Goal: Task Accomplishment & Management: Complete application form

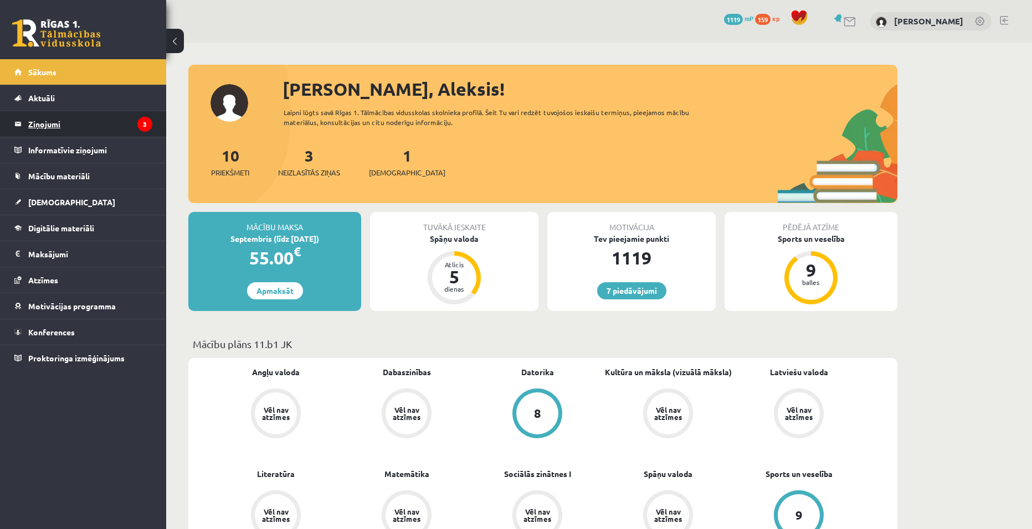
click at [64, 123] on legend "Ziņojumi 3" at bounding box center [90, 123] width 124 height 25
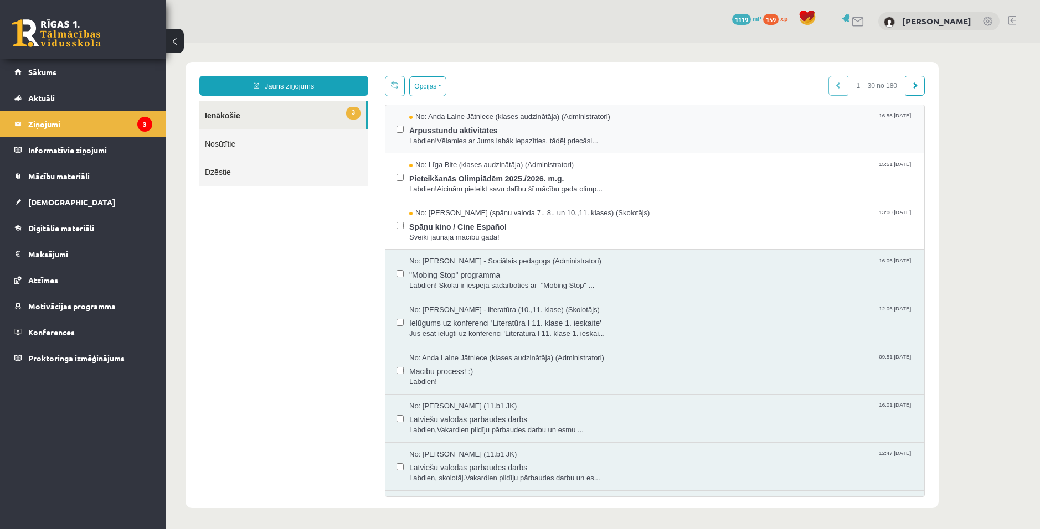
click at [468, 133] on span "Ārpusstundu aktivitātes" at bounding box center [661, 129] width 504 height 14
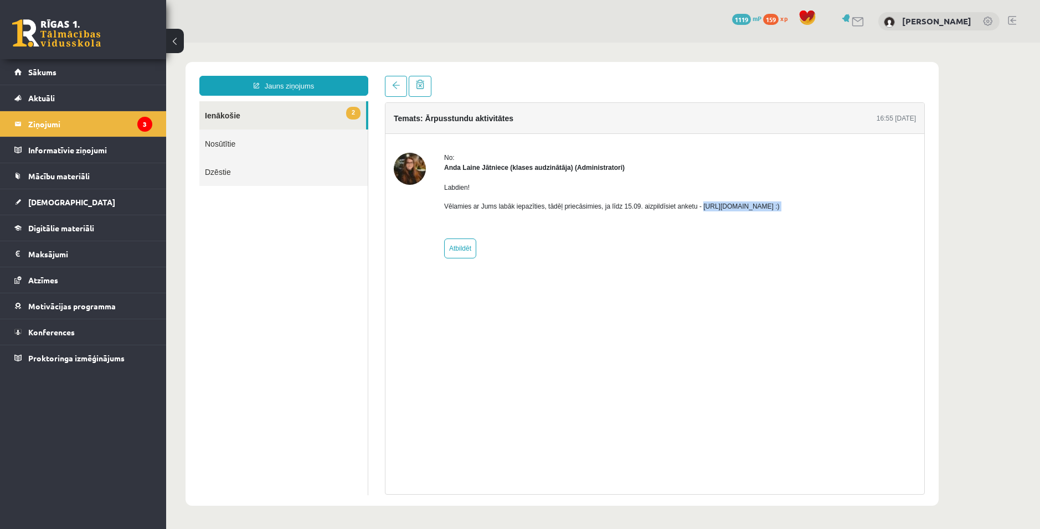
drag, startPoint x: 696, startPoint y: 206, endPoint x: 833, endPoint y: 221, distance: 137.6
click at [833, 221] on div "No: Anda Laine Jātniece (klases audzinātāja) (Administratori) Labdien! Vēlamies…" at bounding box center [655, 206] width 522 height 106
copy p "https://forms.gle/mVxkUEapGFxHM7hU7 :)"
click at [821, 404] on div "Temats: Ārpusstundu aktivitātes 16:55 10/09/2025 No: Anda Laine Jātniece (klase…" at bounding box center [655, 298] width 540 height 393
drag, startPoint x: 816, startPoint y: 202, endPoint x: 696, endPoint y: 204, distance: 120.2
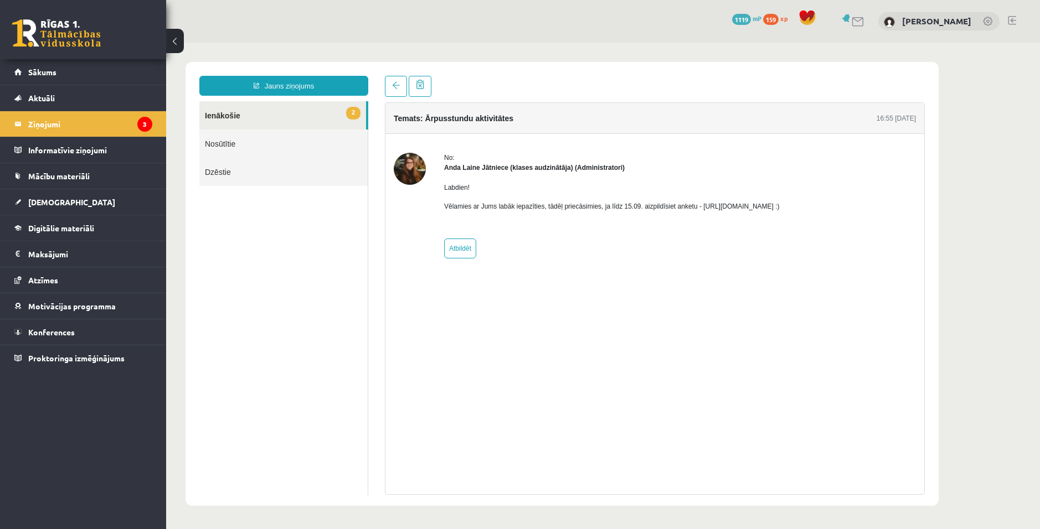
click at [696, 204] on p "Vēlamies ar Jums labāk iepazīties, tādēļ priecāsimies, ja līdz 15.09. aizpildīs…" at bounding box center [612, 207] width 336 height 10
copy p "https://forms.gle/mVxkUEapGFxHM7hU7"
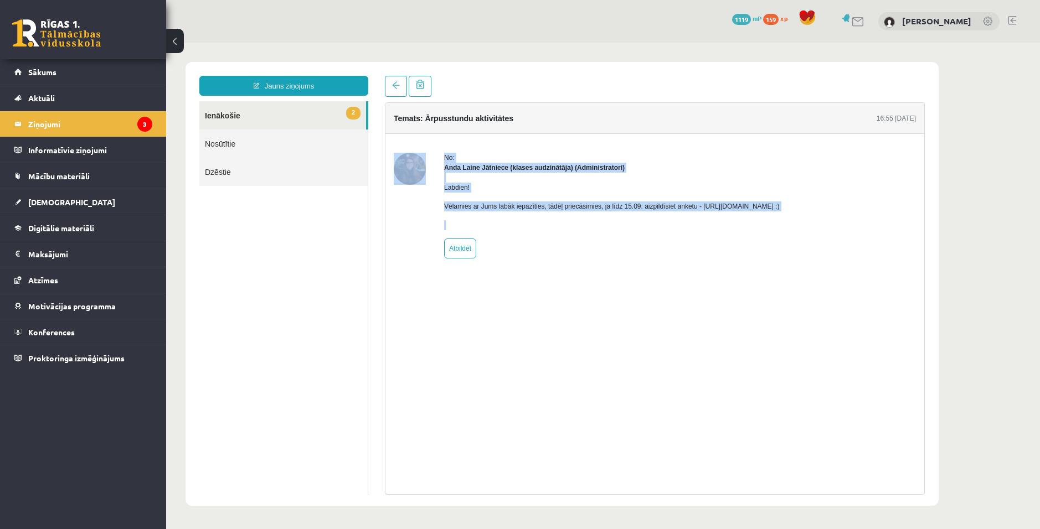
drag, startPoint x: 434, startPoint y: 380, endPoint x: 384, endPoint y: 291, distance: 101.9
click at [435, 372] on div "Temats: Ārpusstundu aktivitātes 16:55 10/09/2025 No: Anda Laine Jātniece (klase…" at bounding box center [655, 298] width 540 height 393
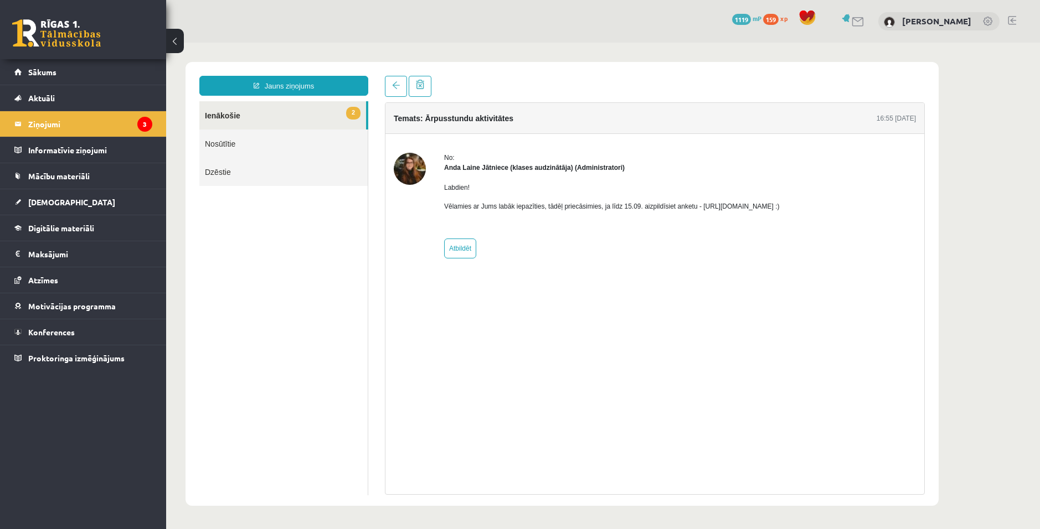
click at [388, 75] on div "Jauns ziņojums 2 Ienākošie Nosūtītie Dzēstie * ********* ********* ******* Tema…" at bounding box center [561, 284] width 753 height 444
click at [398, 84] on span at bounding box center [396, 85] width 8 height 8
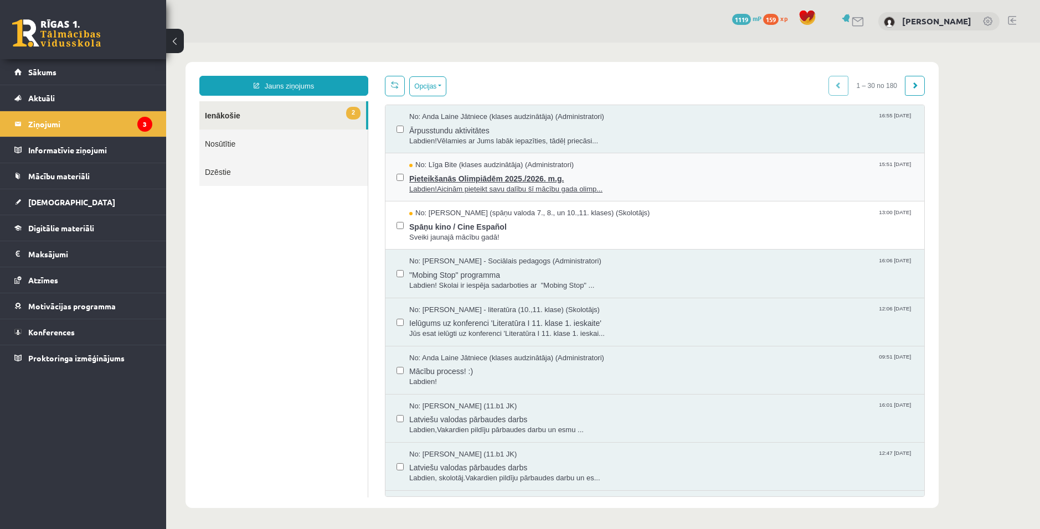
click at [451, 180] on span "Pieteikšanās Olimpiādēm 2025./2026. m.g." at bounding box center [661, 178] width 504 height 14
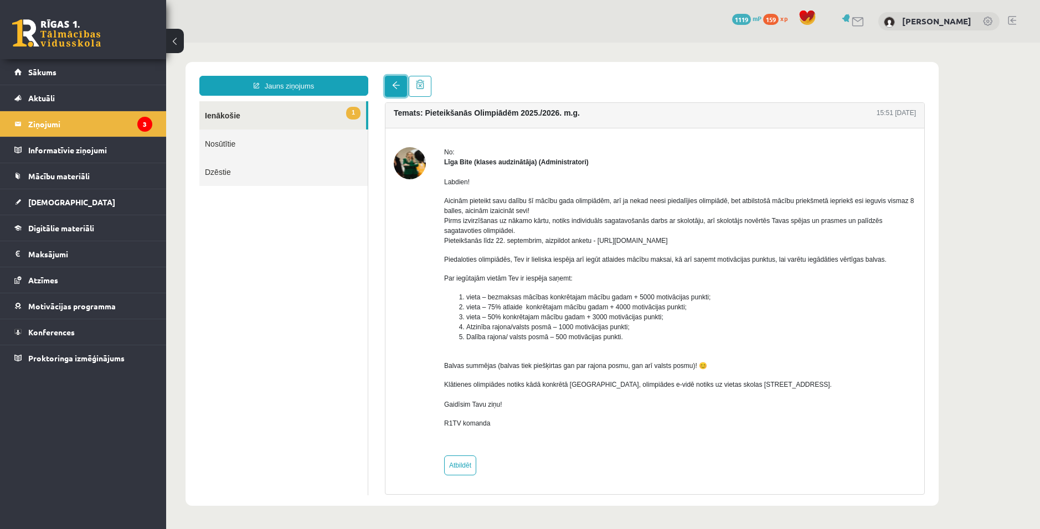
click at [390, 84] on link at bounding box center [396, 86] width 22 height 21
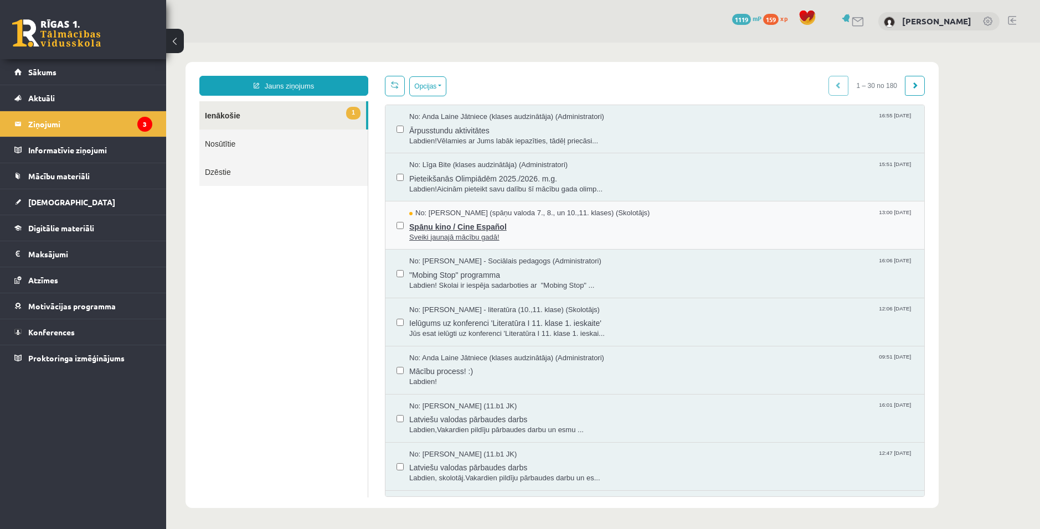
click at [434, 220] on span "Spāņu kino / Cine Español" at bounding box center [661, 226] width 504 height 14
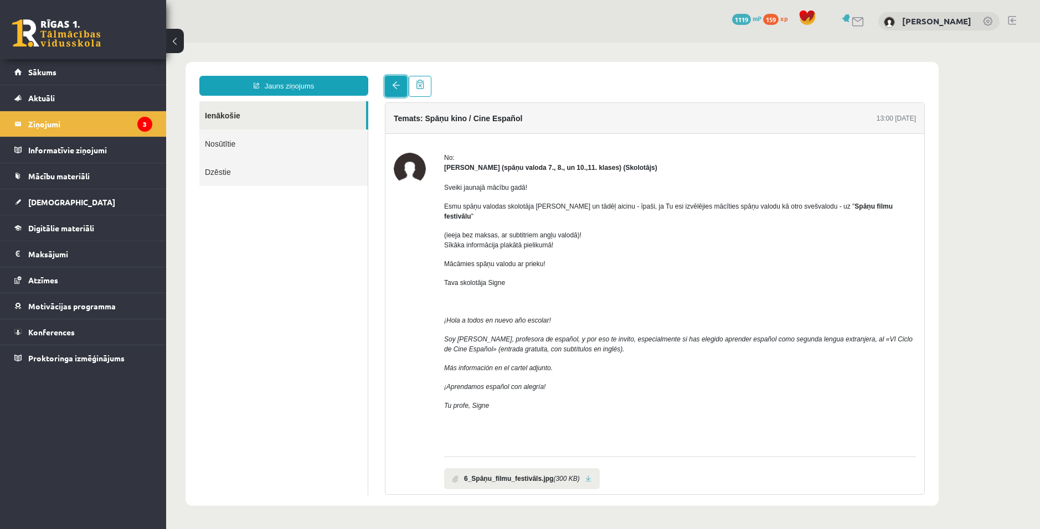
click at [393, 84] on span at bounding box center [396, 85] width 8 height 8
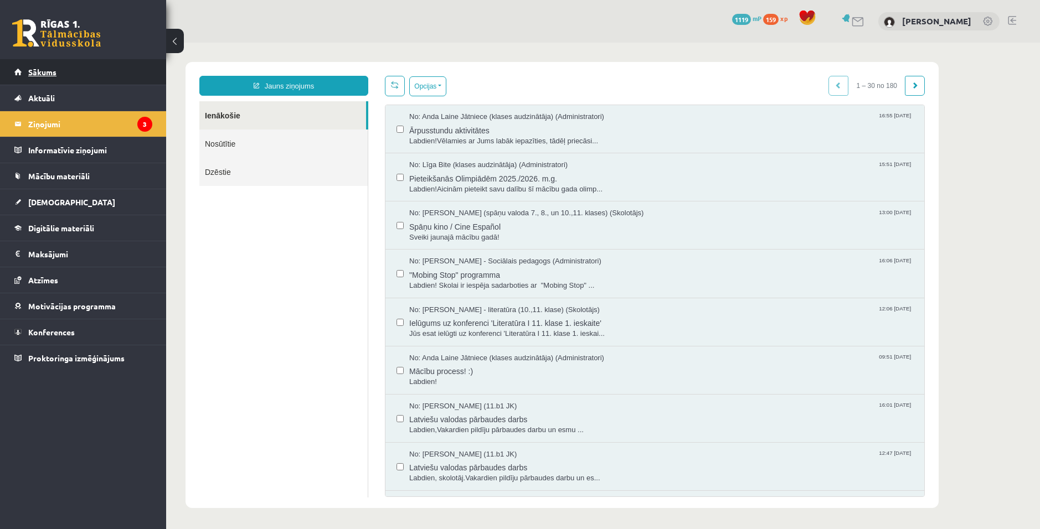
click at [64, 71] on link "Sākums" at bounding box center [83, 71] width 138 height 25
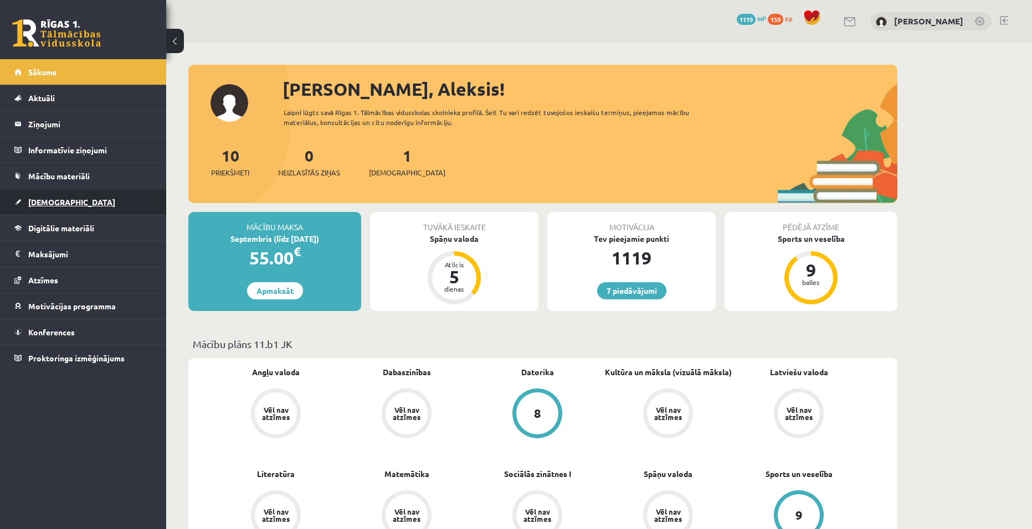
click at [68, 197] on link "[DEMOGRAPHIC_DATA]" at bounding box center [83, 201] width 138 height 25
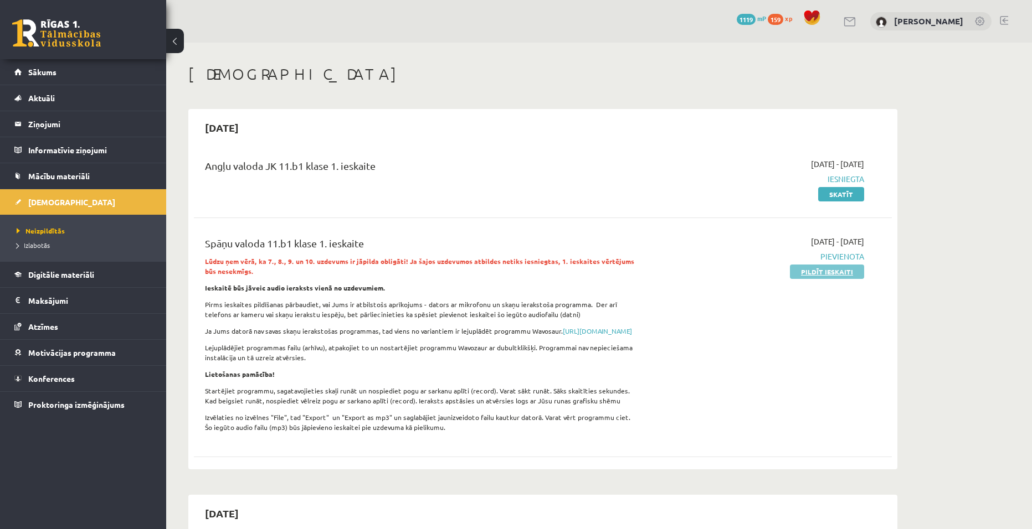
click at [821, 271] on link "Pildīt ieskaiti" at bounding box center [827, 272] width 74 height 14
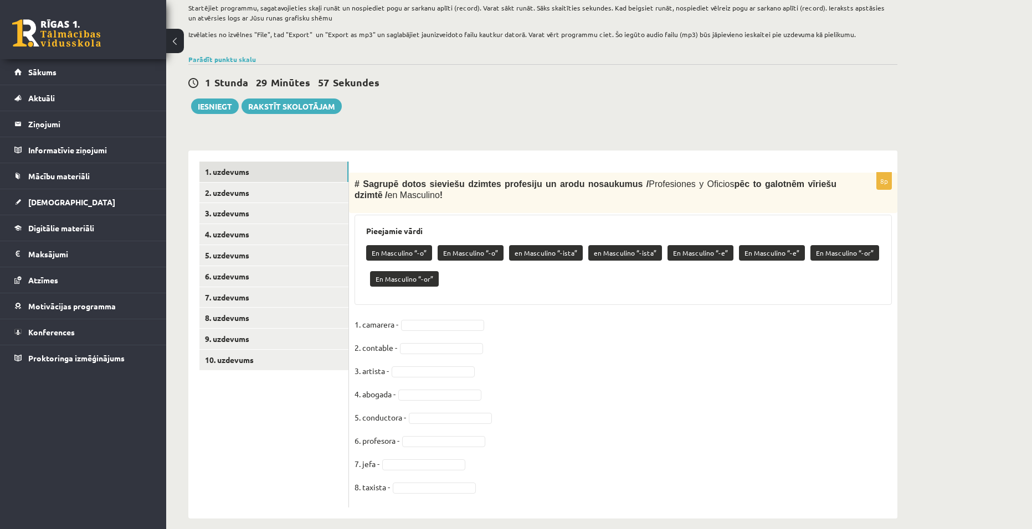
scroll to position [202, 0]
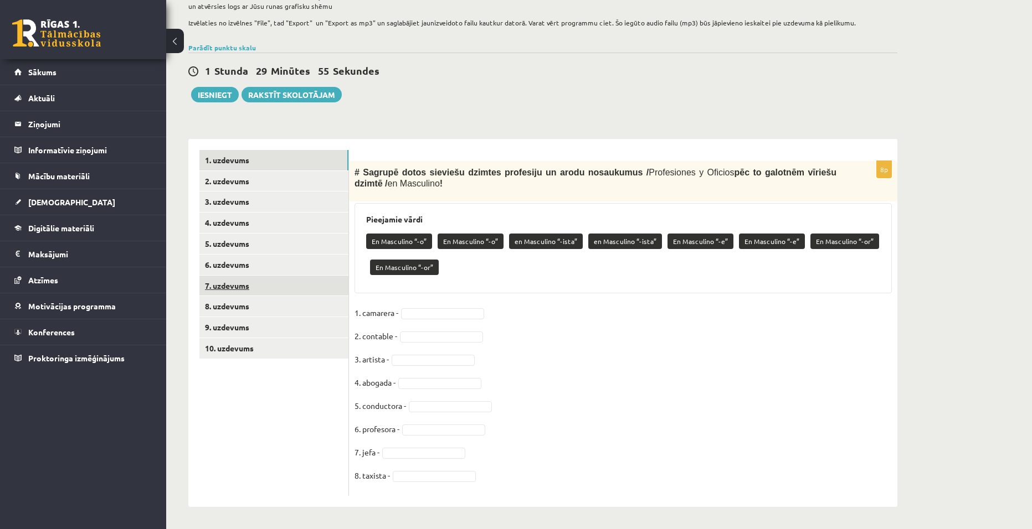
click at [241, 281] on link "7. uzdevums" at bounding box center [273, 286] width 149 height 20
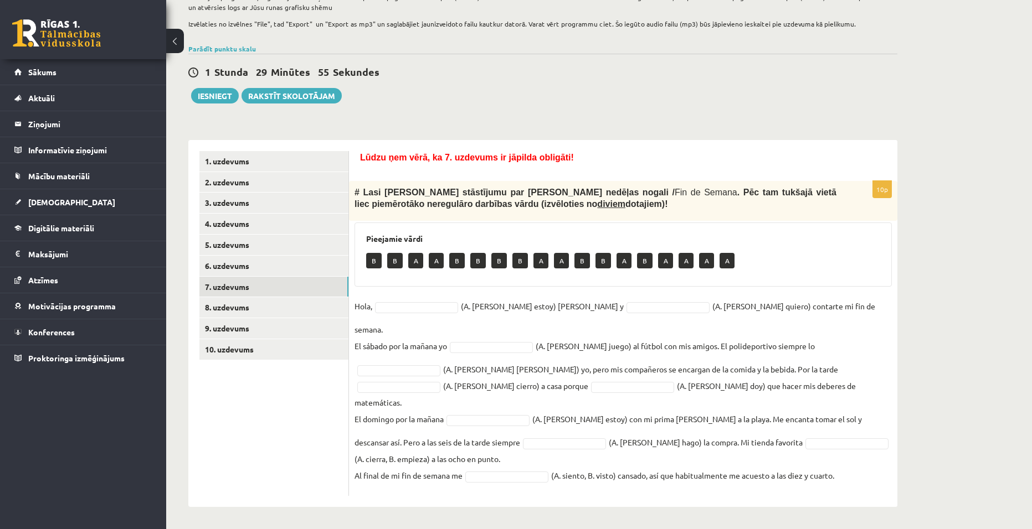
scroll to position [168, 0]
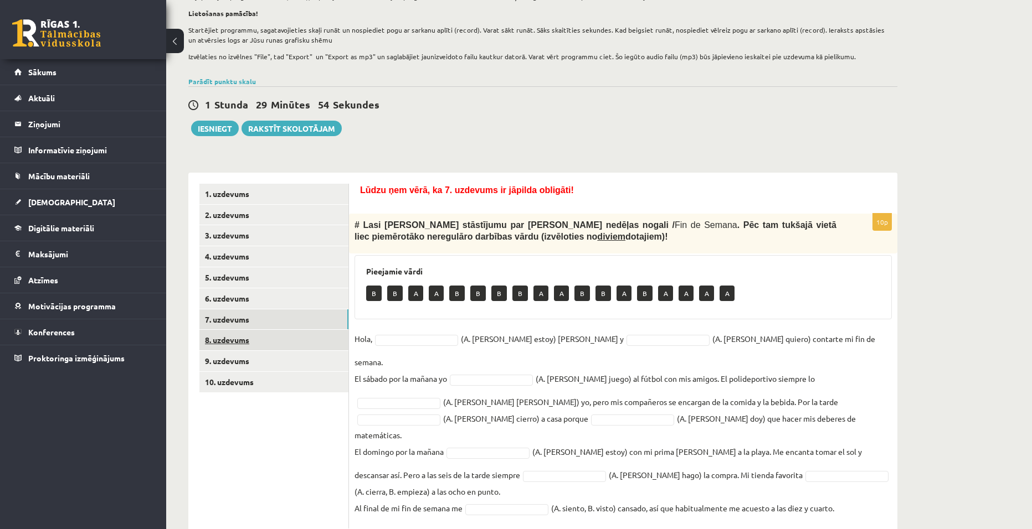
click at [226, 336] on link "8. uzdevums" at bounding box center [273, 340] width 149 height 20
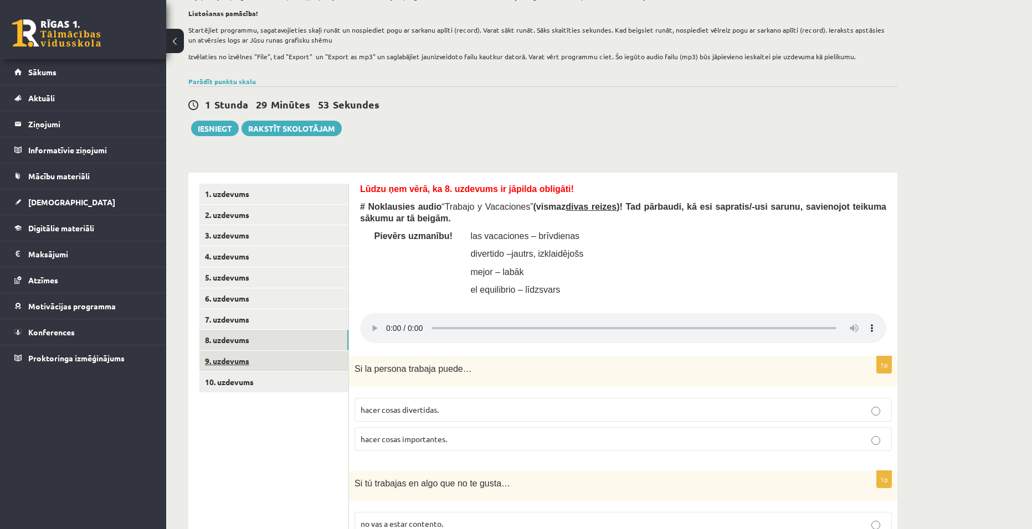
click at [228, 364] on link "9. uzdevums" at bounding box center [273, 361] width 149 height 20
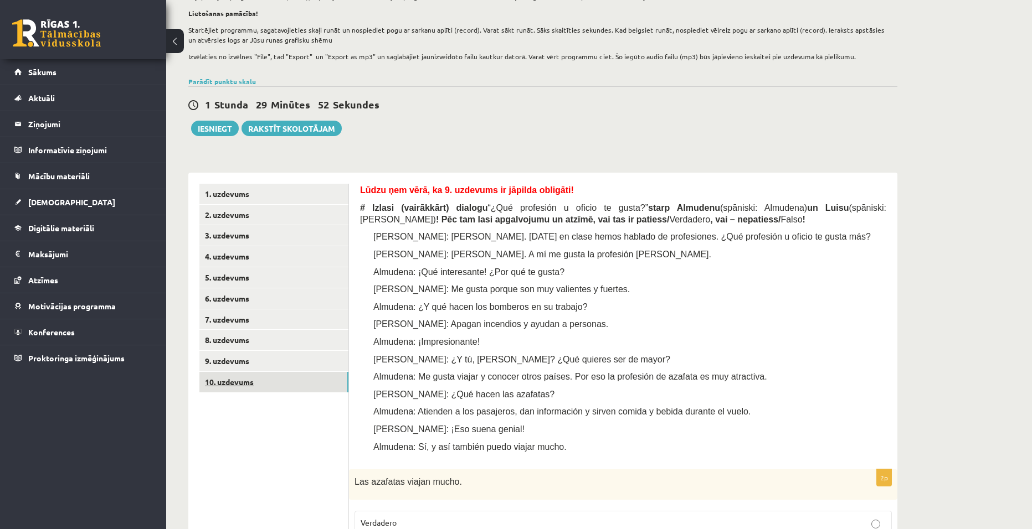
click at [235, 383] on link "10. uzdevums" at bounding box center [273, 382] width 149 height 20
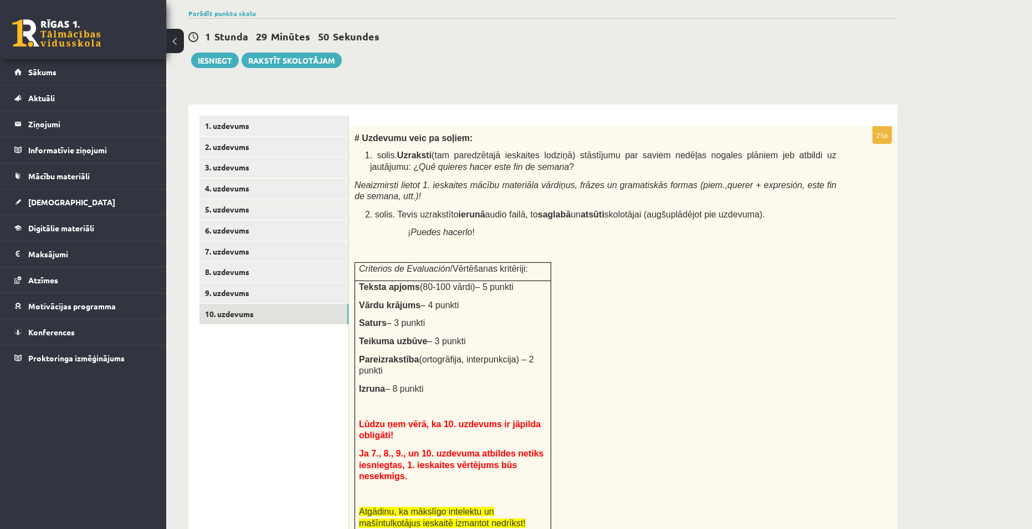
scroll to position [235, 0]
click at [235, 130] on link "1. uzdevums" at bounding box center [273, 126] width 149 height 20
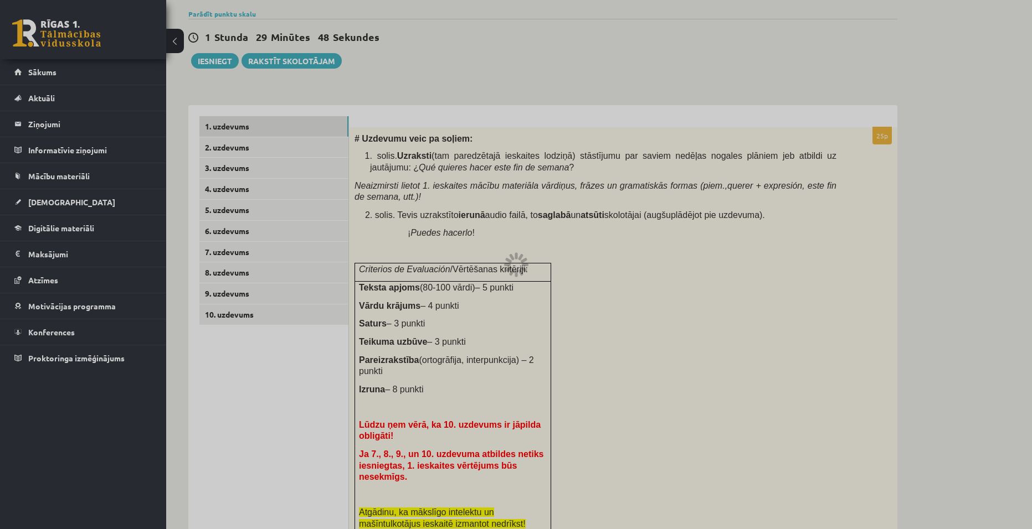
scroll to position [203, 0]
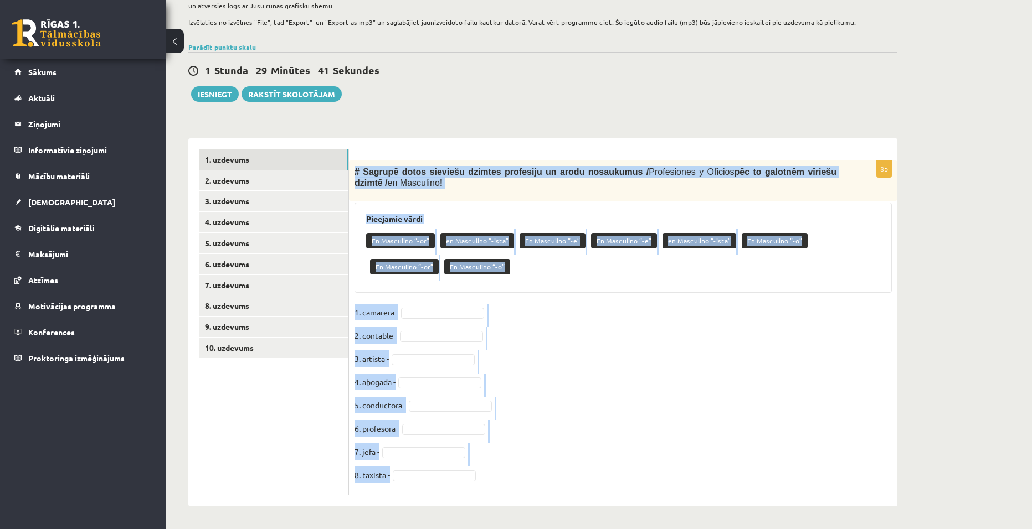
drag, startPoint x: 355, startPoint y: 167, endPoint x: 563, endPoint y: 497, distance: 389.9
click at [563, 497] on div "8p # Sagrupē dotos sieviešu dzimtes profesiju un arodu nosaukumus / Profesiones…" at bounding box center [623, 322] width 548 height 368
click at [858, 341] on fieldset "1. camarera - 2. contable - 3. artista - 4. abogada - 5. conductora - 6. profes…" at bounding box center [622, 397] width 537 height 186
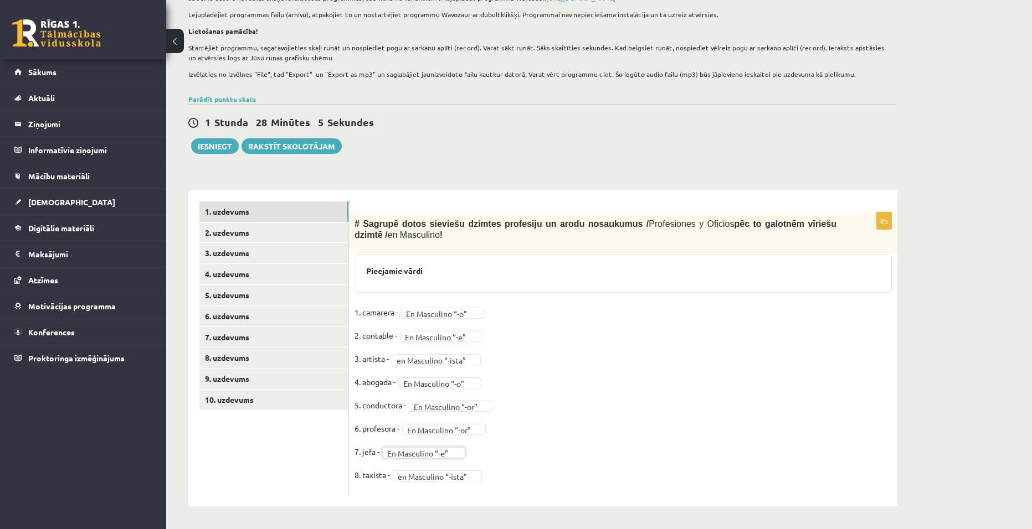
scroll to position [151, 0]
click at [250, 235] on link "2. uzdevums" at bounding box center [273, 233] width 149 height 20
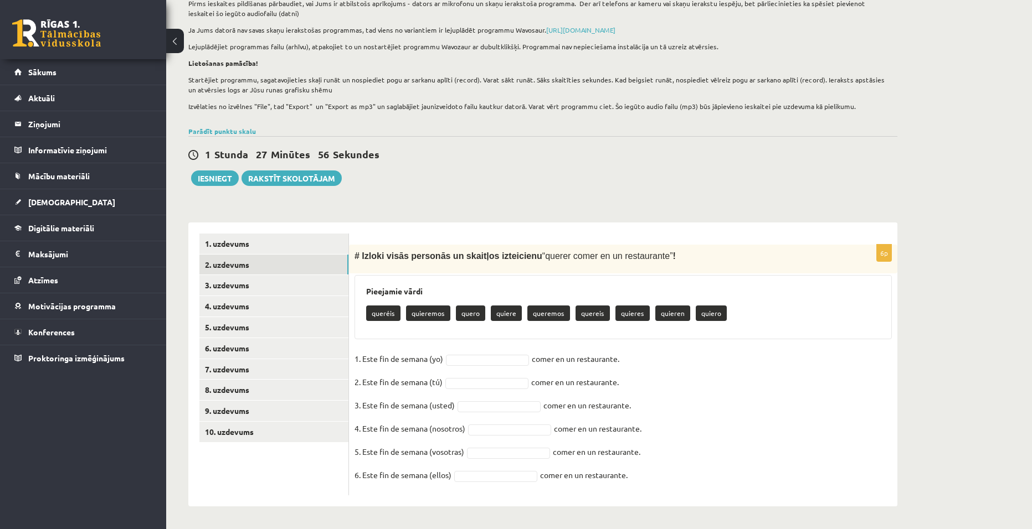
drag, startPoint x: 357, startPoint y: 252, endPoint x: 705, endPoint y: 470, distance: 411.0
click at [705, 470] on div "6p # Izloki visās personās un skaitļos izteicienu “ querer comer en un restaura…" at bounding box center [623, 370] width 548 height 251
copy div "Izloki visās personās un skaitļos izteicienu “ querer comer en un restaurante ”…"
click at [959, 333] on div "Spāņu valoda 11.b1 klase 1. ieskaite , Aleksis Āboliņš (11.b1 JK) Lūdzu ņem vēr…" at bounding box center [598, 227] width 865 height 604
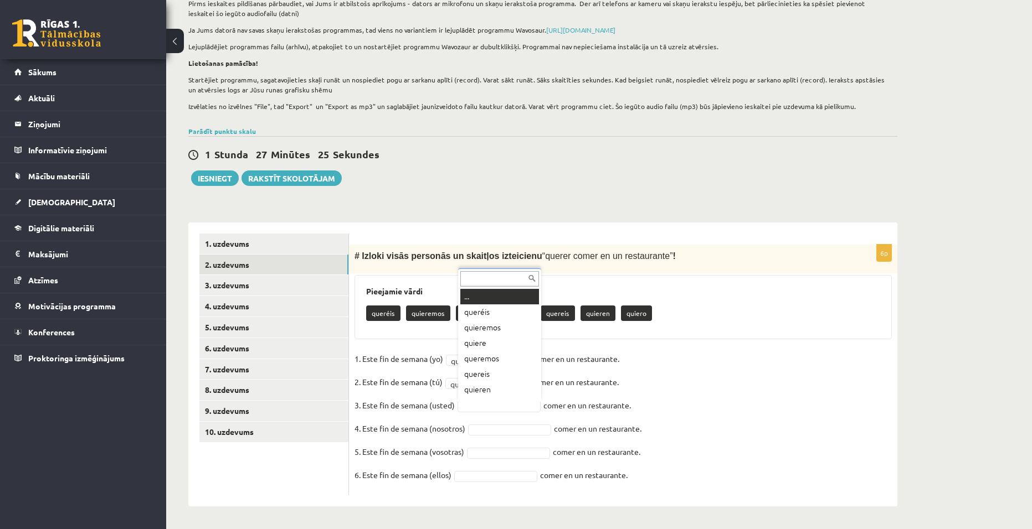
scroll to position [13, 0]
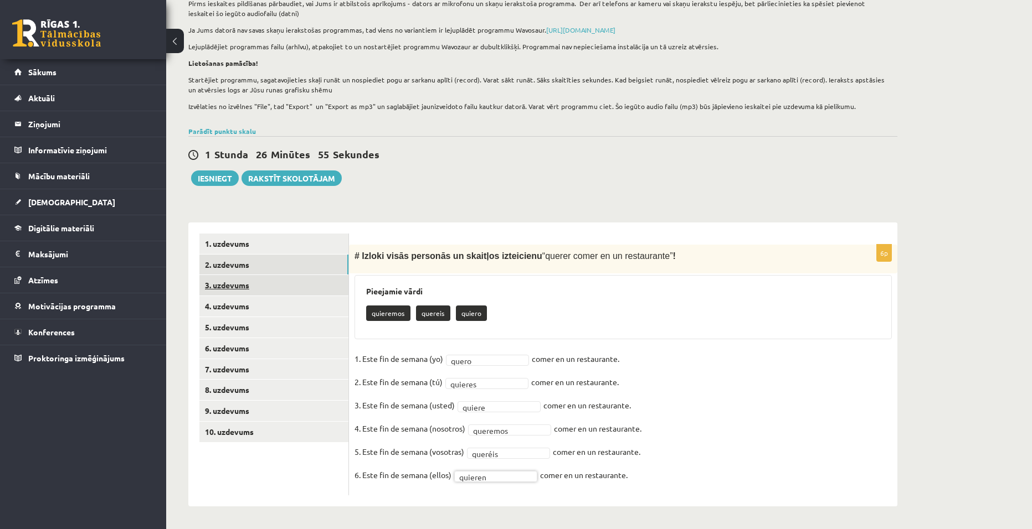
click at [243, 283] on link "3. uzdevums" at bounding box center [273, 285] width 149 height 20
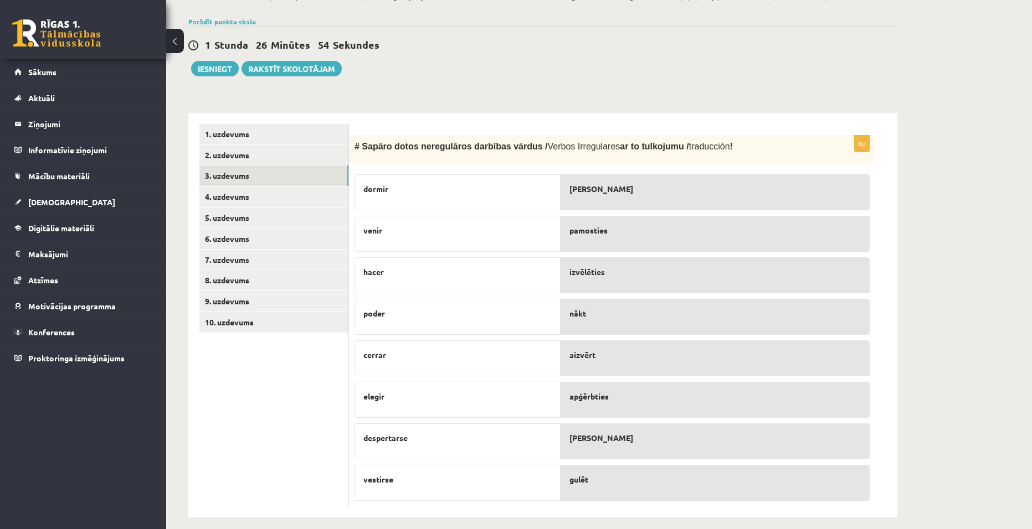
scroll to position [239, 0]
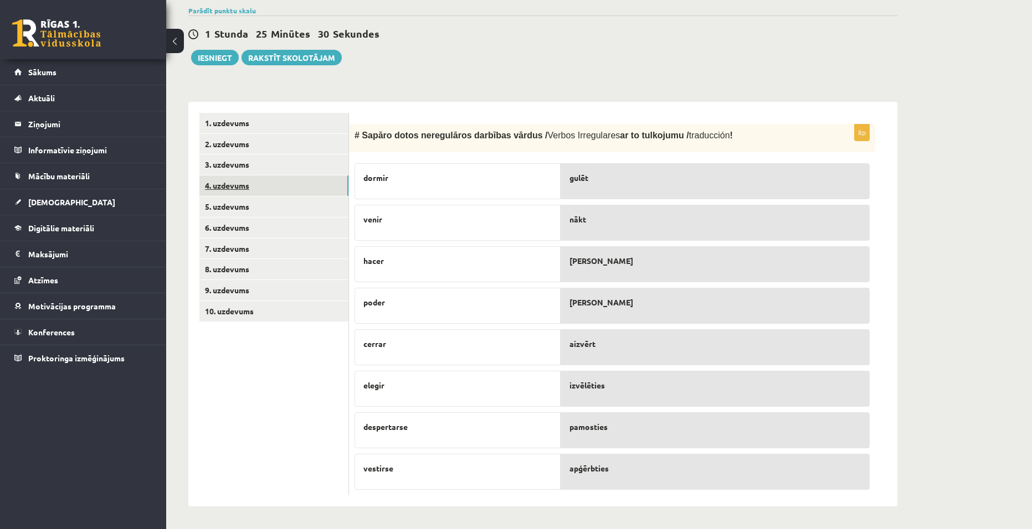
click at [231, 187] on link "4. uzdevums" at bounding box center [273, 186] width 149 height 20
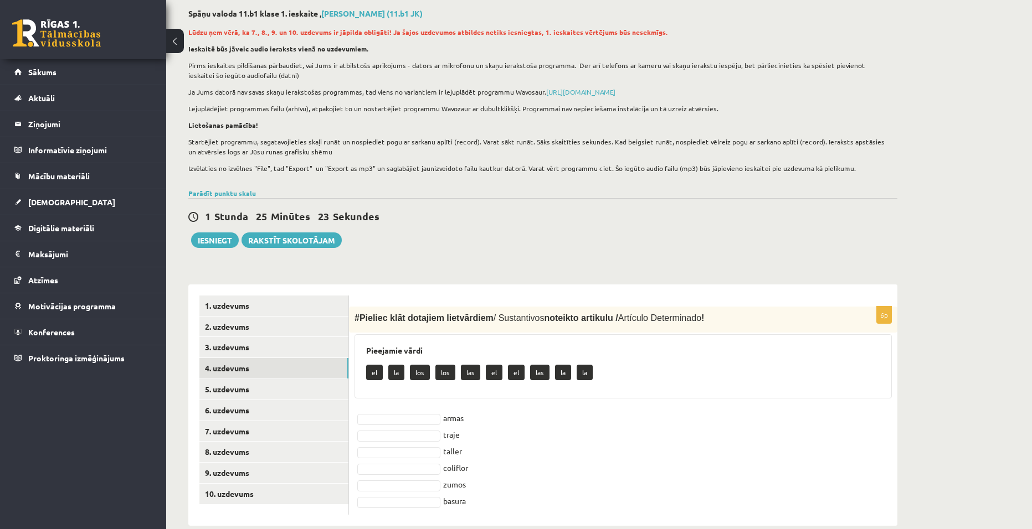
scroll to position [76, 0]
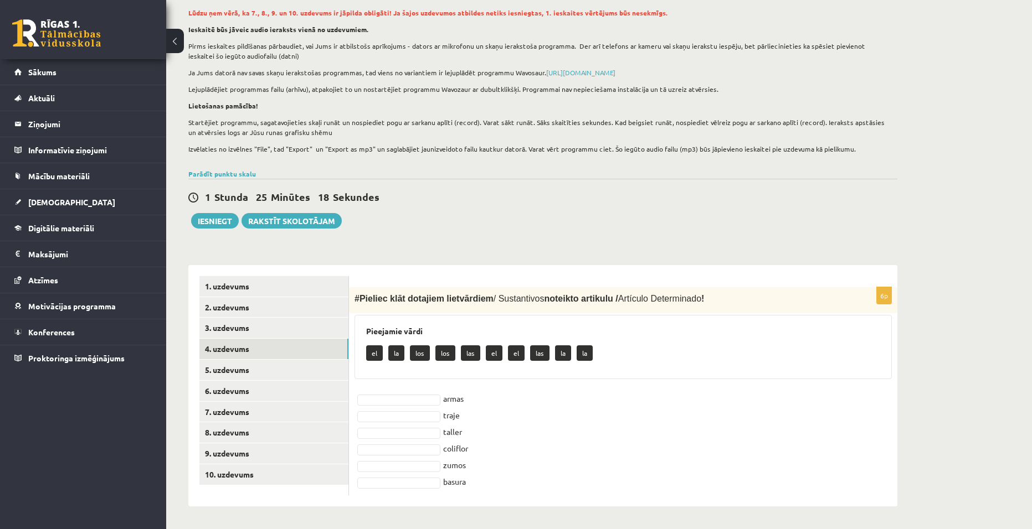
drag, startPoint x: 360, startPoint y: 298, endPoint x: 581, endPoint y: 491, distance: 293.9
click at [581, 491] on div "6p # Pieliec klāt dotajiem lietvārdiem / Sustantivos noteikto artikulu / Artícu…" at bounding box center [623, 391] width 548 height 208
copy div "Pieliec klāt dotajiem lietvārdiem / Sustantivos noteikto artikulu / Artículo De…"
click at [930, 365] on div "Spāņu valoda 11.b1 klase 1. ieskaite , Aleksis Āboliņš (11.b1 JK) Lūdzu ņem vēr…" at bounding box center [598, 247] width 865 height 561
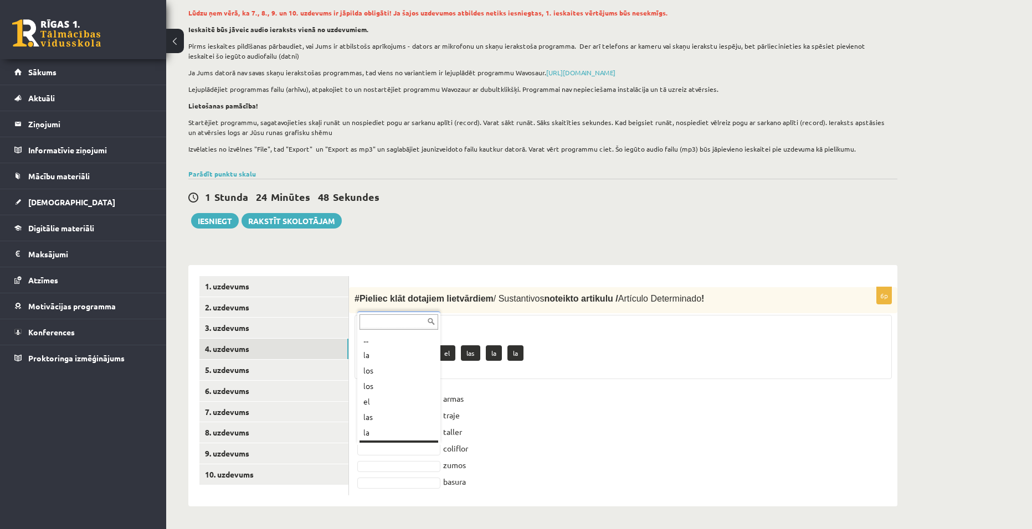
scroll to position [13, 0]
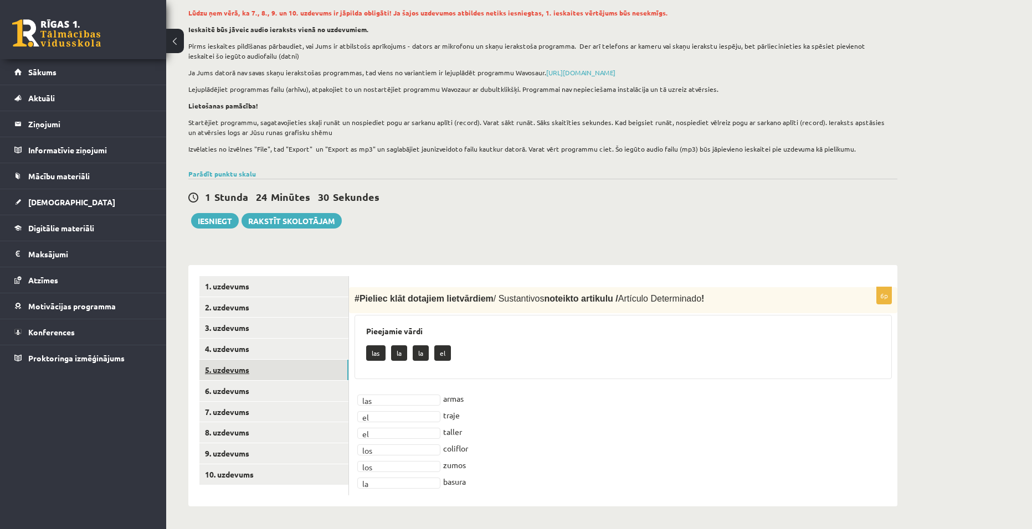
click at [252, 369] on link "5. uzdevums" at bounding box center [273, 370] width 149 height 20
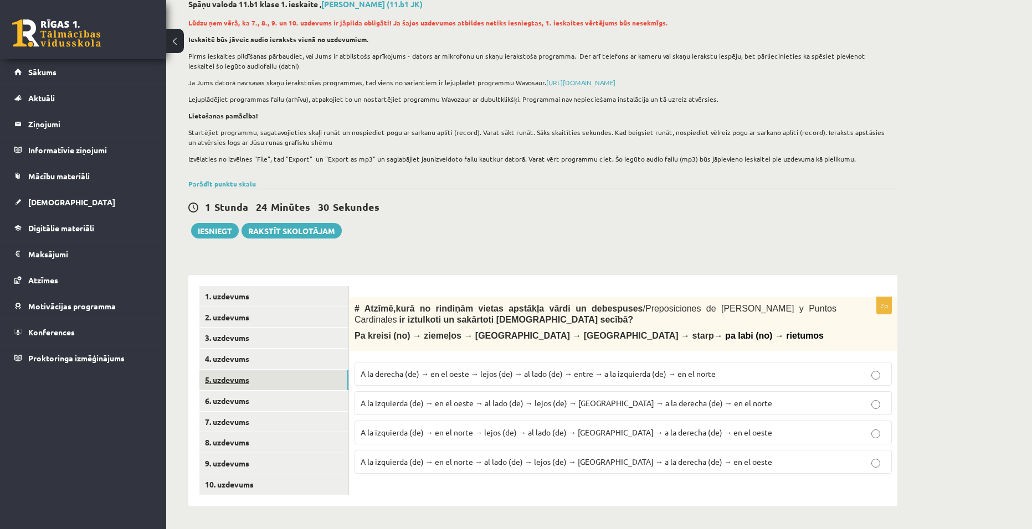
scroll to position [66, 0]
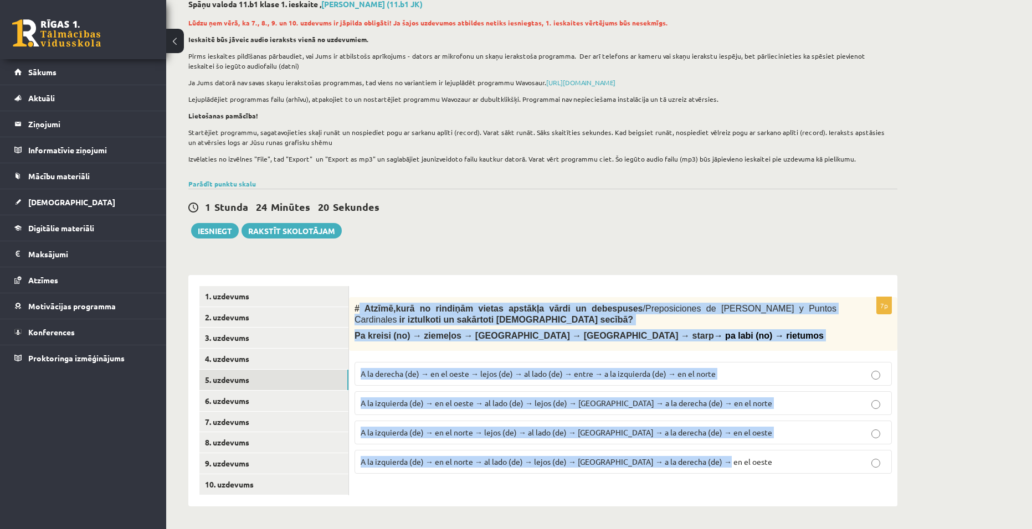
drag, startPoint x: 359, startPoint y: 306, endPoint x: 909, endPoint y: 541, distance: 597.5
click at [909, 464] on html "0 Dāvanas 1119 mP 159 xp Aleksis Āboliņš Sākums Aktuāli Kā mācīties eSKOLĀ Kont…" at bounding box center [516, 199] width 1032 height 529
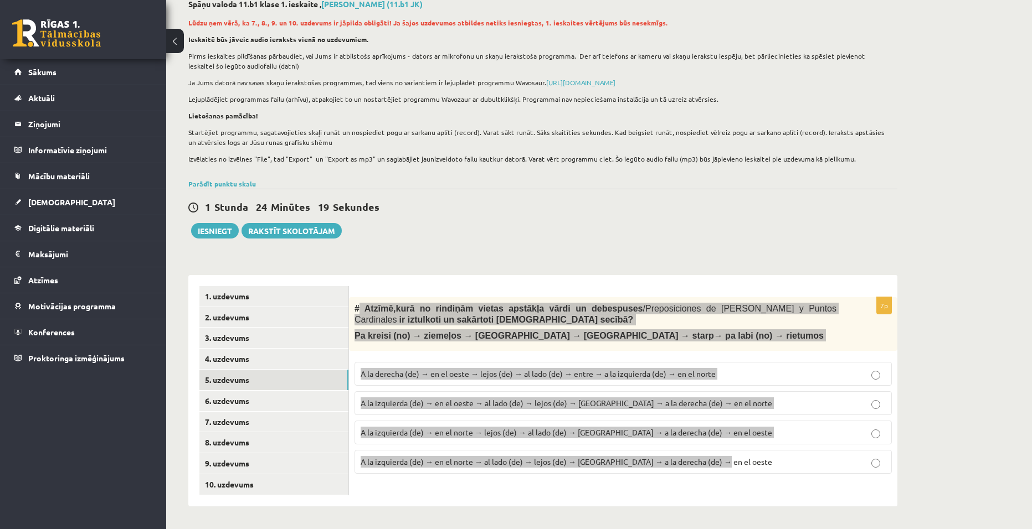
copy div "Atzīmē , kurā no rindiņām vietas apstākļa vārdi un debespuses / Preposiciones d…"
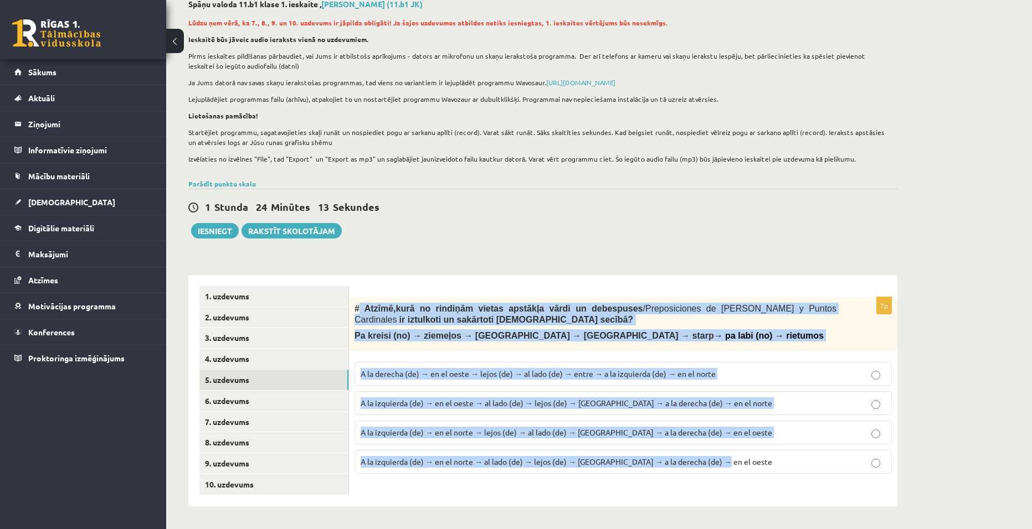
click at [950, 346] on div "Spāņu valoda 11.b1 klase 1. ieskaite , Aleksis Āboliņš (11.b1 JK) Lūdzu ņem vēr…" at bounding box center [598, 252] width 865 height 551
click at [807, 323] on p "# Atzīmē , kurā no rindiņām vietas apstākļa vārdi un debespuses / Preposiciones…" at bounding box center [595, 314] width 482 height 23
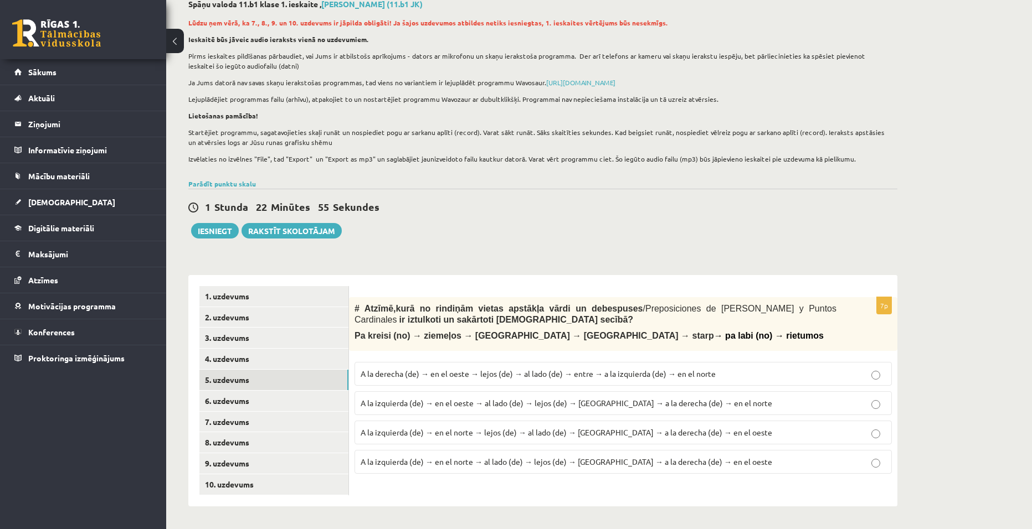
click at [363, 459] on span "A la izquierda (de) → en el norte → al lado (de) → lejos (de) → entre → a la de…" at bounding box center [565, 462] width 411 height 10
click at [236, 400] on link "6. uzdevums" at bounding box center [273, 401] width 149 height 20
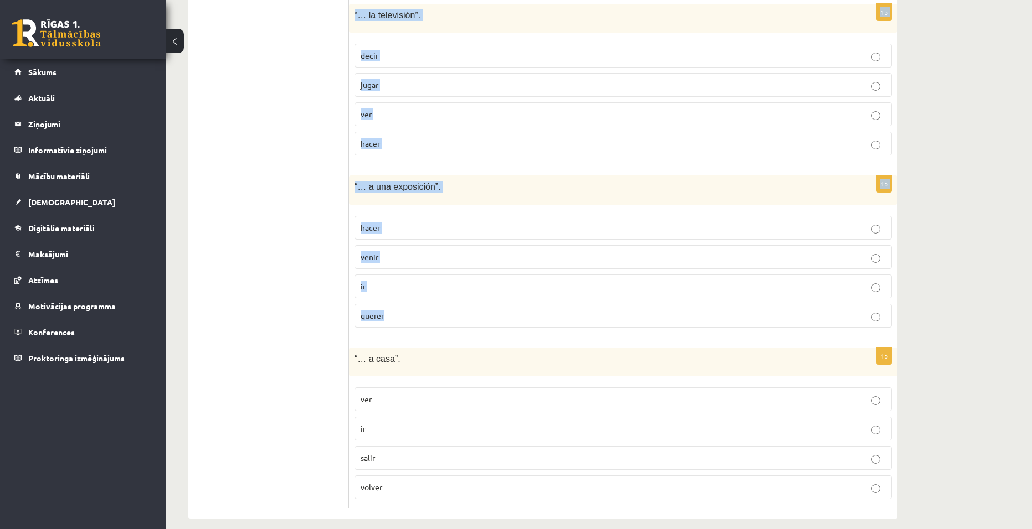
scroll to position [563, 0]
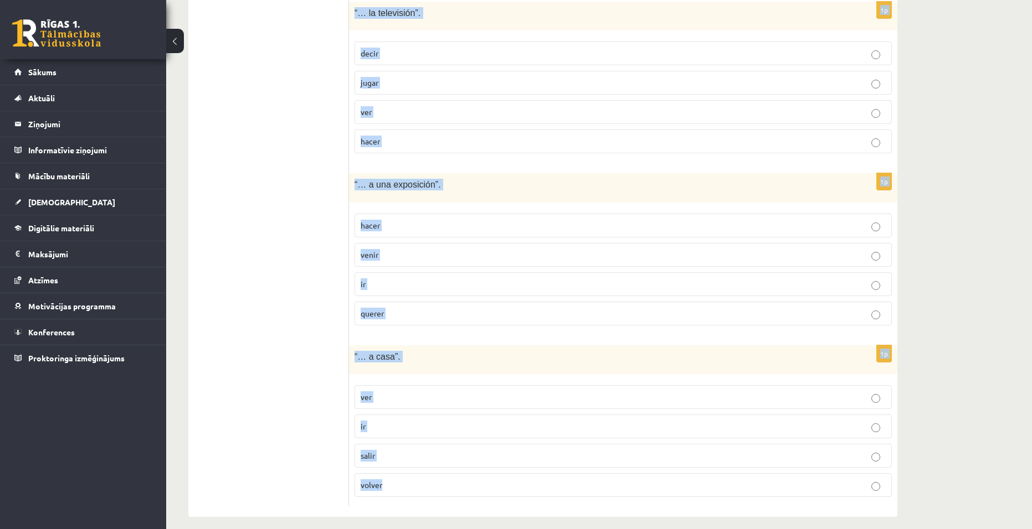
drag, startPoint x: 366, startPoint y: 180, endPoint x: 493, endPoint y: 491, distance: 336.2
click at [493, 491] on form "# Izvēlies, kurš no dotajiem darbības vārdiem ir īstais, lai veidotos izteicien…" at bounding box center [623, 148] width 526 height 718
copy form "Izvēlies, kurš no dotajiem darbības vārdiem ir īstais, lai veidotos izteiciens …"
click at [942, 341] on div "Spāņu valoda 11.b1 klase 1. ieskaite , Aleksis Āboliņš (11.b1 JK) Lūdzu ņem vēr…" at bounding box center [598, 9] width 865 height 1059
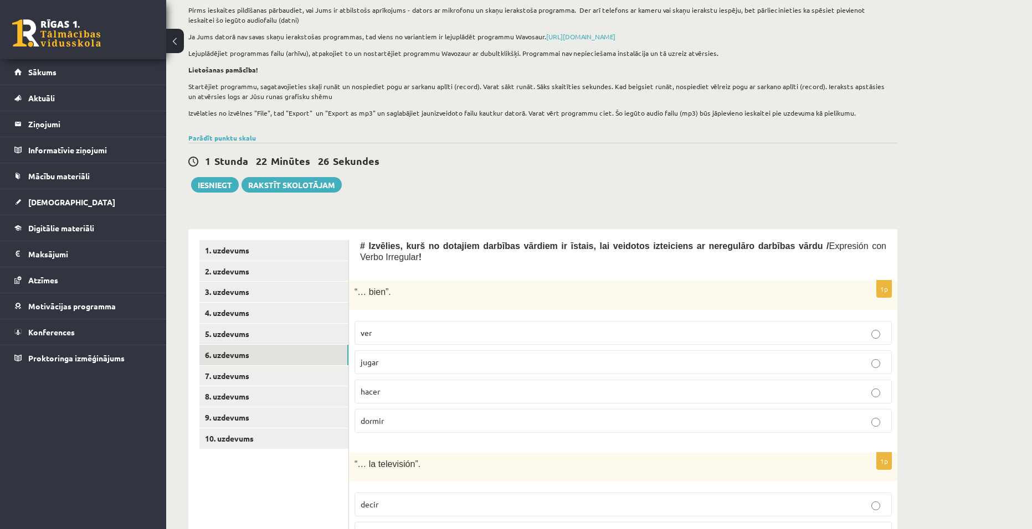
scroll to position [64, 0]
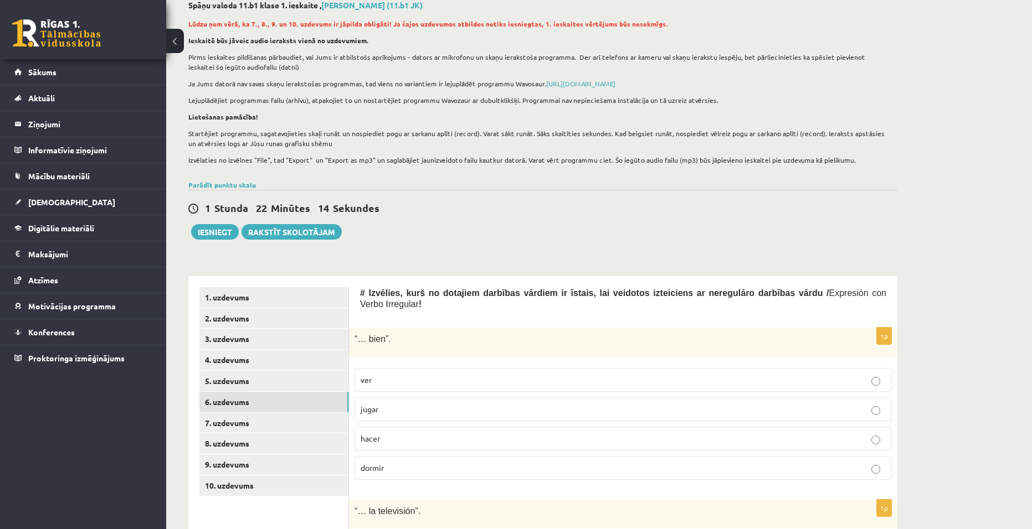
click at [422, 462] on p "dormir" at bounding box center [622, 468] width 525 height 12
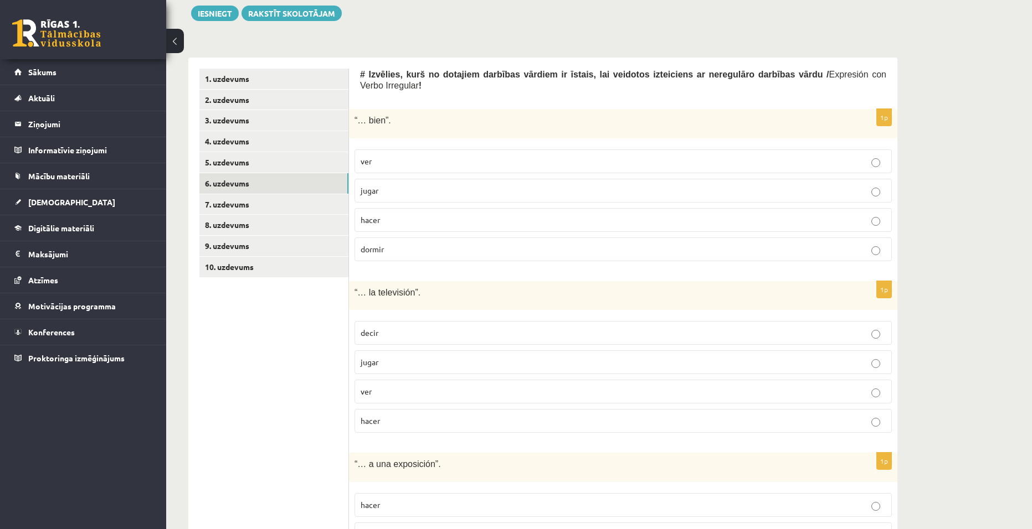
scroll to position [286, 0]
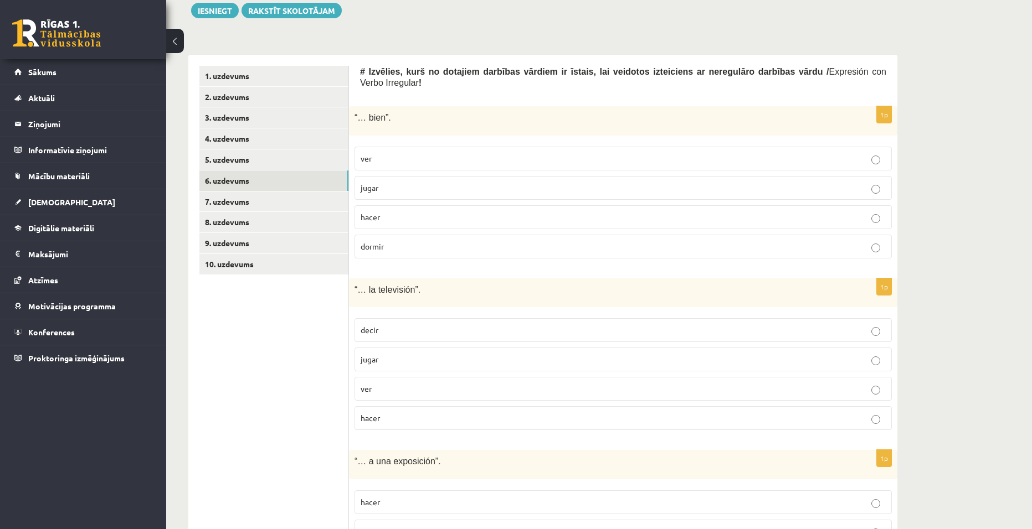
click at [459, 383] on p "ver" at bounding box center [622, 389] width 525 height 12
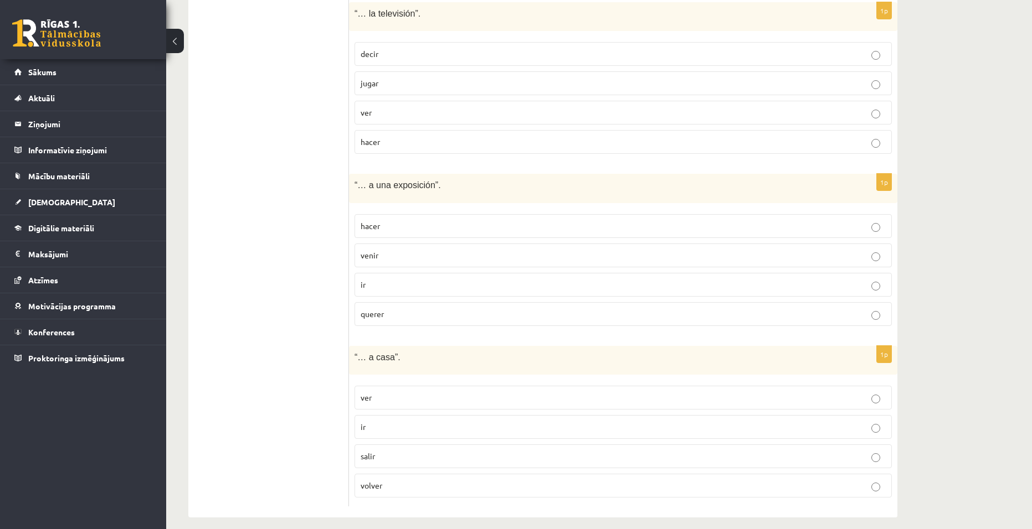
scroll to position [563, 0]
drag, startPoint x: 383, startPoint y: 239, endPoint x: 460, endPoint y: 252, distance: 78.2
click at [383, 249] on p "venir" at bounding box center [622, 255] width 525 height 12
click at [400, 479] on p "volver" at bounding box center [622, 485] width 525 height 12
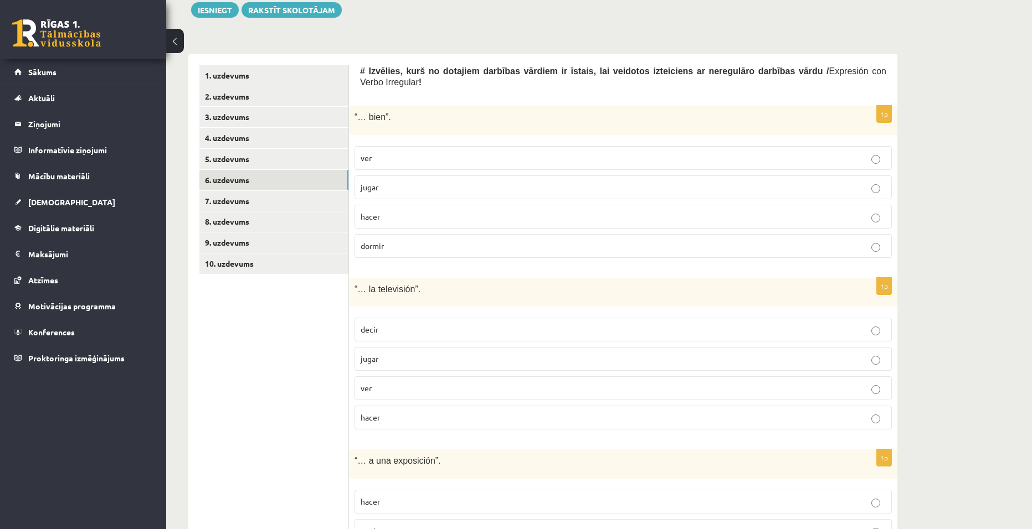
scroll to position [286, 0]
click at [256, 204] on link "7. uzdevums" at bounding box center [273, 202] width 149 height 20
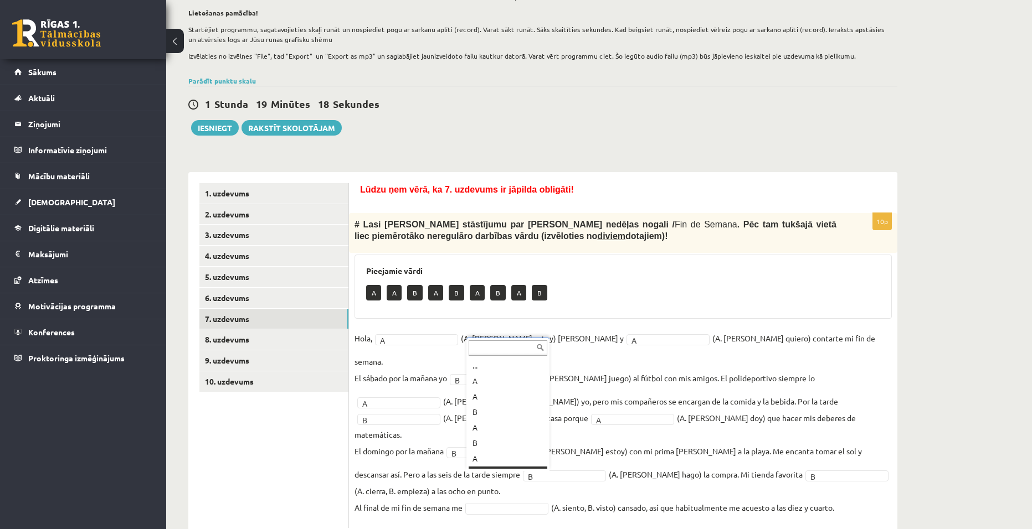
scroll to position [13, 0]
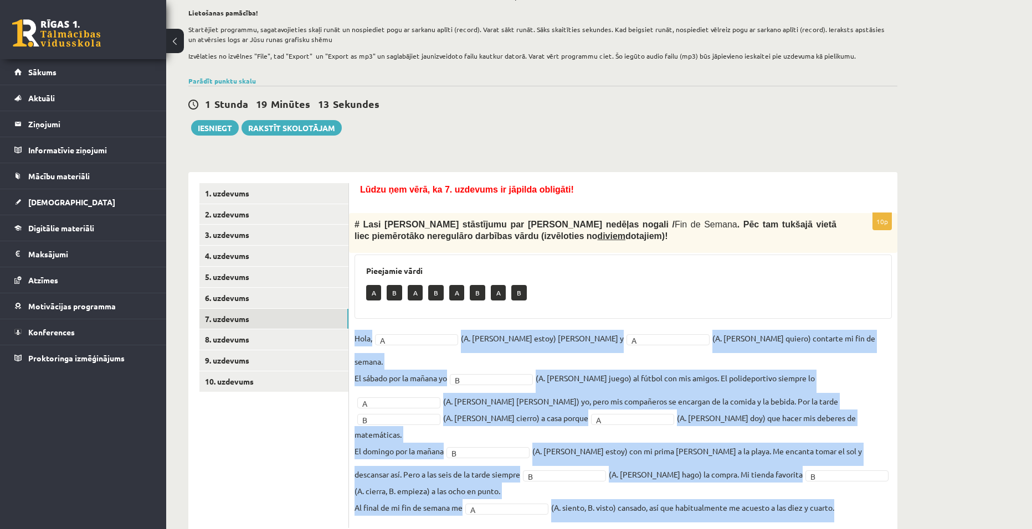
drag, startPoint x: 355, startPoint y: 338, endPoint x: 849, endPoint y: 480, distance: 514.0
click at [849, 480] on fieldset "Hola, A * (A. soy, B. estoy) Pedro y A * (A. tengo, B. quiero) contarte mi fin …" at bounding box center [622, 426] width 537 height 193
copy fieldset "Hola, A (A. soy, B. estoy) Pedro y A (A. tengo, B. quiero) contarte mi fin de s…"
click at [988, 350] on div "Spāņu valoda 11.b1 klase 1. ieskaite , Aleksis Āboliņš (11.b1 JK) Lūdzu ņem vēr…" at bounding box center [598, 217] width 865 height 687
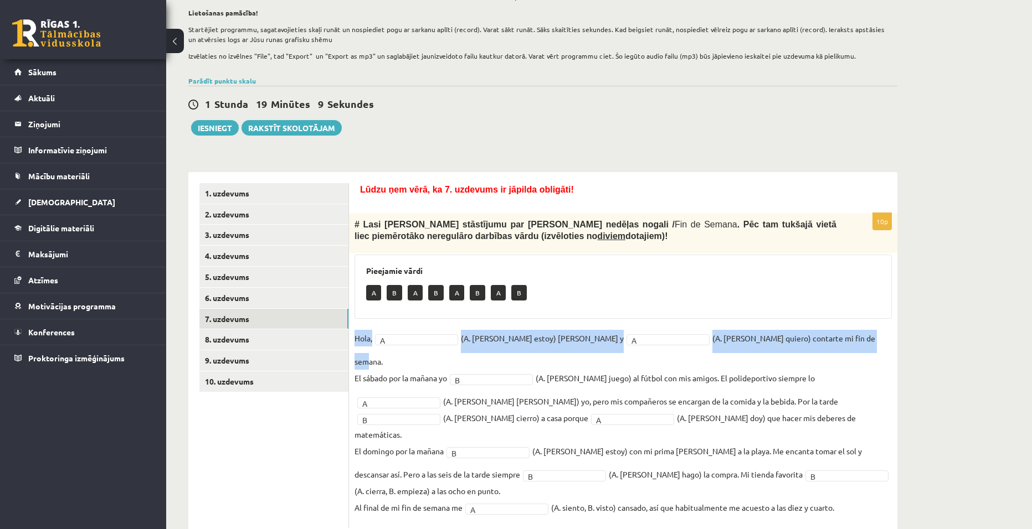
click at [988, 349] on div "Spāņu valoda 11.b1 klase 1. ieskaite , Aleksis Āboliņš (11.b1 JK) Lūdzu ņem vēr…" at bounding box center [598, 217] width 865 height 687
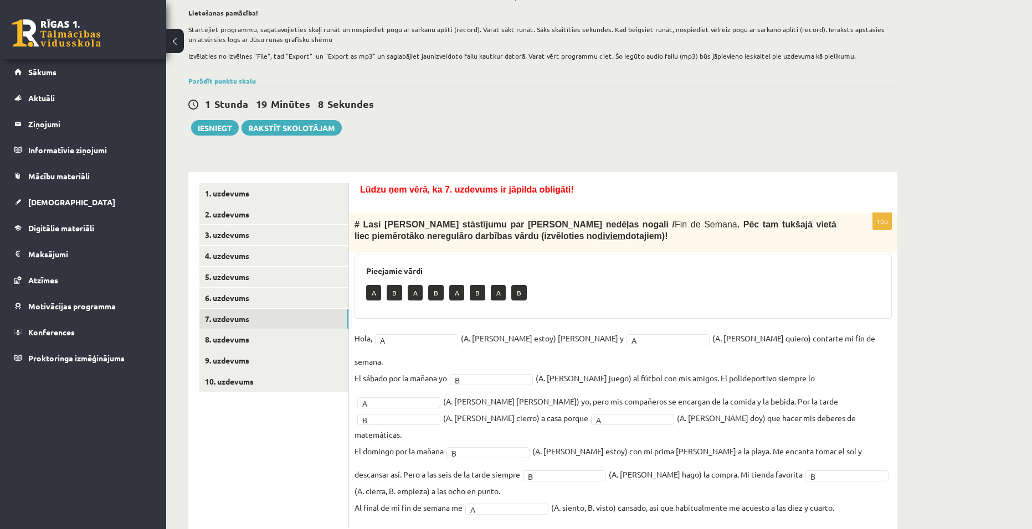
click at [993, 361] on div "Spāņu valoda 11.b1 klase 1. ieskaite , Aleksis Āboliņš (11.b1 JK) Lūdzu ņem vēr…" at bounding box center [598, 217] width 865 height 687
click at [235, 339] on link "8. uzdevums" at bounding box center [273, 339] width 149 height 20
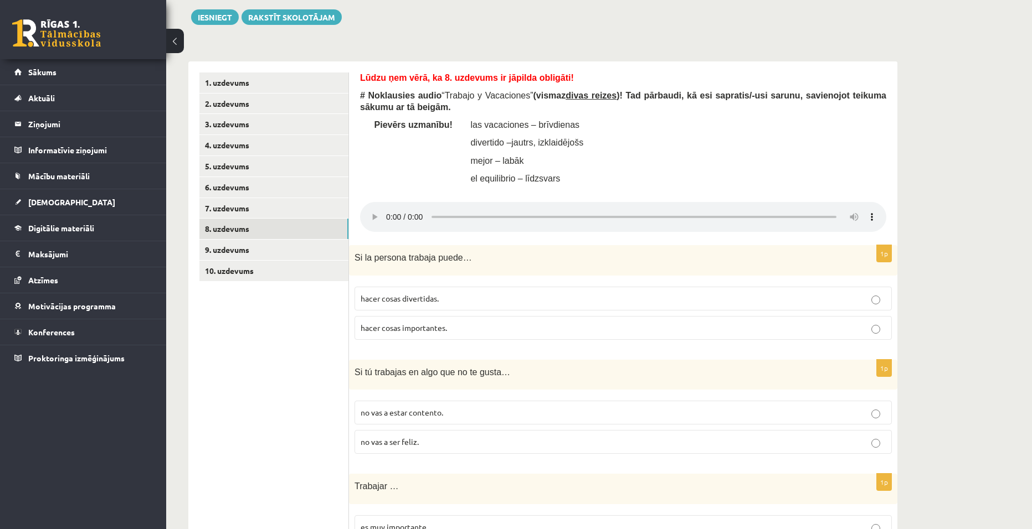
scroll to position [224, 0]
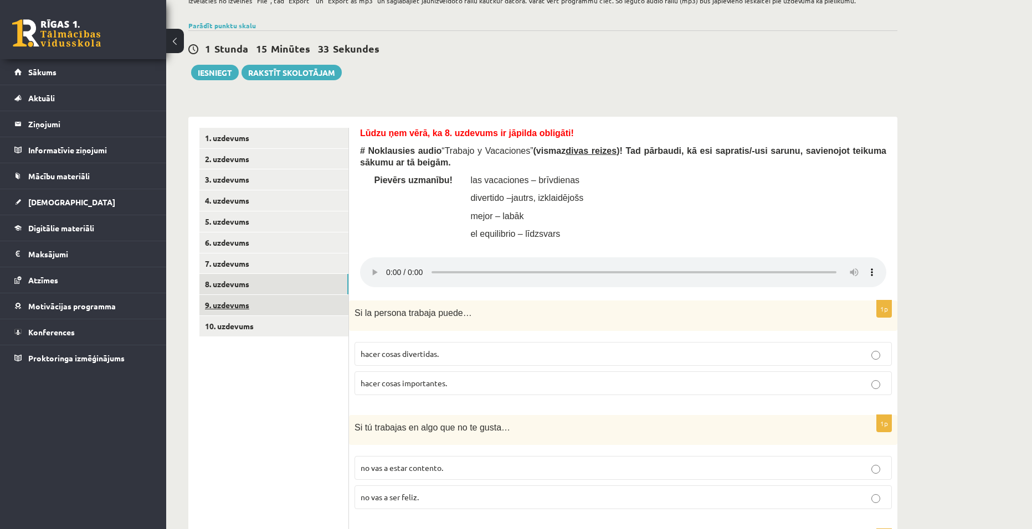
click at [263, 310] on link "9. uzdevums" at bounding box center [273, 305] width 149 height 20
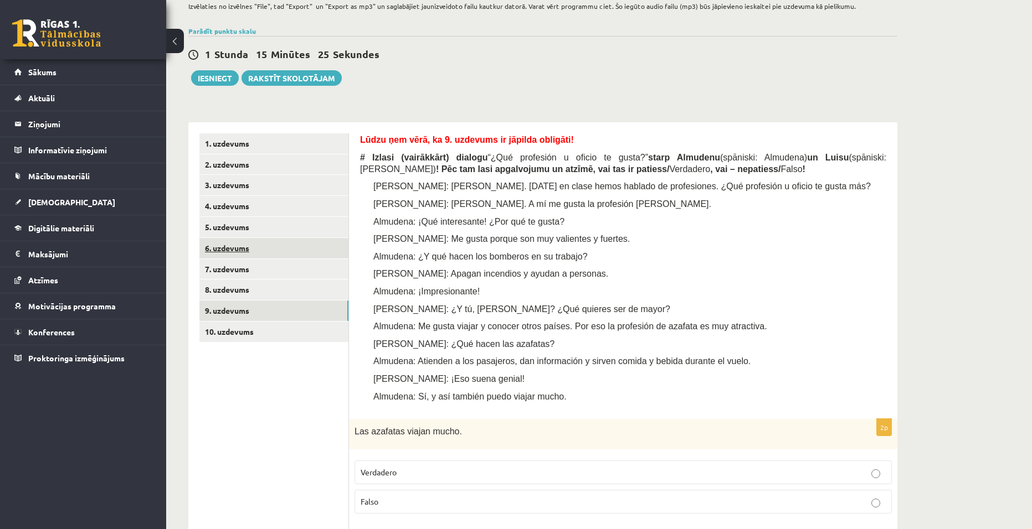
scroll to position [216, 0]
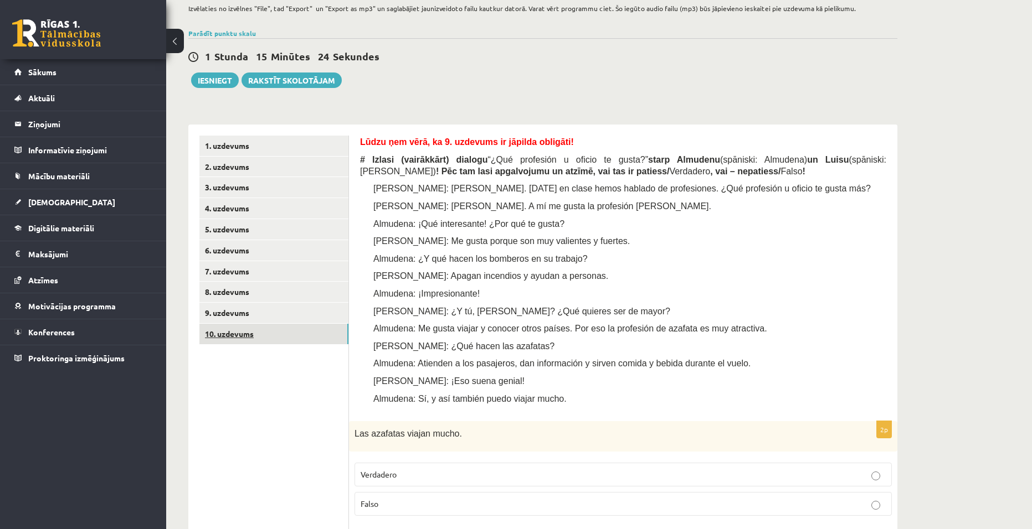
click at [231, 332] on link "10. uzdevums" at bounding box center [273, 334] width 149 height 20
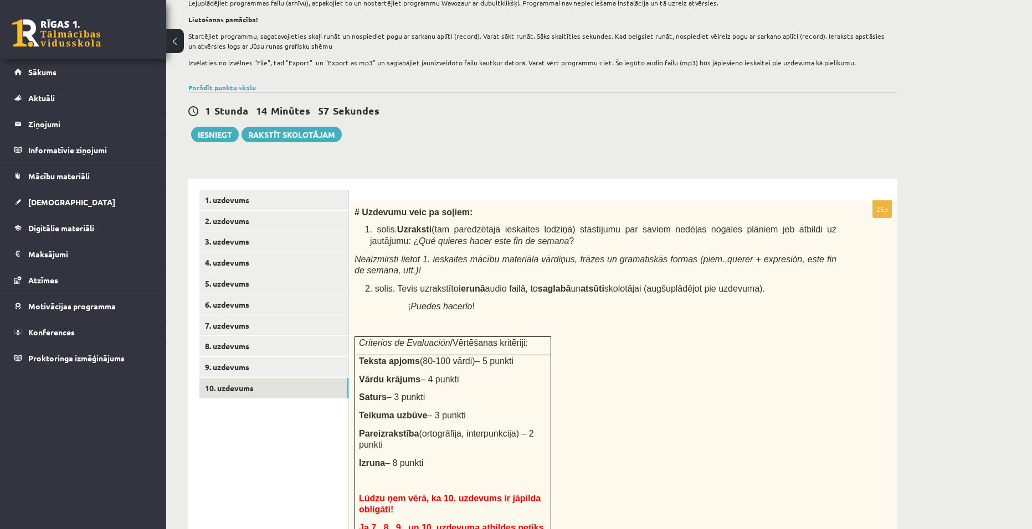
scroll to position [161, 0]
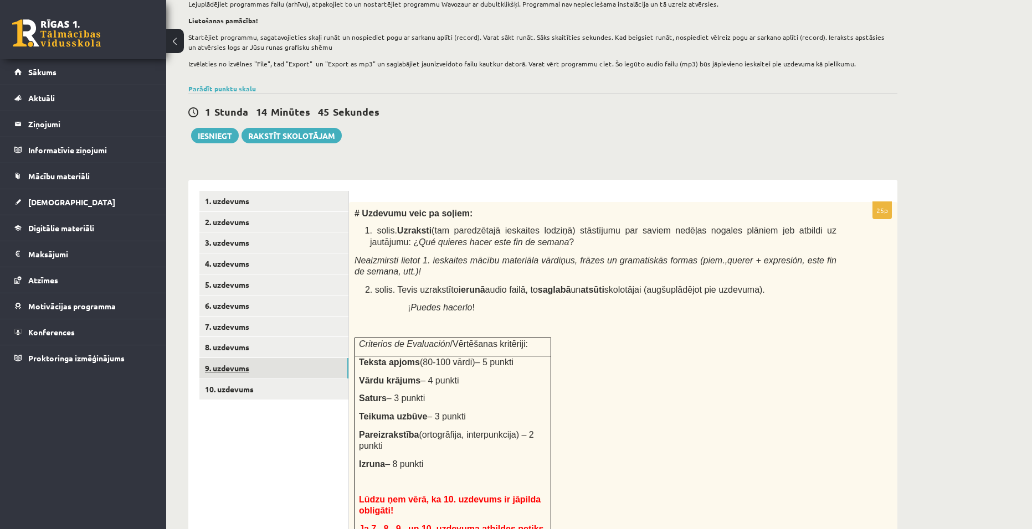
click at [230, 362] on link "9. uzdevums" at bounding box center [273, 368] width 149 height 20
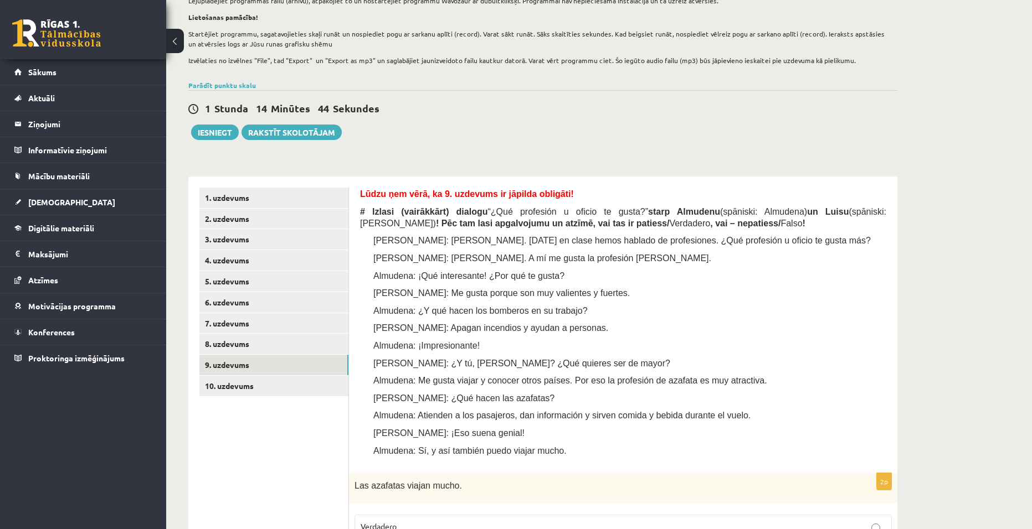
scroll to position [271, 0]
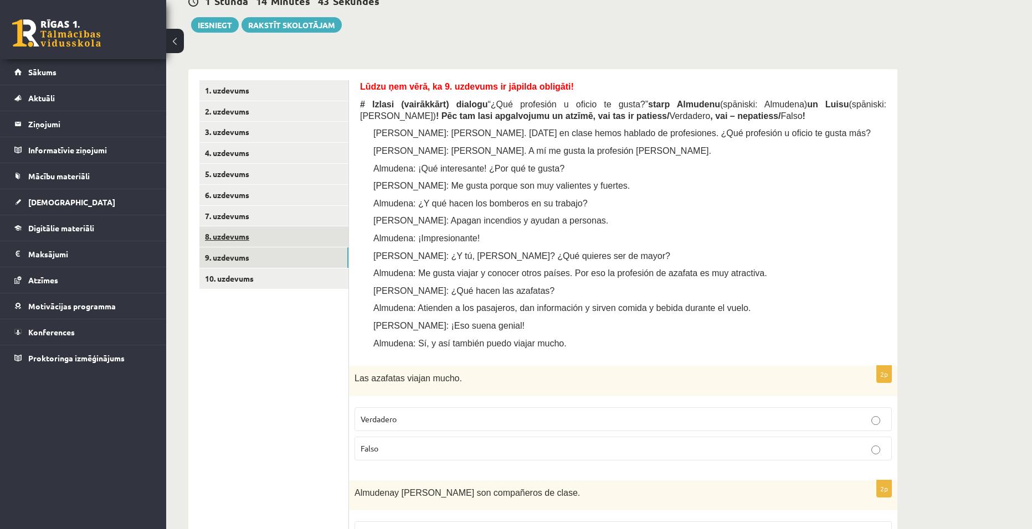
click at [244, 236] on link "8. uzdevums" at bounding box center [273, 236] width 149 height 20
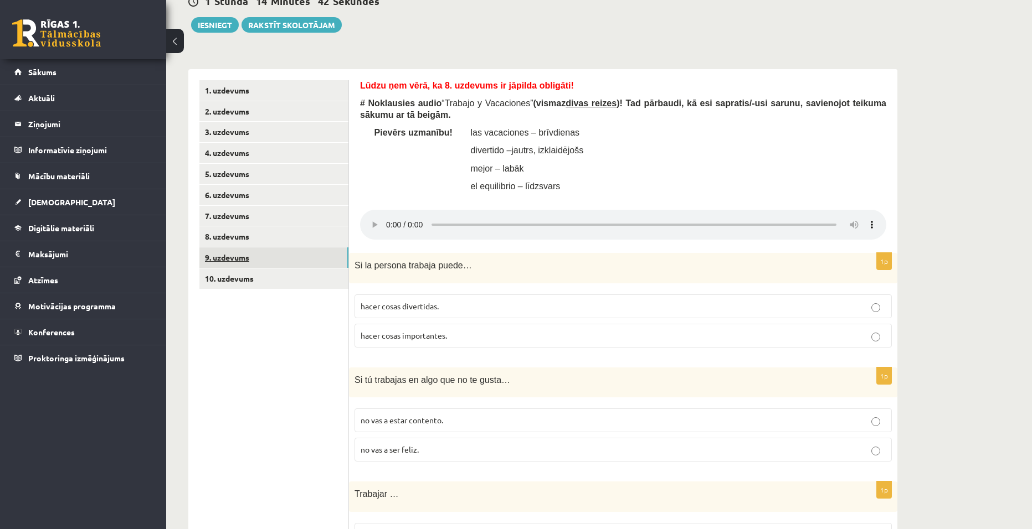
click at [255, 254] on link "9. uzdevums" at bounding box center [273, 257] width 149 height 20
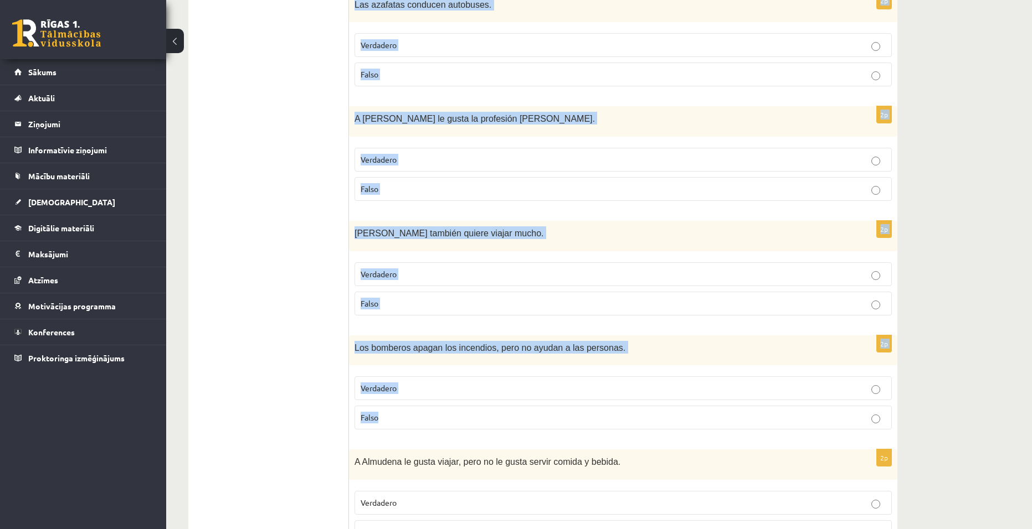
scroll to position [1046, 0]
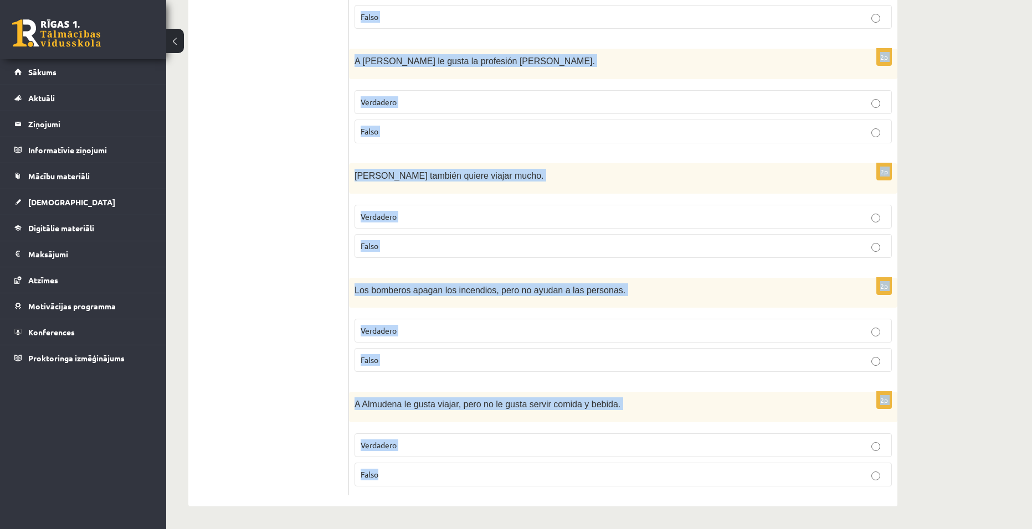
drag, startPoint x: 369, startPoint y: 158, endPoint x: 450, endPoint y: 484, distance: 335.3
copy form "zlasi (vairākkārt) dialogu “¿Qué profesión u oficio te gusta?” starp Almudenu (…"
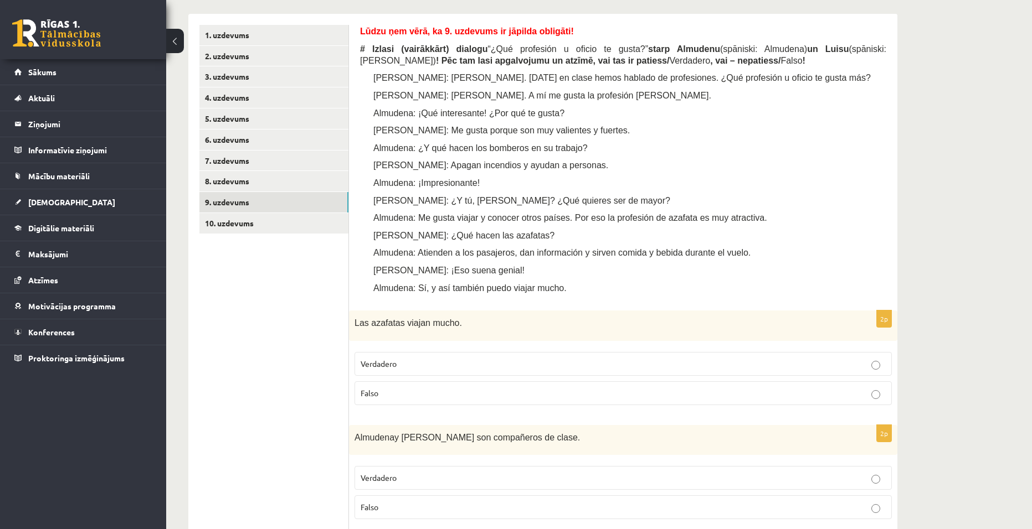
scroll to position [382, 0]
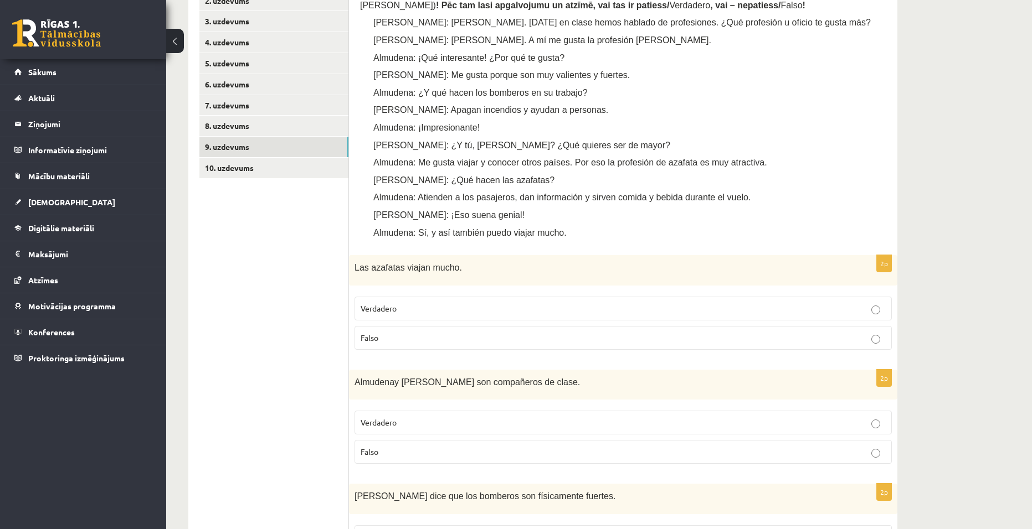
click at [416, 305] on p "Verdadero" at bounding box center [622, 309] width 525 height 12
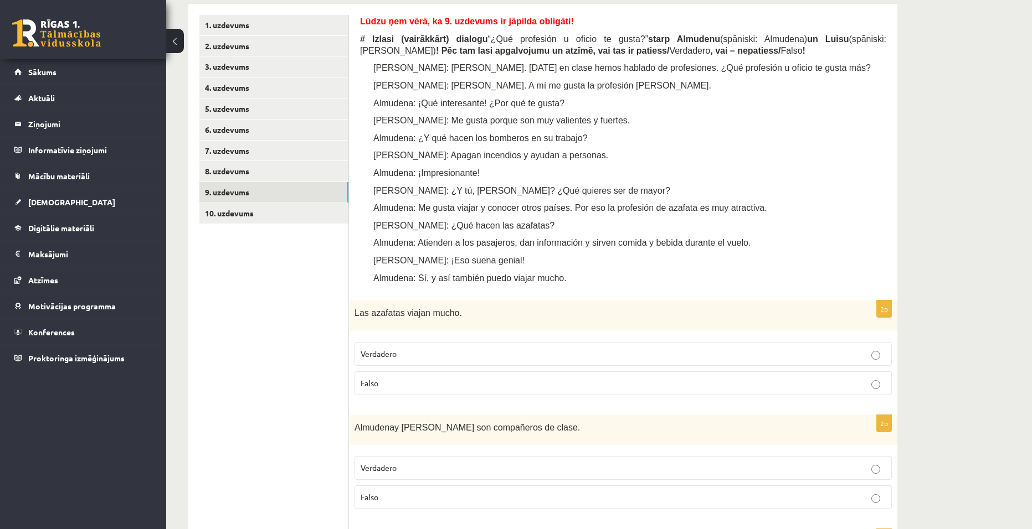
scroll to position [437, 0]
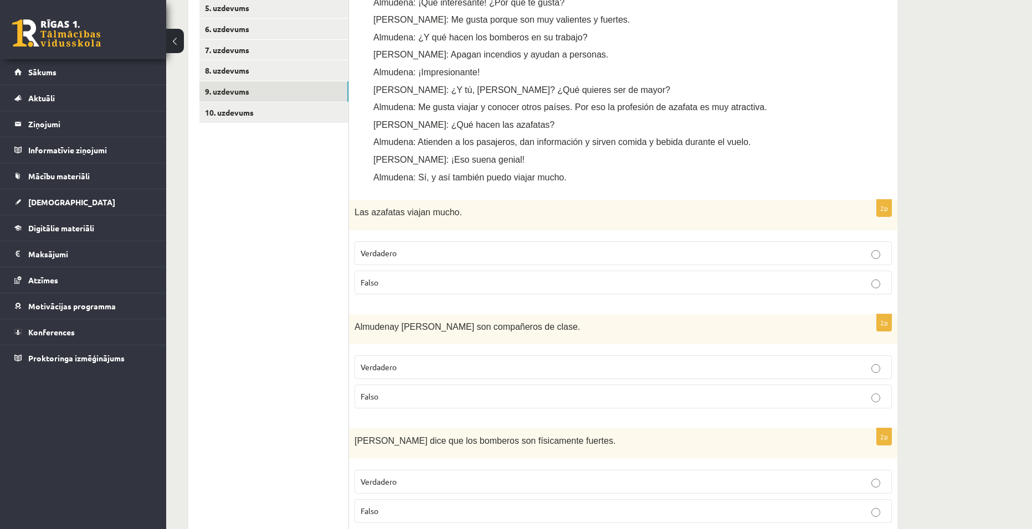
drag, startPoint x: 515, startPoint y: 363, endPoint x: 550, endPoint y: 422, distance: 68.8
click at [515, 363] on p "Verdadero" at bounding box center [622, 368] width 525 height 12
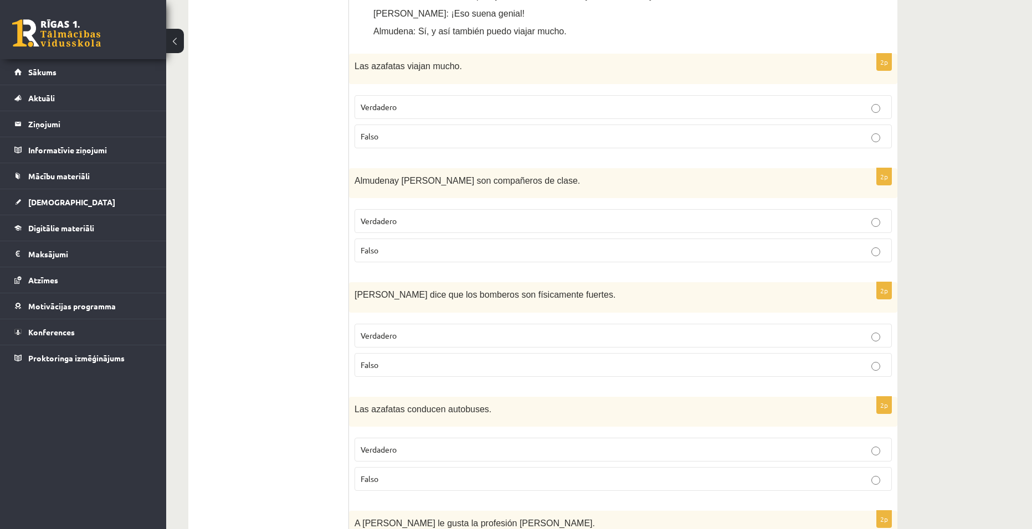
scroll to position [604, 0]
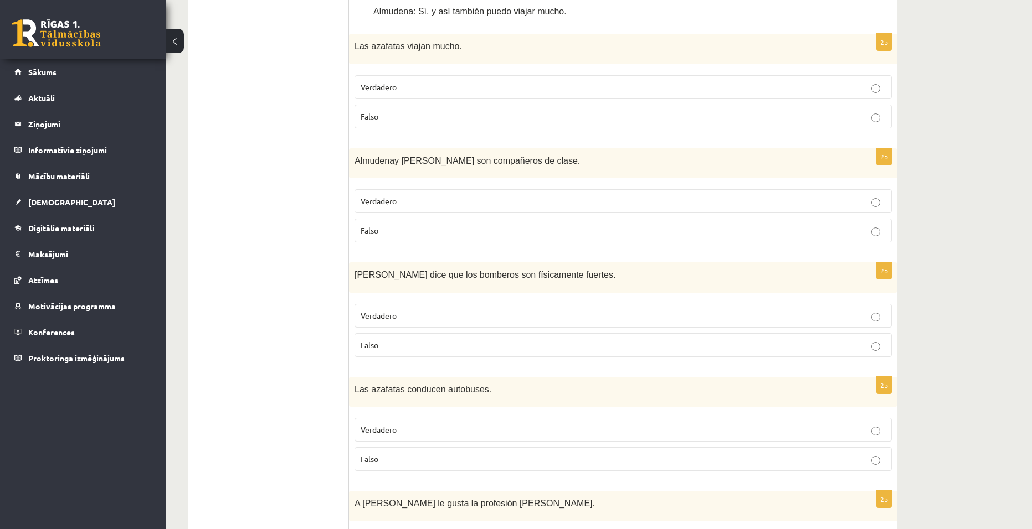
click at [514, 315] on p "Verdadero" at bounding box center [622, 316] width 525 height 12
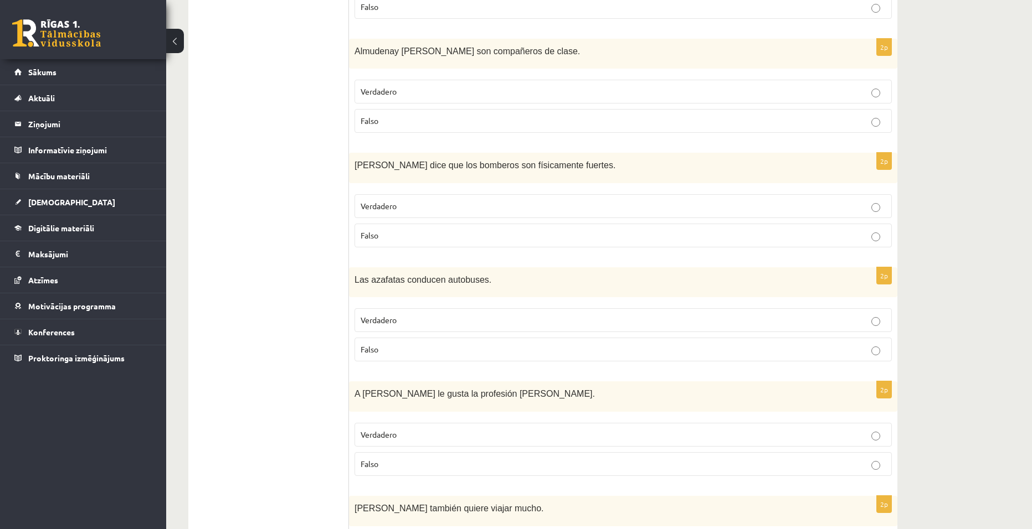
scroll to position [714, 0]
click at [476, 346] on p "Falso" at bounding box center [622, 349] width 525 height 12
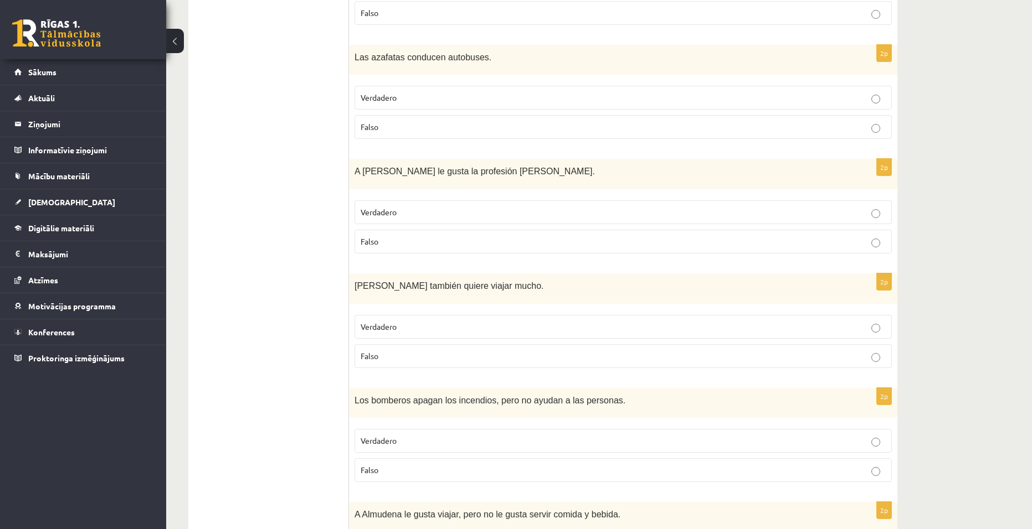
scroll to position [1046, 0]
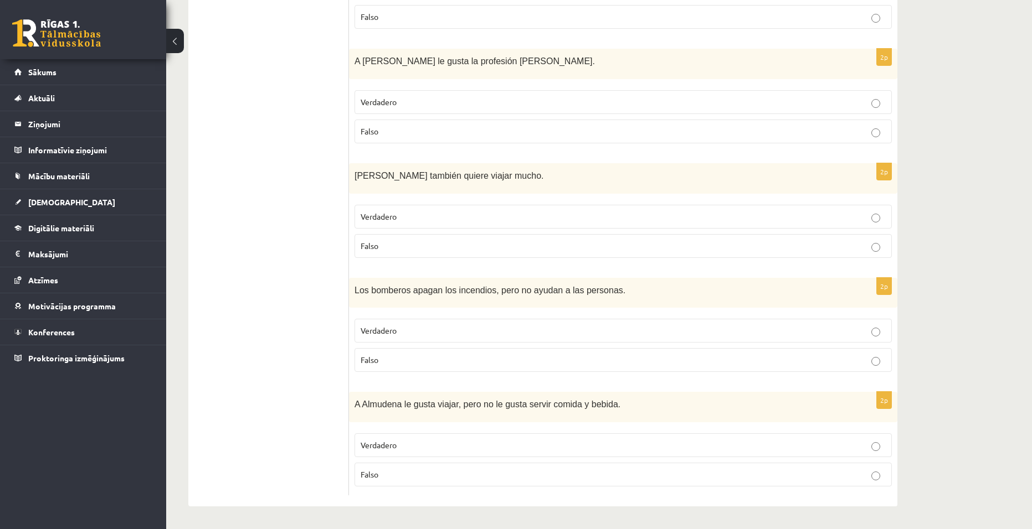
click at [849, 472] on p "Falso" at bounding box center [622, 475] width 525 height 12
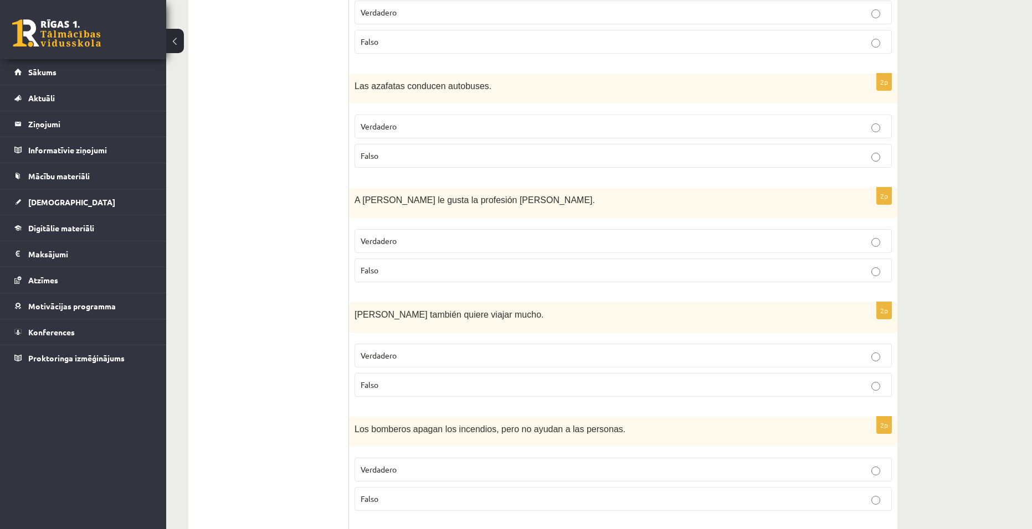
scroll to position [880, 0]
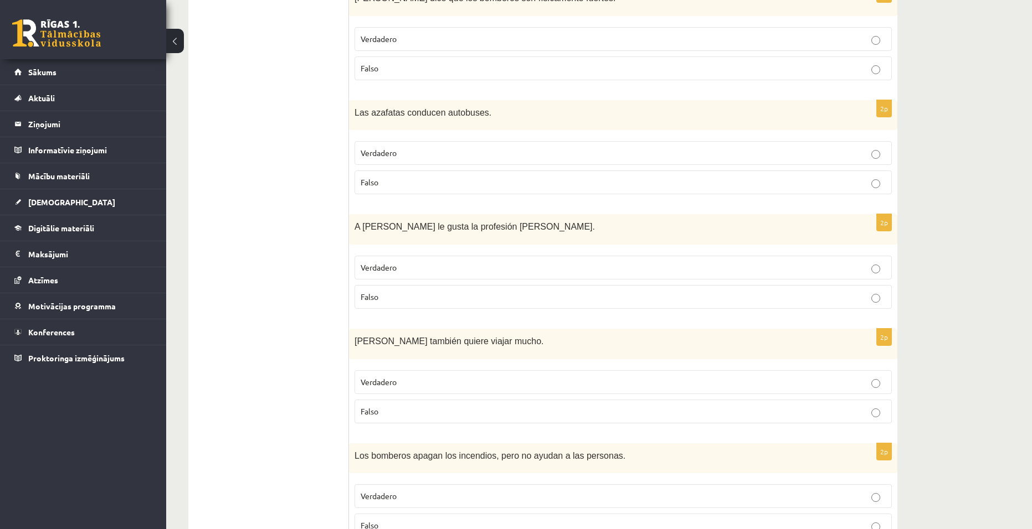
click at [874, 277] on label "Verdadero" at bounding box center [622, 268] width 537 height 24
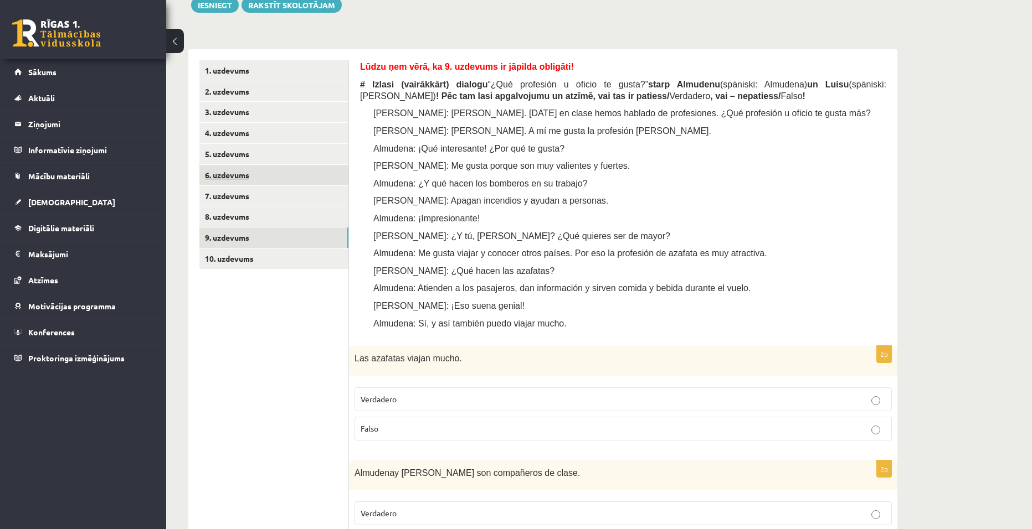
scroll to position [271, 0]
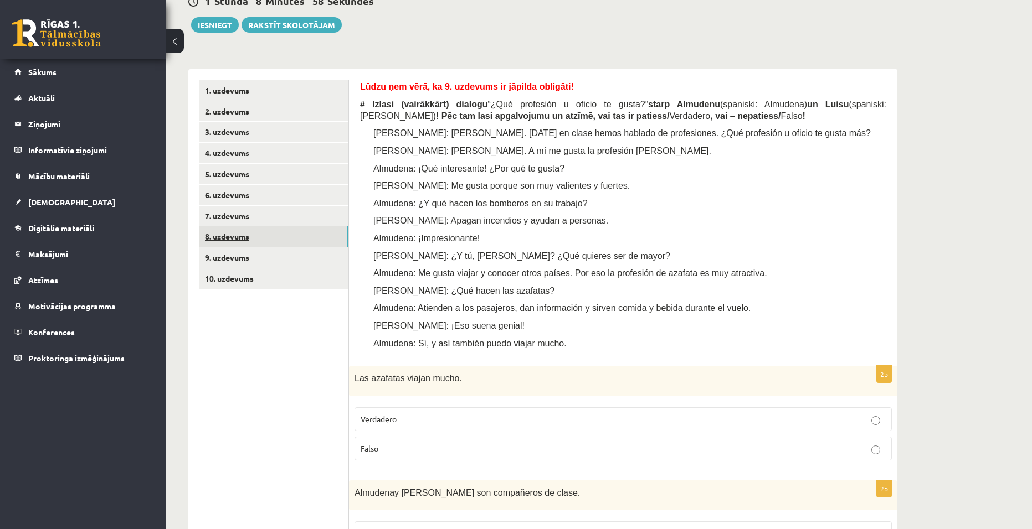
click at [241, 243] on link "8. uzdevums" at bounding box center [273, 236] width 149 height 20
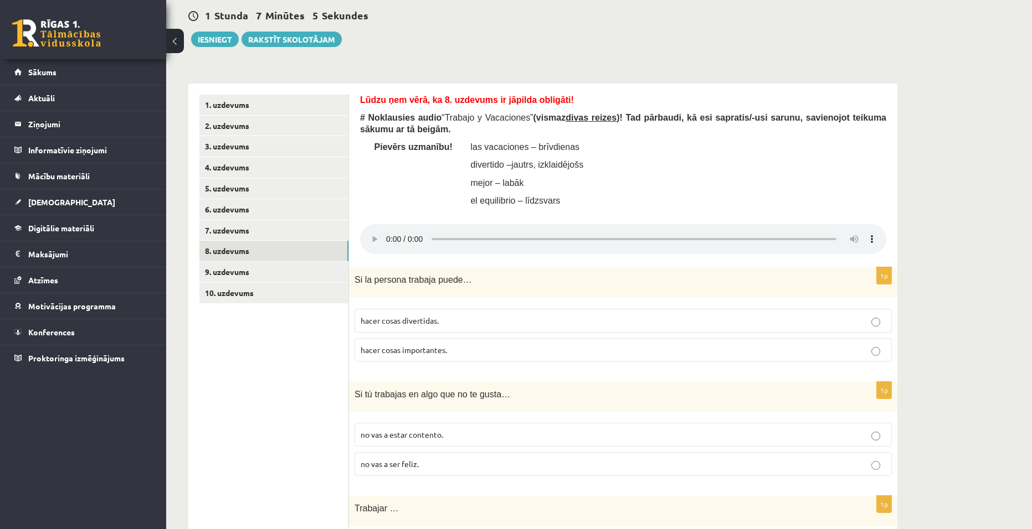
scroll to position [277, 0]
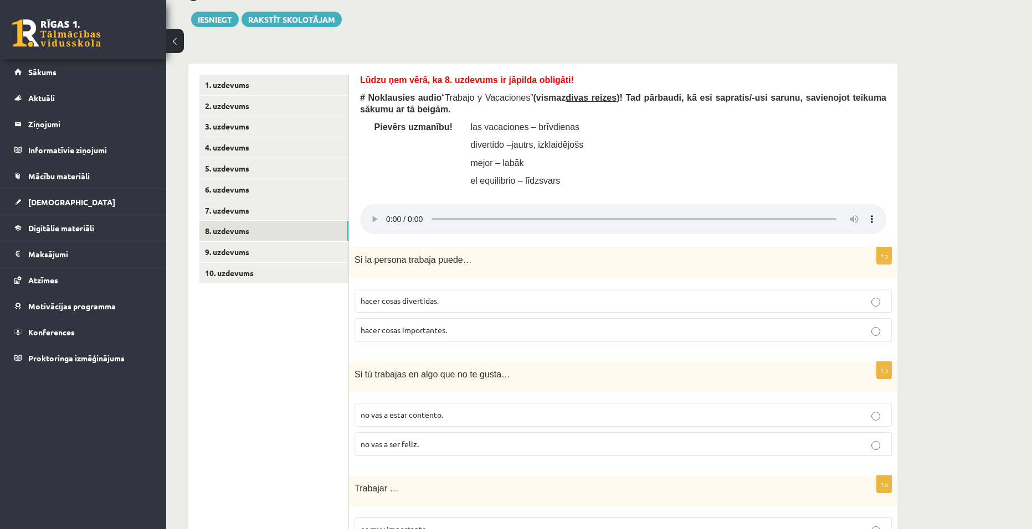
click at [484, 332] on p "hacer cosas importantes." at bounding box center [622, 330] width 525 height 12
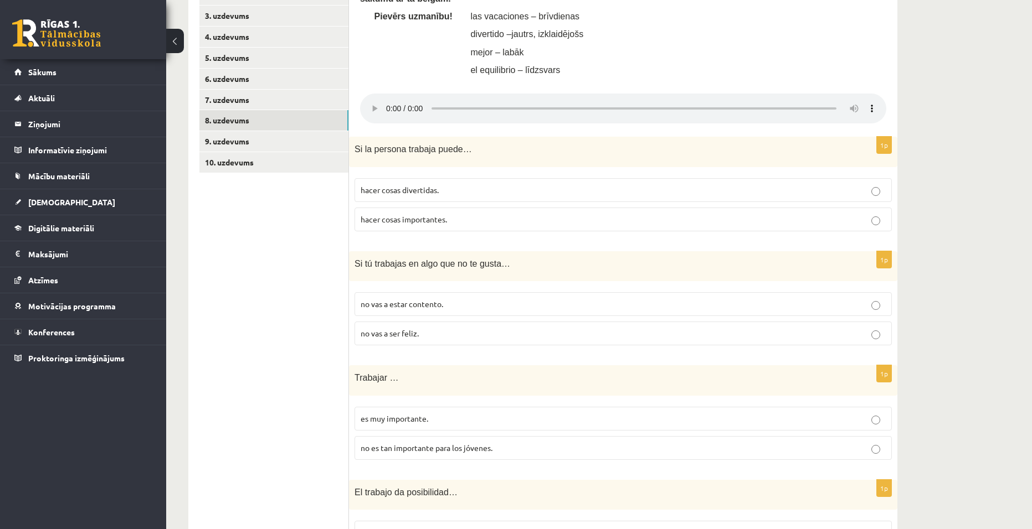
scroll to position [443, 0]
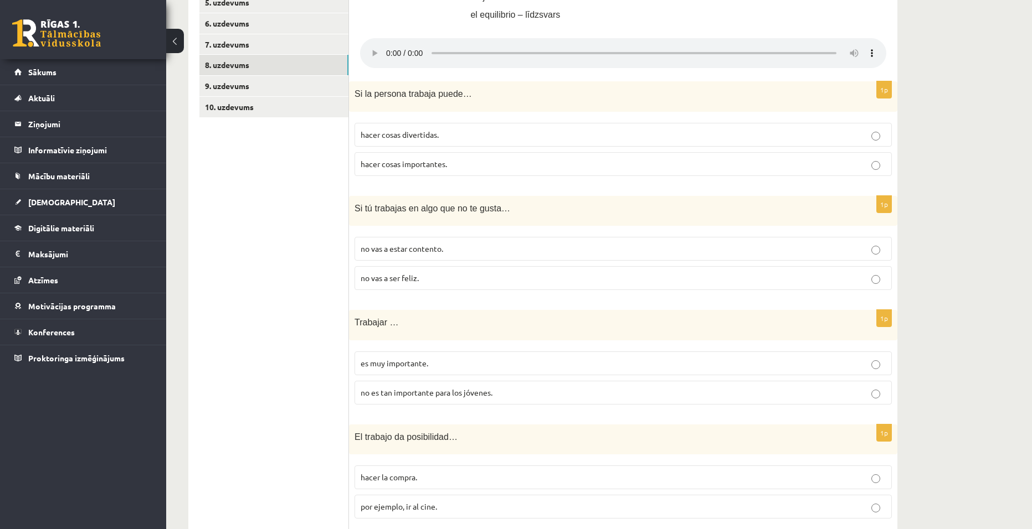
drag, startPoint x: 447, startPoint y: 383, endPoint x: 455, endPoint y: 378, distance: 9.5
click at [446, 383] on label "no es tan importante para los jóvenes." at bounding box center [622, 393] width 537 height 24
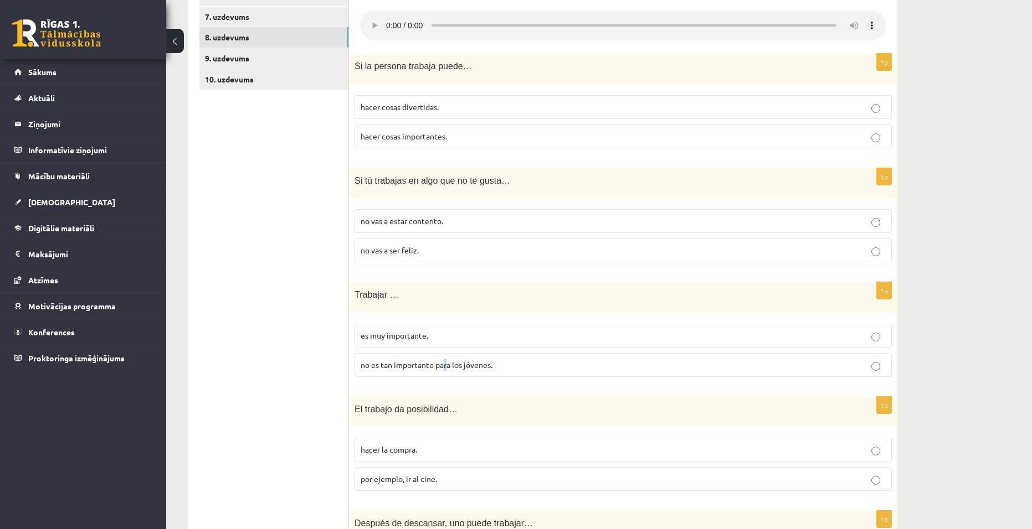
scroll to position [498, 0]
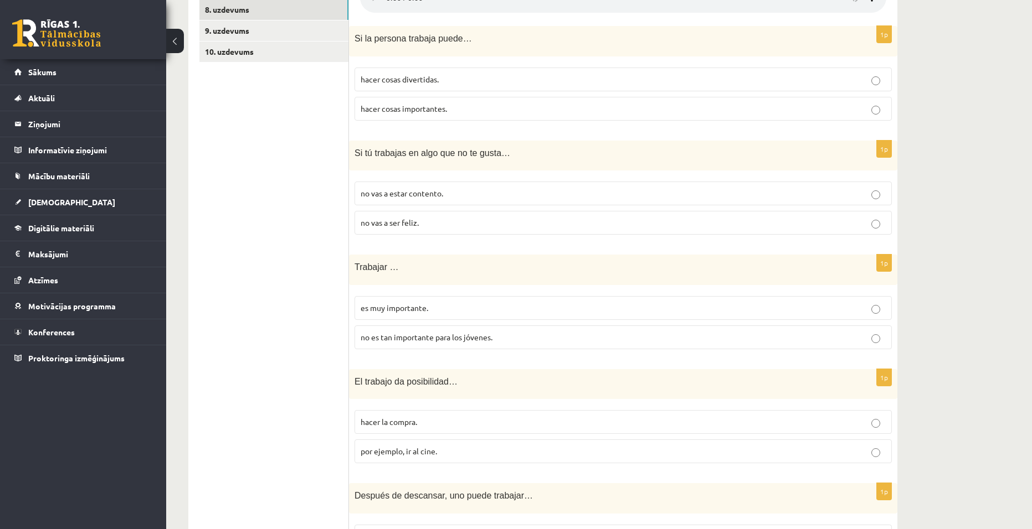
click at [530, 345] on label "no es tan importante para los jóvenes." at bounding box center [622, 338] width 537 height 24
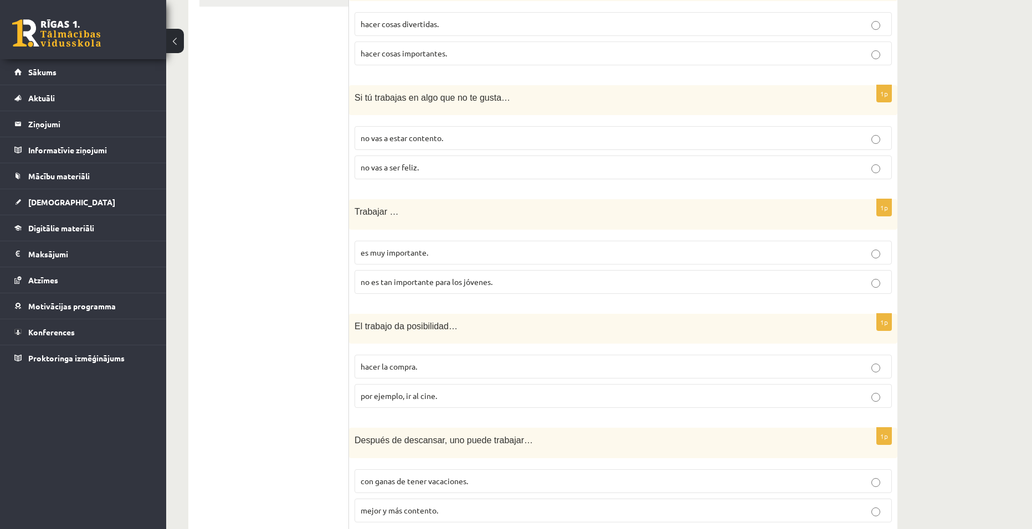
click at [490, 369] on p "hacer la compra." at bounding box center [622, 367] width 525 height 12
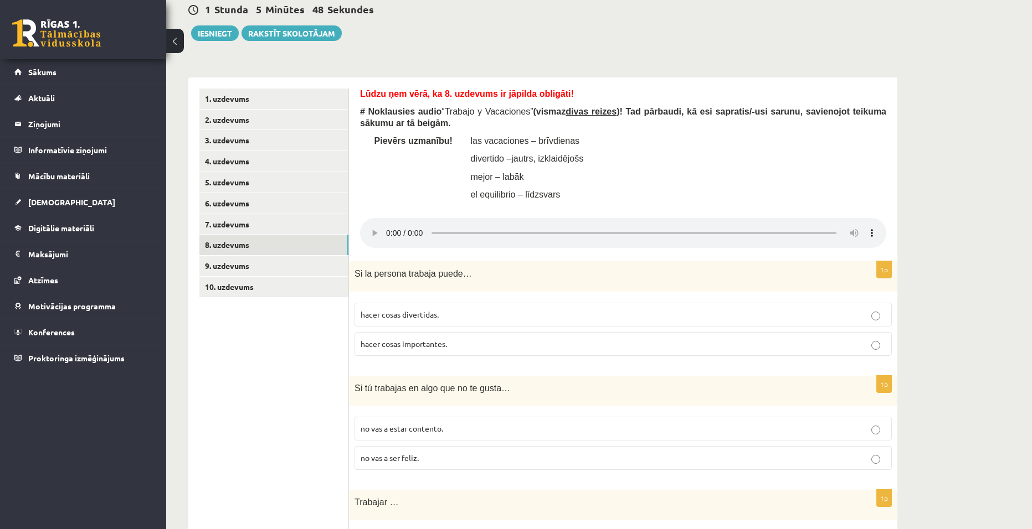
scroll to position [332, 0]
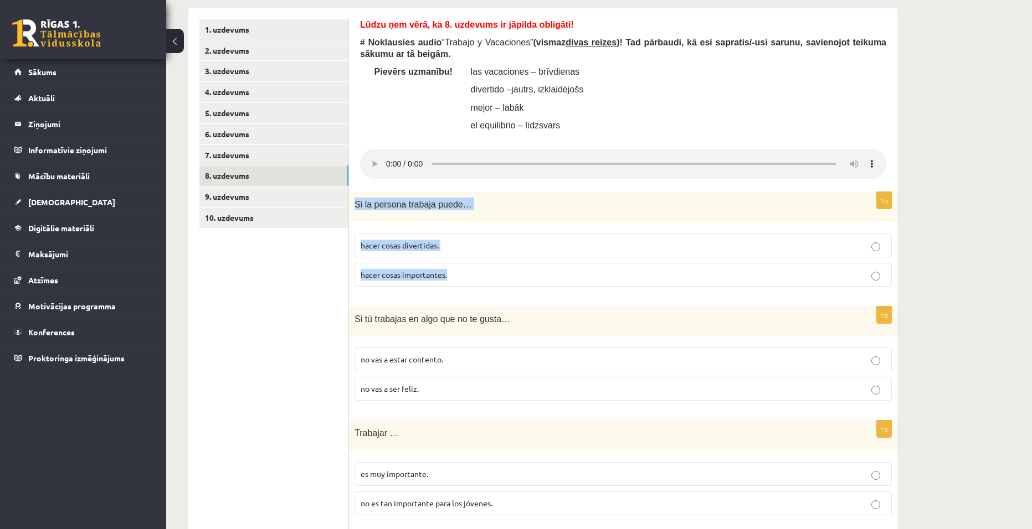
drag, startPoint x: 355, startPoint y: 204, endPoint x: 519, endPoint y: 277, distance: 180.2
click at [519, 277] on div "1p Si la persona trabaja puede… hacer cosas divertidas. hacer cosas importantes." at bounding box center [623, 244] width 548 height 104
copy div "Si la persona trabaja puede… hacer cosas divertidas. hacer cosas importantes."
click at [963, 222] on div "Spāņu valoda 11.b1 klase 1. ieskaite , Aleksis Āboliņš (11.b1 JK) Lūdzu ņem vēr…" at bounding box center [598, 534] width 865 height 1648
click at [935, 295] on div "Spāņu valoda 11.b1 klase 1. ieskaite , Aleksis Āboliņš (11.b1 JK) Lūdzu ņem vēr…" at bounding box center [598, 534] width 865 height 1648
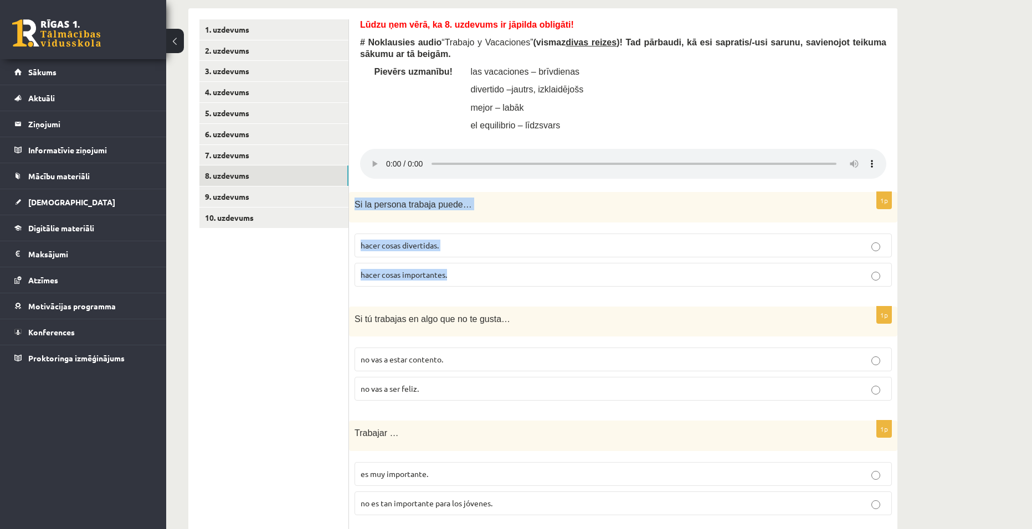
click at [932, 294] on div "Spāņu valoda 11.b1 klase 1. ieskaite , Aleksis Āboliņš (11.b1 JK) Lūdzu ņem vēr…" at bounding box center [598, 534] width 865 height 1648
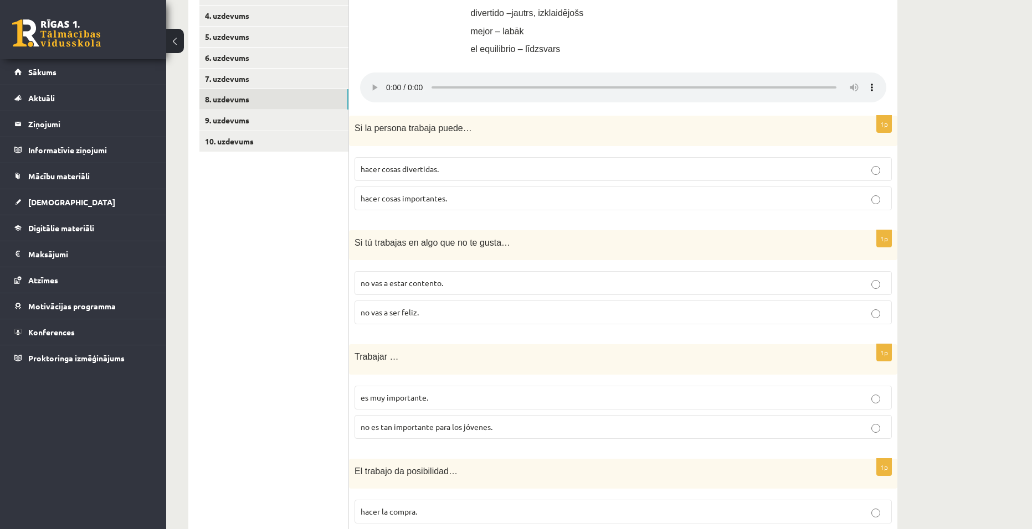
scroll to position [443, 0]
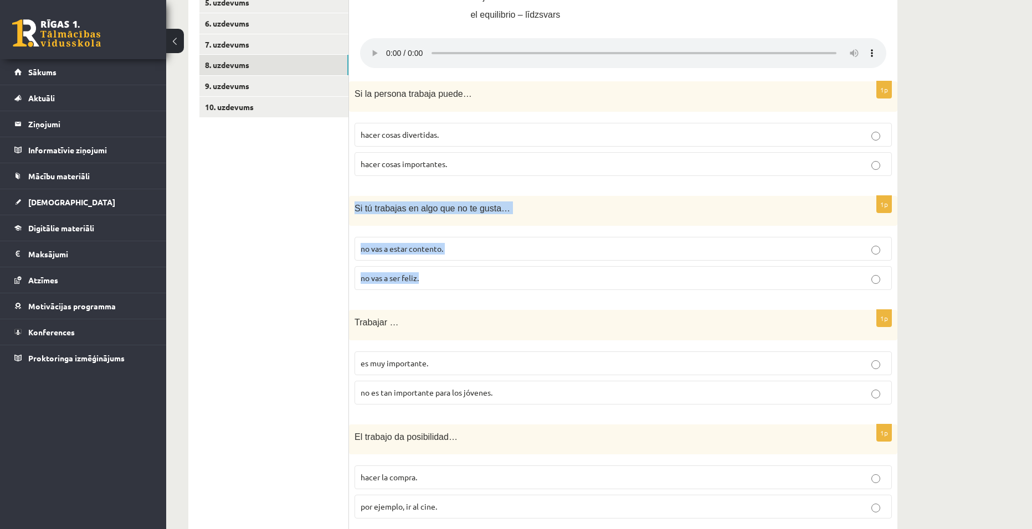
drag, startPoint x: 354, startPoint y: 208, endPoint x: 465, endPoint y: 274, distance: 128.1
click at [465, 274] on div "1p Si tú trabajas en algo que no te gusta… no vas a estar contento. no vas a se…" at bounding box center [623, 248] width 548 height 104
copy div "Si tú trabajas en algo que no te gusta… no vas a estar contento. no vas a ser f…"
click at [932, 286] on div "Spāņu valoda 11.b1 klase 1. ieskaite , Aleksis Āboliņš (11.b1 JK) Lūdzu ņem vēr…" at bounding box center [598, 424] width 865 height 1648
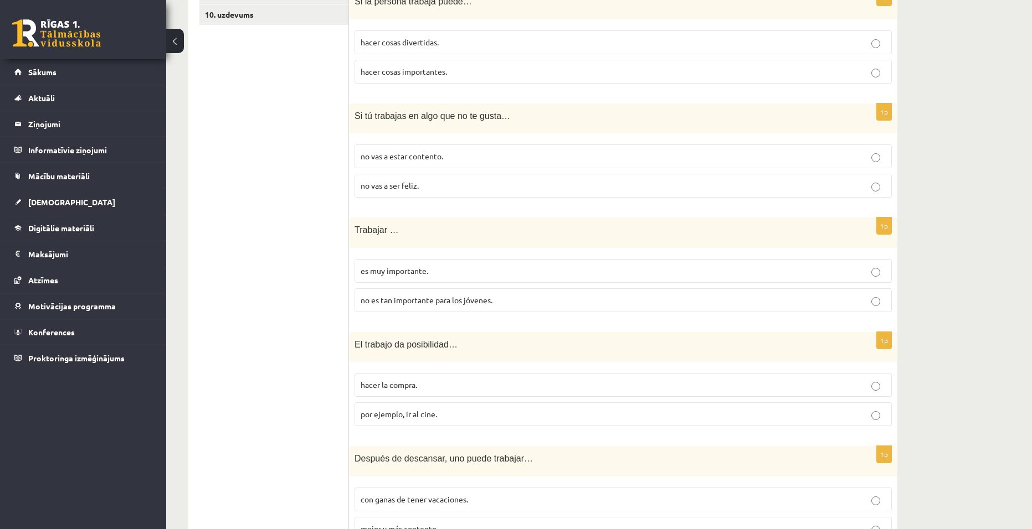
scroll to position [554, 0]
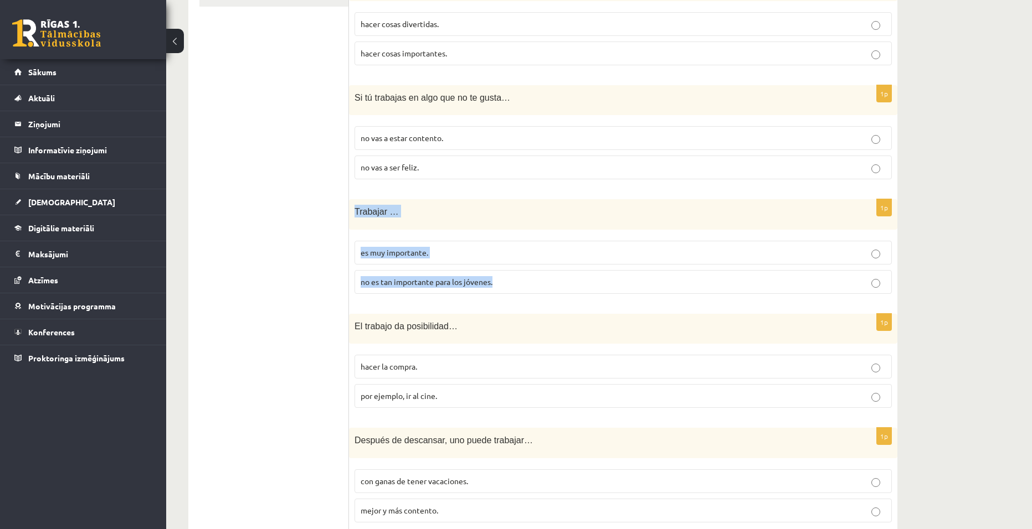
drag, startPoint x: 354, startPoint y: 210, endPoint x: 531, endPoint y: 290, distance: 194.0
click at [532, 290] on div "1p Trabajar … es muy importante. no es tan importante para los jóvenes." at bounding box center [623, 251] width 548 height 104
copy div "Trabajar … es muy importante. no es tan importante para los jóvenes."
click at [976, 271] on div "Spāņu valoda 11.b1 klase 1. ieskaite , Aleksis Āboliņš (11.b1 JK) Lūdzu ņem vēr…" at bounding box center [598, 313] width 865 height 1648
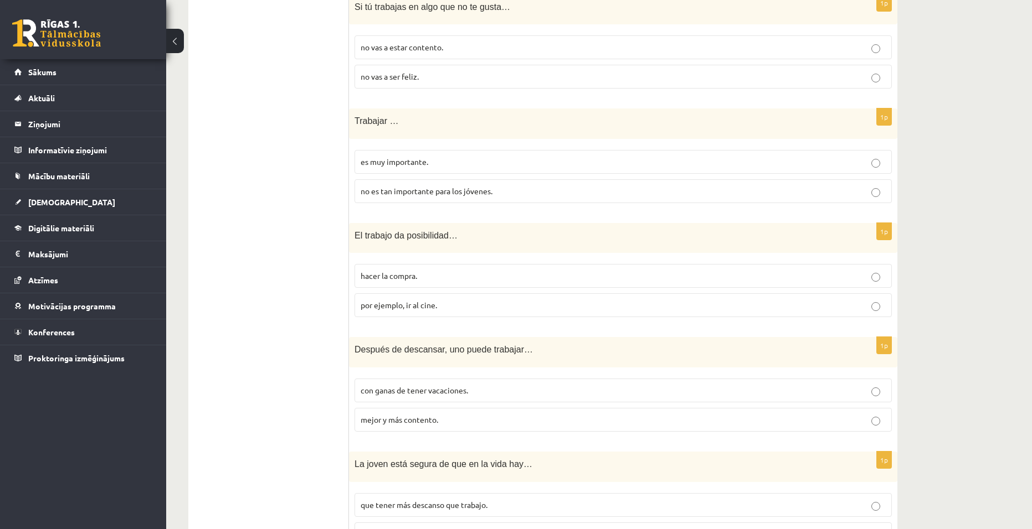
scroll to position [664, 0]
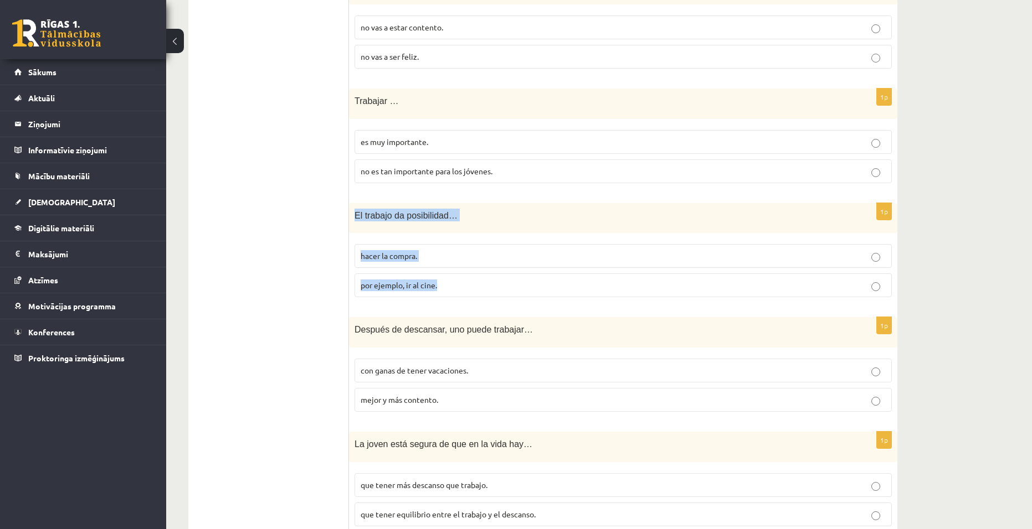
drag, startPoint x: 354, startPoint y: 214, endPoint x: 468, endPoint y: 280, distance: 132.2
click at [468, 280] on div "1p El trabajo da posibilidad… hacer la compra. por ejemplo, ir al cine." at bounding box center [623, 255] width 548 height 104
copy div "El trabajo da posibilidad… hacer la compra. por ejemplo, ir al cine."
click at [946, 259] on div "Spāņu valoda 11.b1 klase 1. ieskaite , Aleksis Āboliņš (11.b1 JK) Lūdzu ņem vēr…" at bounding box center [598, 202] width 865 height 1648
click at [950, 269] on div "Spāņu valoda 11.b1 klase 1. ieskaite , Aleksis Āboliņš (11.b1 JK) Lūdzu ņem vēr…" at bounding box center [598, 202] width 865 height 1648
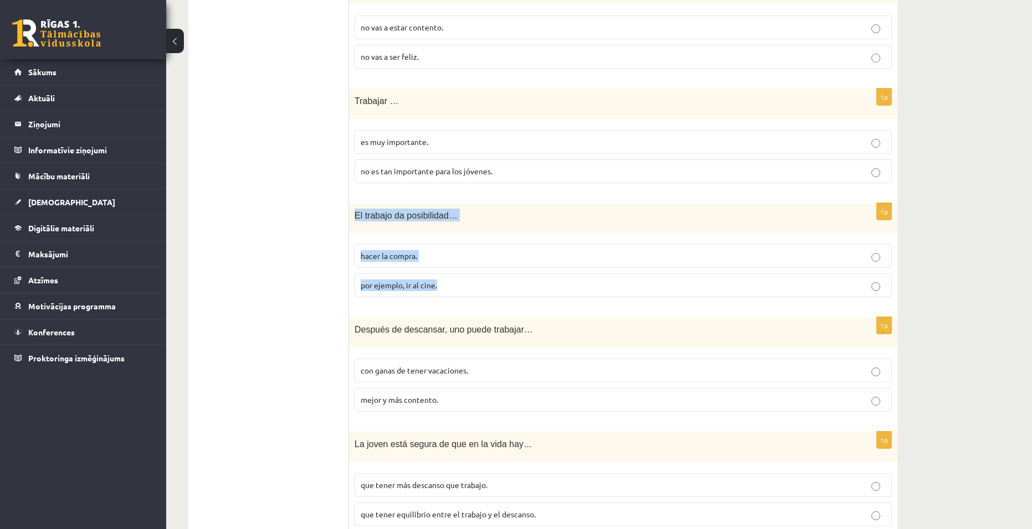
click at [948, 274] on div "Spāņu valoda 11.b1 klase 1. ieskaite , Aleksis Āboliņš (11.b1 JK) Lūdzu ņem vēr…" at bounding box center [598, 202] width 865 height 1648
click at [927, 281] on div "Spāņu valoda 11.b1 klase 1. ieskaite , Aleksis Āboliņš (11.b1 JK) Lūdzu ņem vēr…" at bounding box center [598, 202] width 865 height 1648
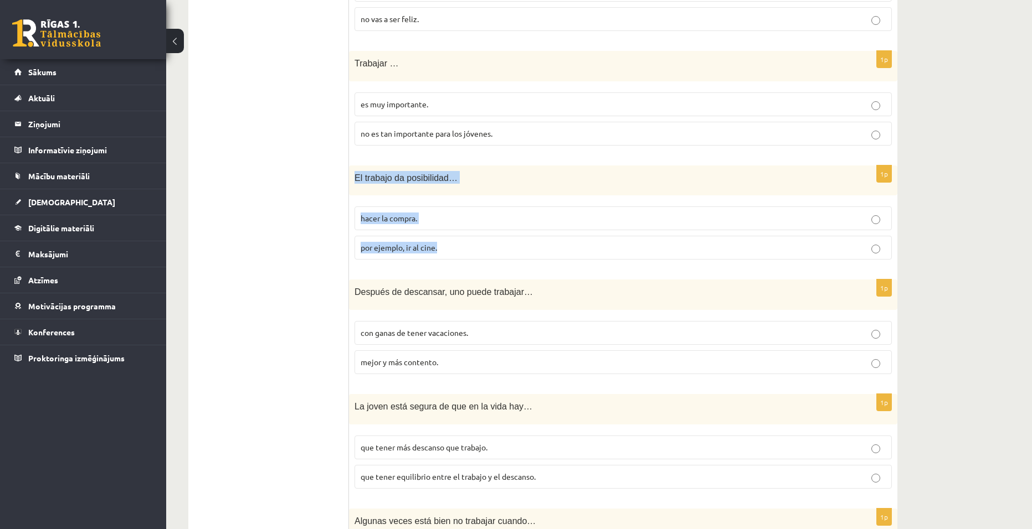
scroll to position [720, 0]
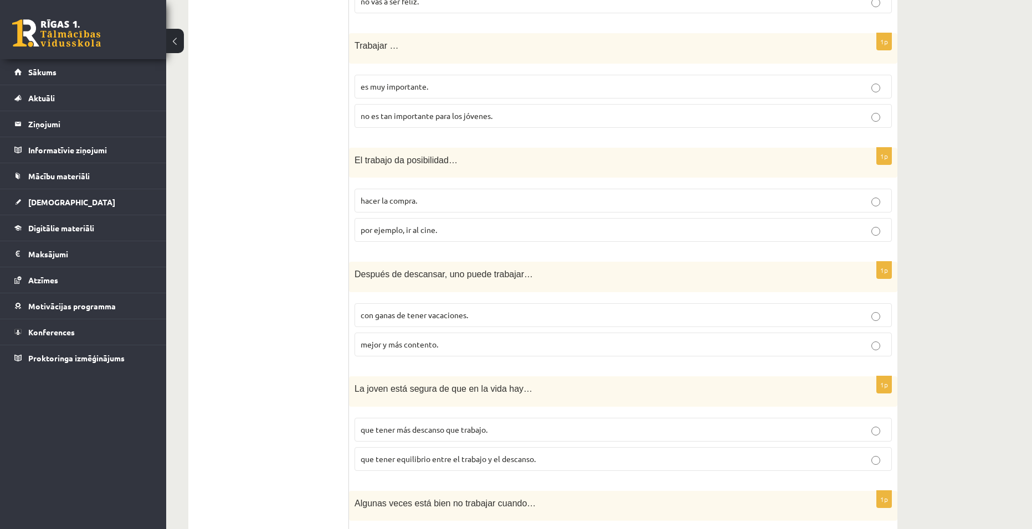
click at [356, 274] on span "Después de descansar, uno puede trabajar…" at bounding box center [443, 274] width 178 height 9
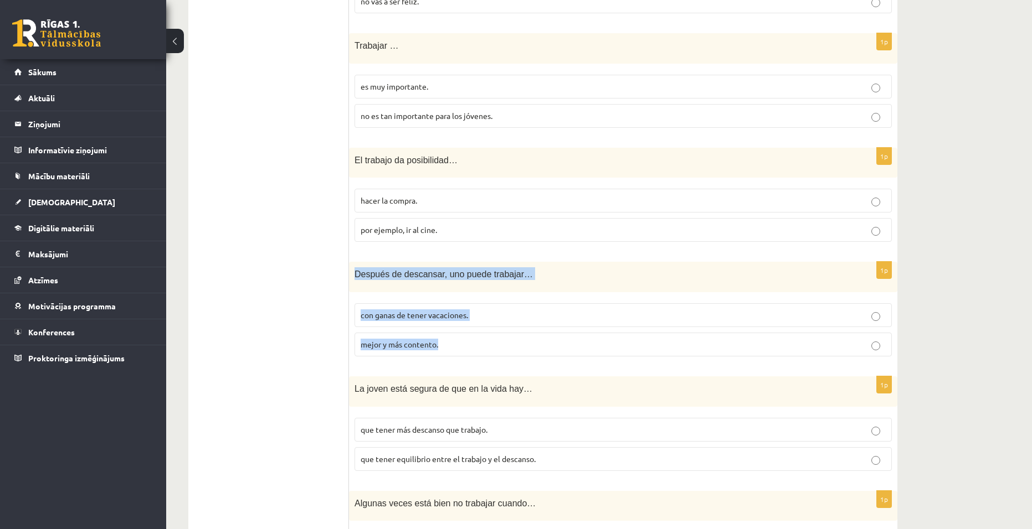
drag, startPoint x: 354, startPoint y: 275, endPoint x: 472, endPoint y: 346, distance: 137.3
click at [472, 346] on div "1p Después de descansar, uno puede trabajar… con ganas de tener vacaciones. mej…" at bounding box center [623, 314] width 548 height 104
click at [1014, 308] on div "Spāņu valoda 11.b1 klase 1. ieskaite , Aleksis Āboliņš (11.b1 JK) Lūdzu ņem vēr…" at bounding box center [598, 147] width 865 height 1648
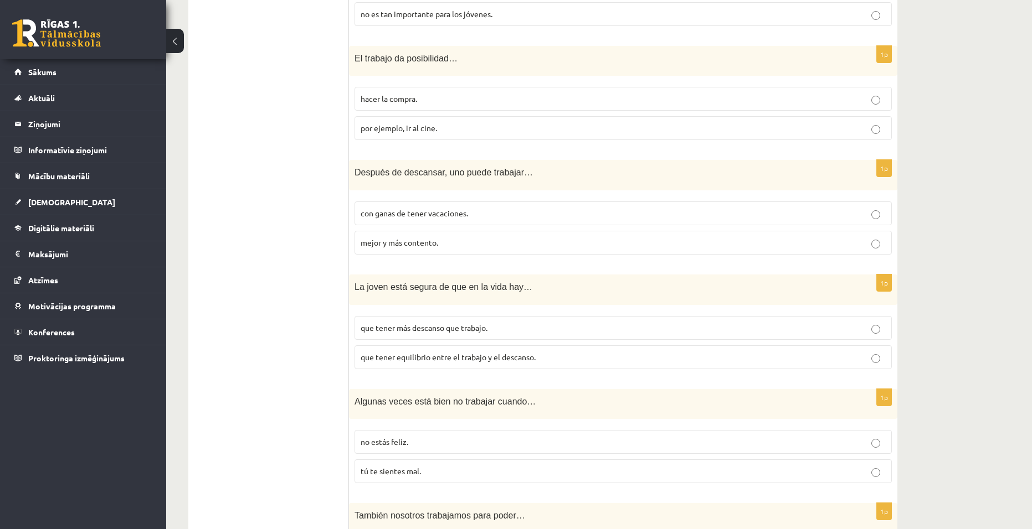
scroll to position [831, 0]
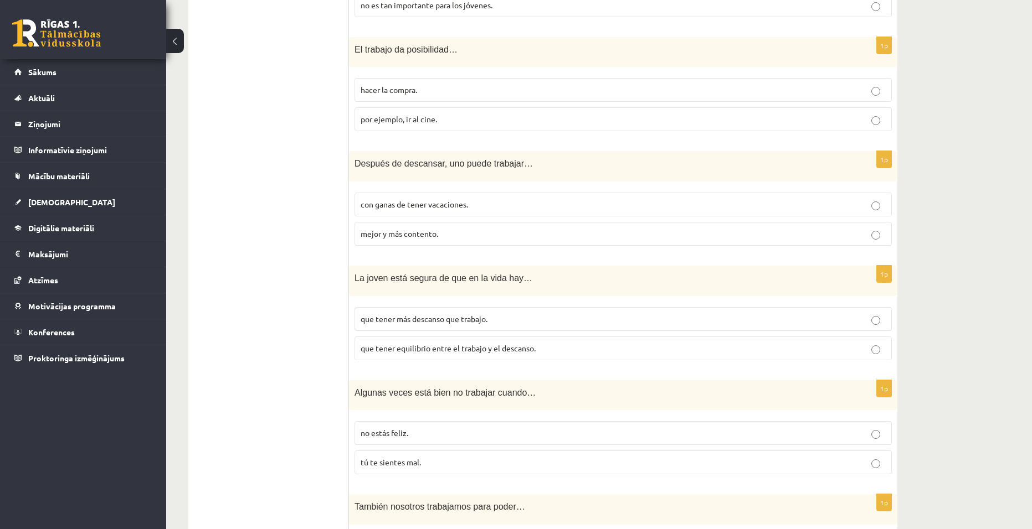
click at [782, 243] on label "mejor y más contento." at bounding box center [622, 234] width 537 height 24
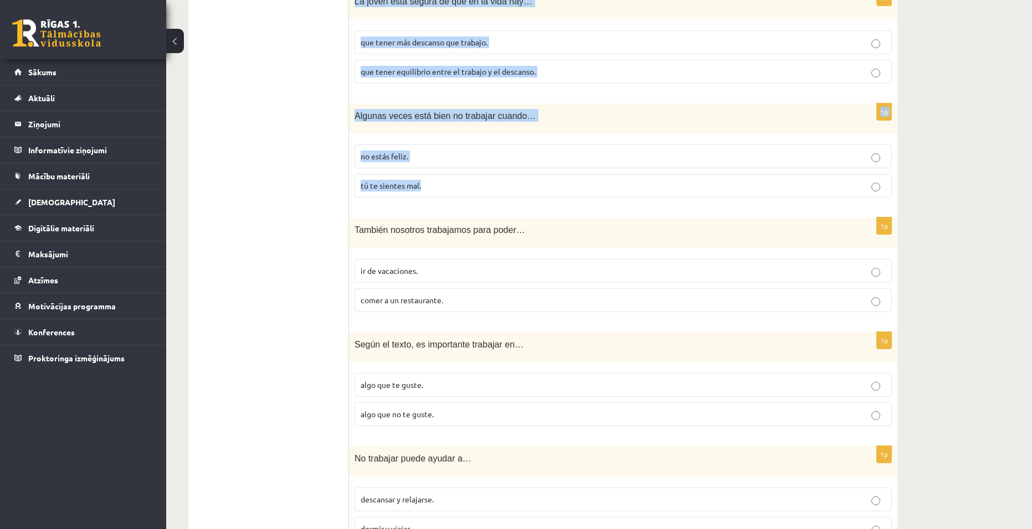
scroll to position [886, 0]
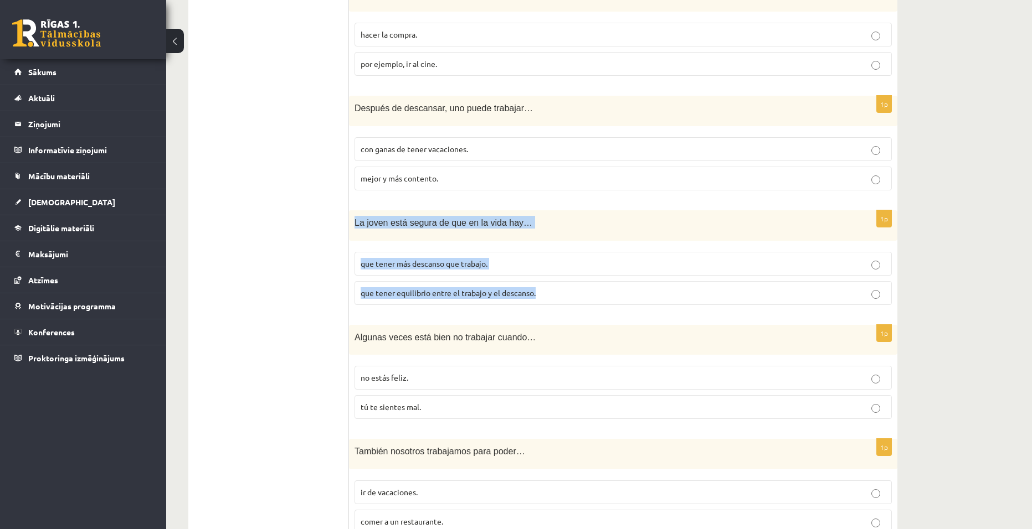
drag, startPoint x: 353, startPoint y: 166, endPoint x: 548, endPoint y: 293, distance: 233.1
click at [548, 293] on div "1p La joven está segura de que en la vida hay… que tener más descanso que traba…" at bounding box center [623, 262] width 548 height 104
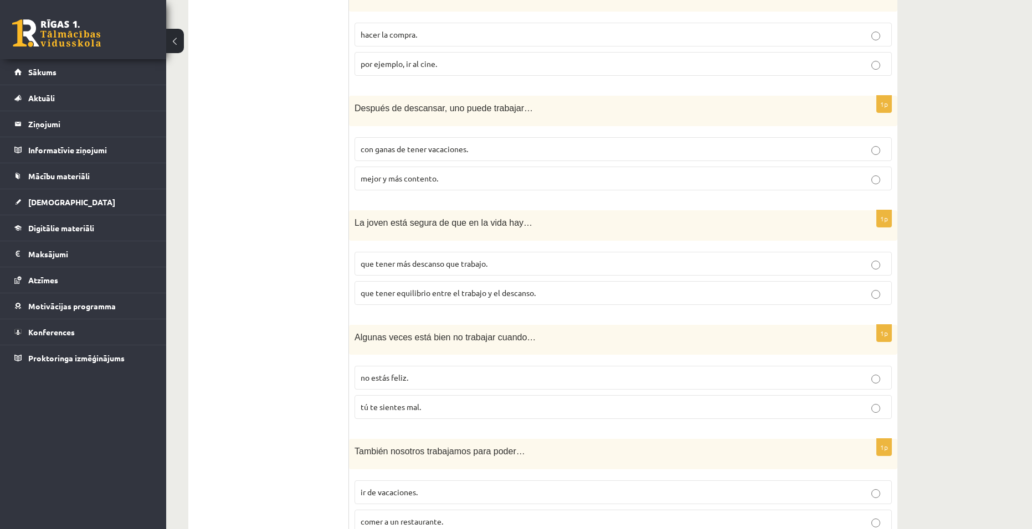
click at [871, 301] on label "que tener equilibrio entre el trabajo y el descanso." at bounding box center [622, 293] width 537 height 24
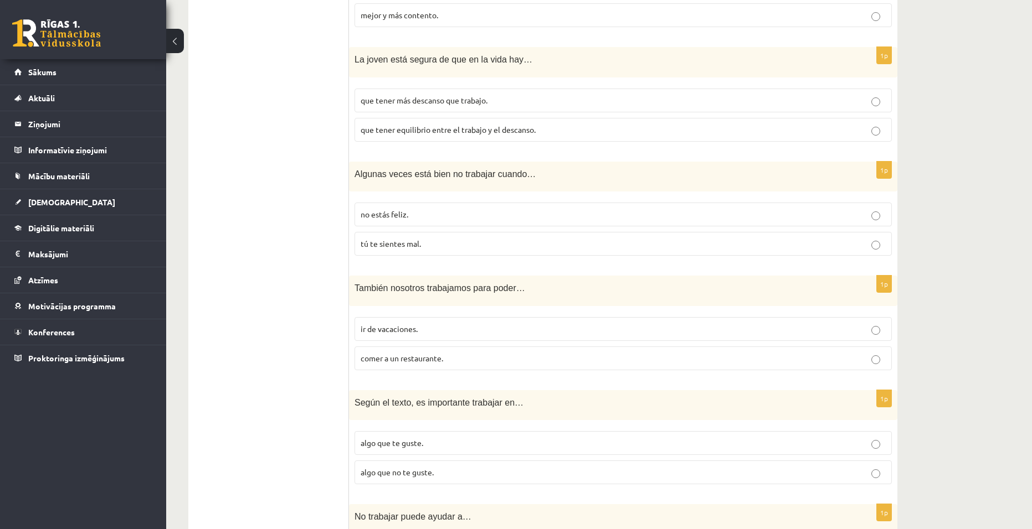
scroll to position [1052, 0]
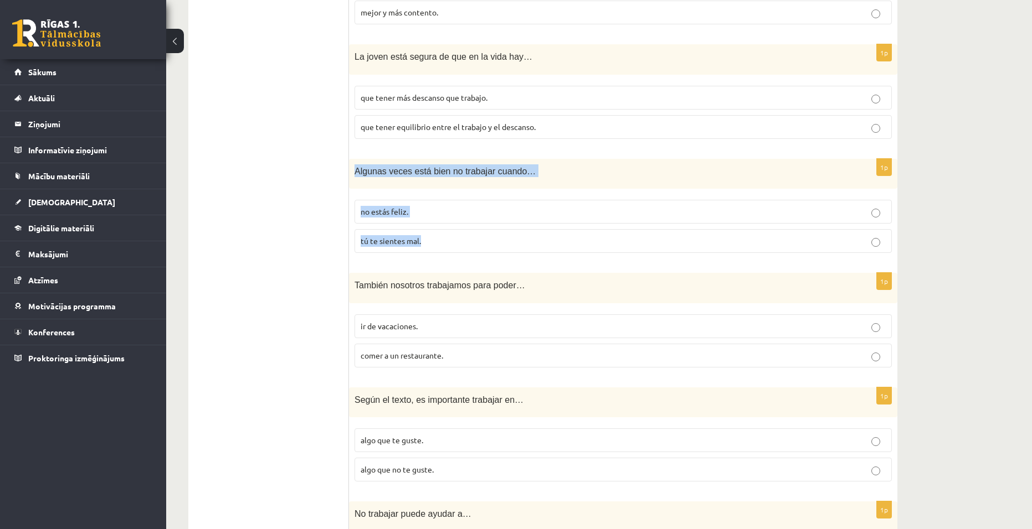
drag, startPoint x: 354, startPoint y: 171, endPoint x: 450, endPoint y: 234, distance: 114.3
click at [450, 234] on div "1p Algunas veces está bien no trabajar cuando… no estás feliz. tú te sientes ma…" at bounding box center [623, 211] width 548 height 104
drag, startPoint x: 881, startPoint y: 251, endPoint x: 898, endPoint y: 252, distance: 16.7
click at [885, 250] on label "tú te sientes mal." at bounding box center [622, 241] width 537 height 24
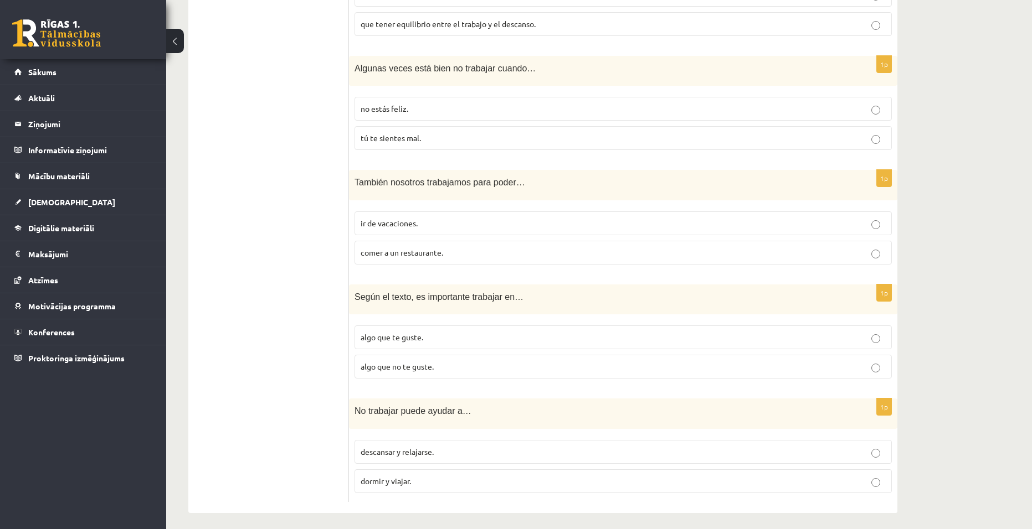
scroll to position [1163, 0]
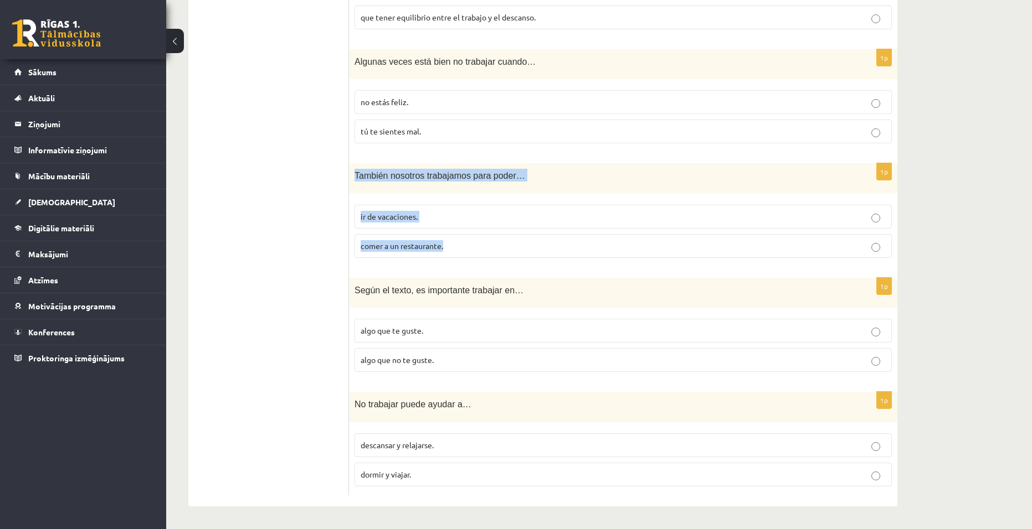
drag, startPoint x: 355, startPoint y: 173, endPoint x: 546, endPoint y: 245, distance: 204.3
click at [546, 245] on div "1p También nosotros trabajamos para poder… ir de vacaciones. comer a un restaur…" at bounding box center [623, 215] width 548 height 104
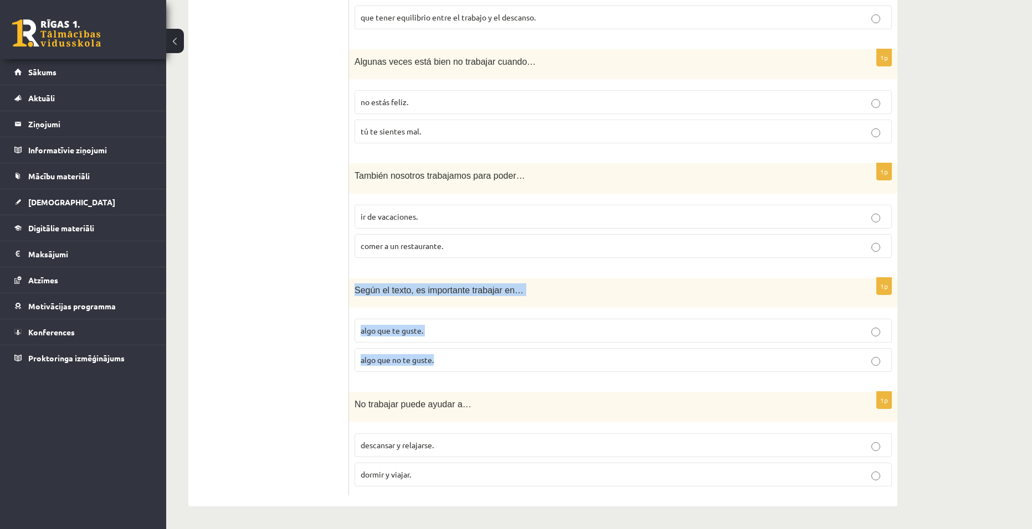
drag, startPoint x: 351, startPoint y: 290, endPoint x: 482, endPoint y: 369, distance: 153.5
click at [482, 369] on div "1p Según el texto, es importante trabajar en… algo que te guste. algo que no te…" at bounding box center [623, 330] width 548 height 104
click at [870, 324] on label "algo que te guste." at bounding box center [622, 331] width 537 height 24
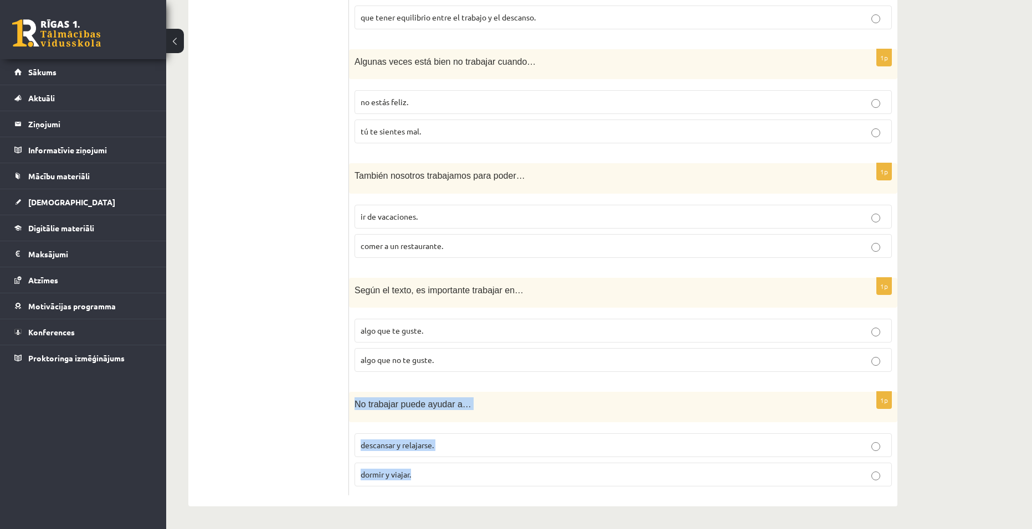
drag, startPoint x: 353, startPoint y: 404, endPoint x: 520, endPoint y: 472, distance: 180.6
click at [520, 472] on div "1p No trabajar puede ayudar a… descansar y relajarse. dormir y viajar." at bounding box center [623, 444] width 548 height 104
click at [875, 441] on p "descansar y relajarse." at bounding box center [622, 446] width 525 height 12
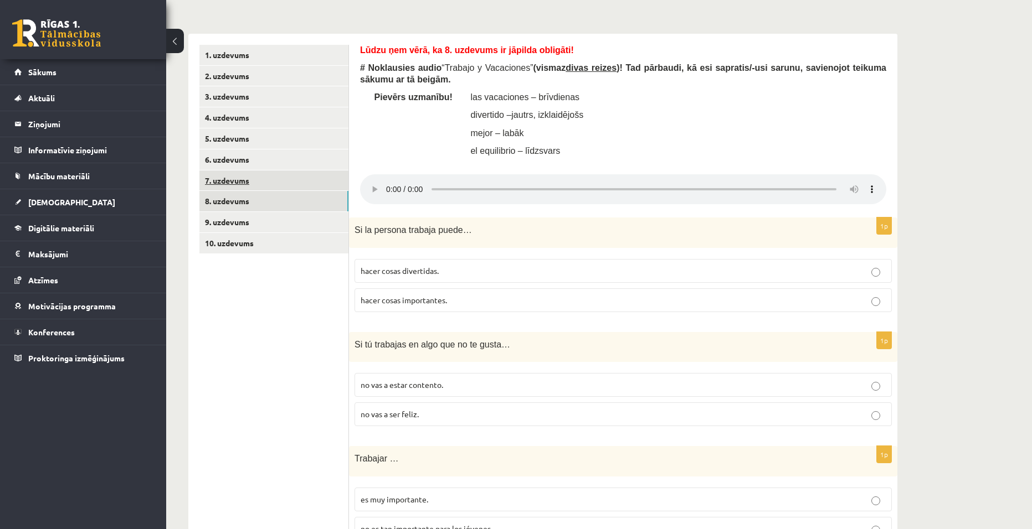
scroll to position [277, 0]
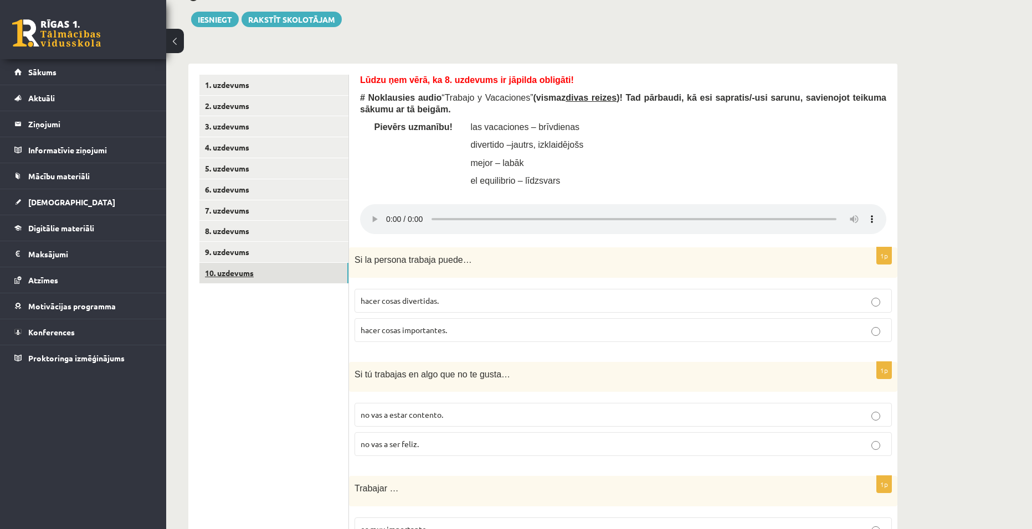
click at [222, 273] on link "10. uzdevums" at bounding box center [273, 273] width 149 height 20
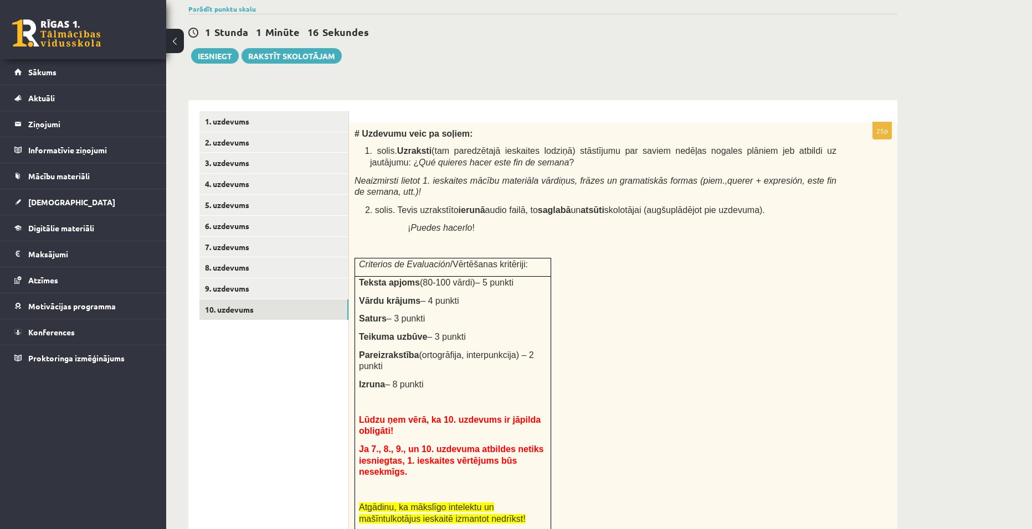
scroll to position [221, 0]
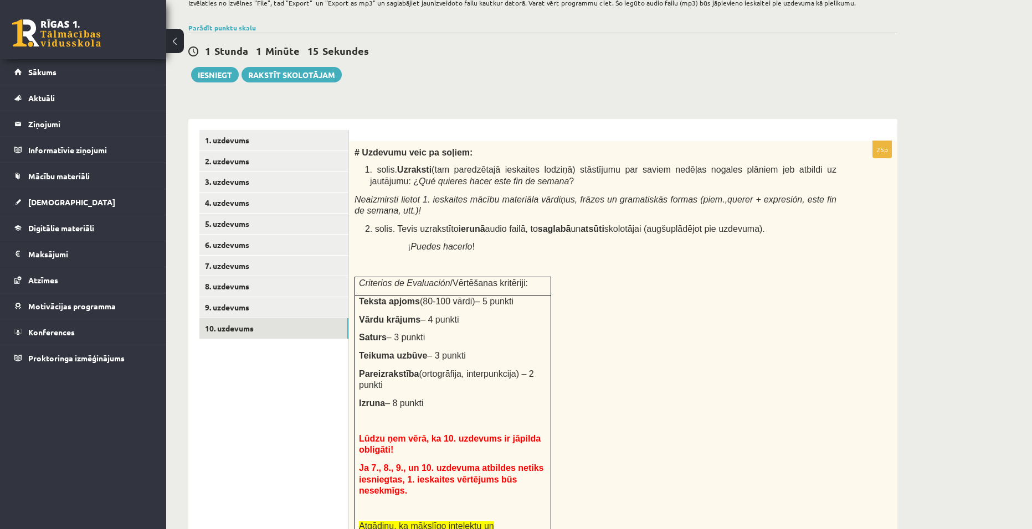
click at [730, 352] on div "# Uzdevumu veic pa soļiem: 1. solis. Uzraksti (tam paredzētajā ieskaites lodziņ…" at bounding box center [623, 348] width 548 height 415
drag, startPoint x: 817, startPoint y: 169, endPoint x: 495, endPoint y: 177, distance: 321.8
click at [495, 177] on p "1. solis. Uzraksti (tam paredzētajā ieskaites lodziņā) stāstījumu par saviem ne…" at bounding box center [603, 175] width 466 height 23
click at [950, 286] on div "Spāņu valoda 11.b1 klase 1. ieskaite , Aleksis Āboliņš (11.b1 JK) Lūdzu ņem vēr…" at bounding box center [598, 331] width 865 height 1021
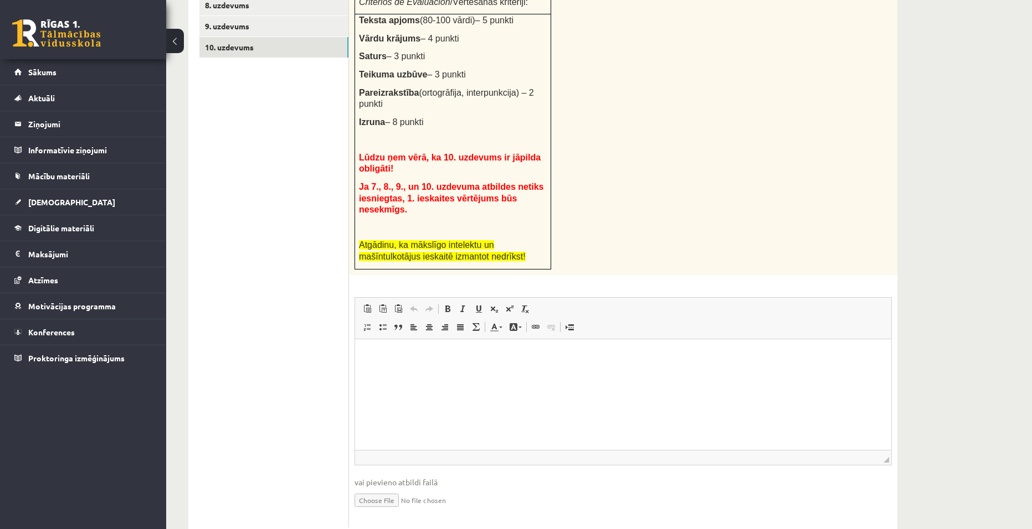
scroll to position [512, 0]
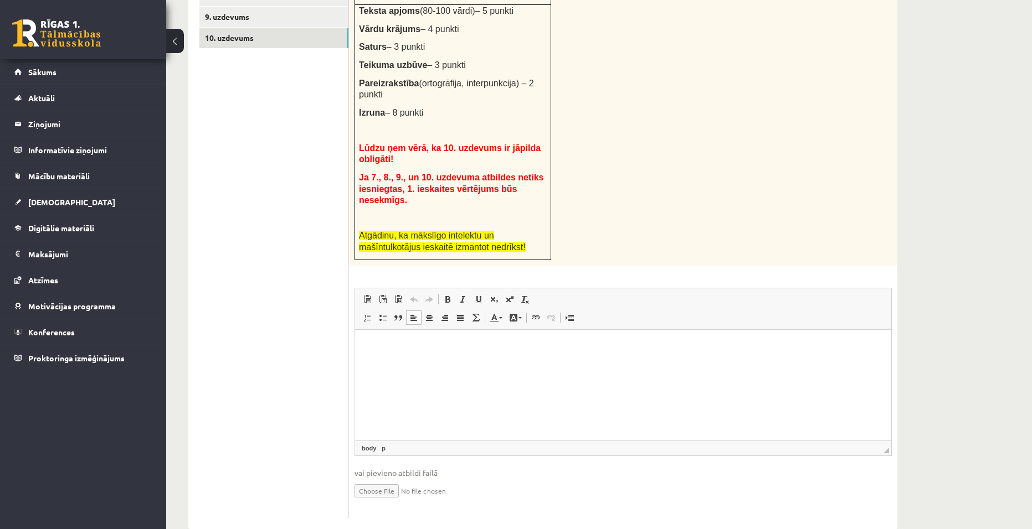
click at [455, 363] on html at bounding box center [623, 346] width 536 height 34
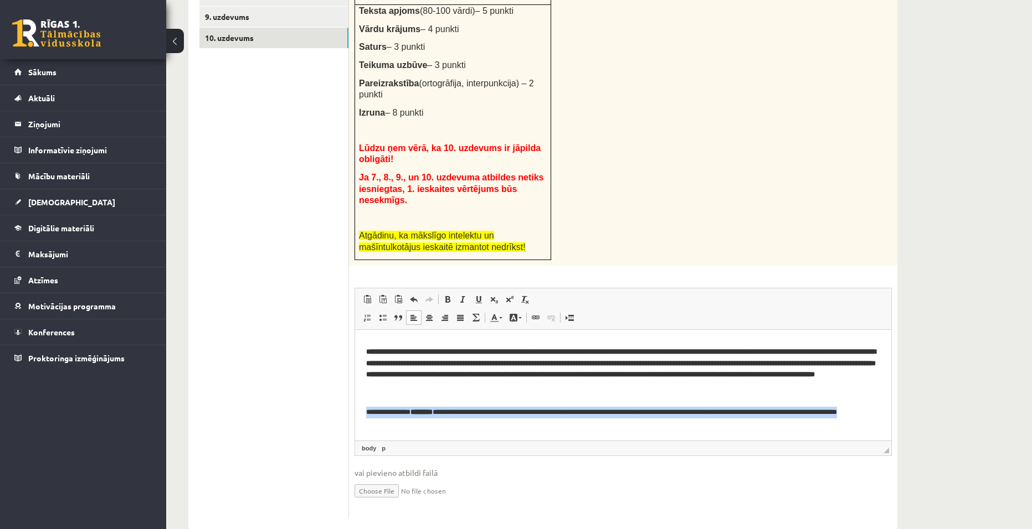
drag, startPoint x: 368, startPoint y: 410, endPoint x: 399, endPoint y: 426, distance: 35.4
click at [401, 426] on html "**********" at bounding box center [623, 378] width 536 height 124
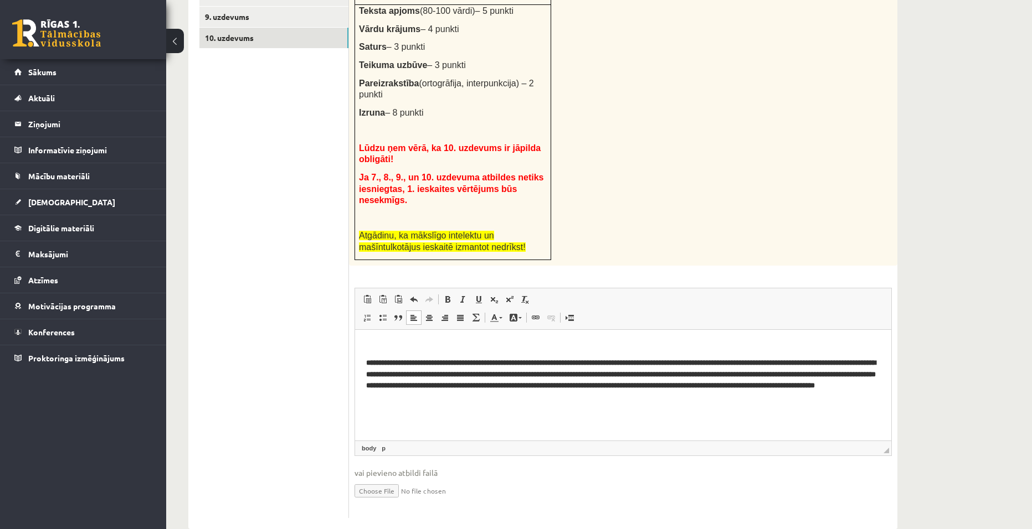
scroll to position [14, 0]
click at [429, 313] on span at bounding box center [429, 317] width 9 height 9
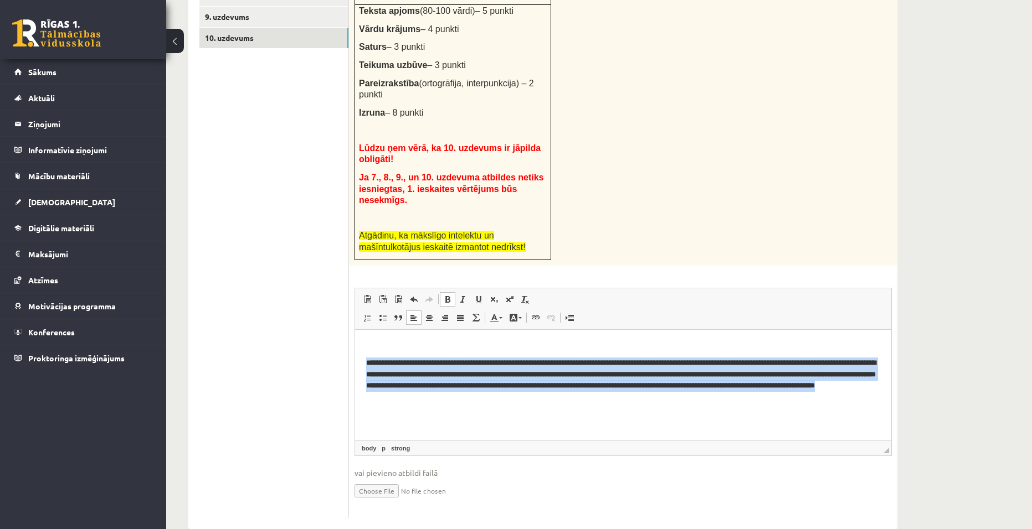
drag, startPoint x: 365, startPoint y: 348, endPoint x: 787, endPoint y: 389, distance: 423.3
click at [787, 389] on html "**********" at bounding box center [623, 383] width 536 height 113
click at [432, 313] on span at bounding box center [429, 317] width 9 height 9
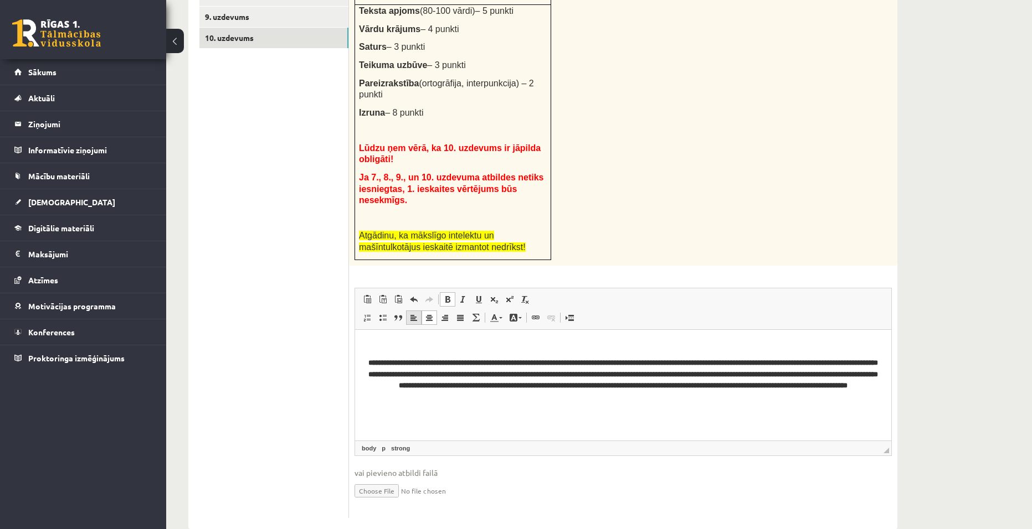
click at [414, 313] on span at bounding box center [413, 317] width 9 height 9
click at [465, 295] on span at bounding box center [462, 299] width 9 height 9
click at [447, 295] on span at bounding box center [447, 299] width 9 height 9
click at [584, 405] on p "Editor, wiswyg-editor-user-answer-47025072297860" at bounding box center [623, 405] width 514 height 12
click at [448, 295] on span at bounding box center [447, 299] width 9 height 9
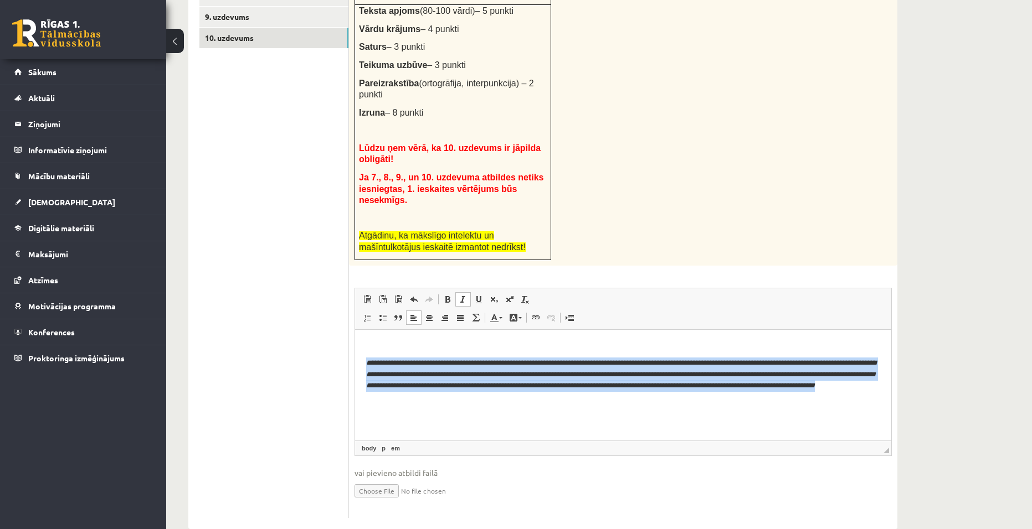
drag, startPoint x: 365, startPoint y: 349, endPoint x: 678, endPoint y: 391, distance: 315.7
click at [678, 391] on html "**********" at bounding box center [623, 383] width 536 height 113
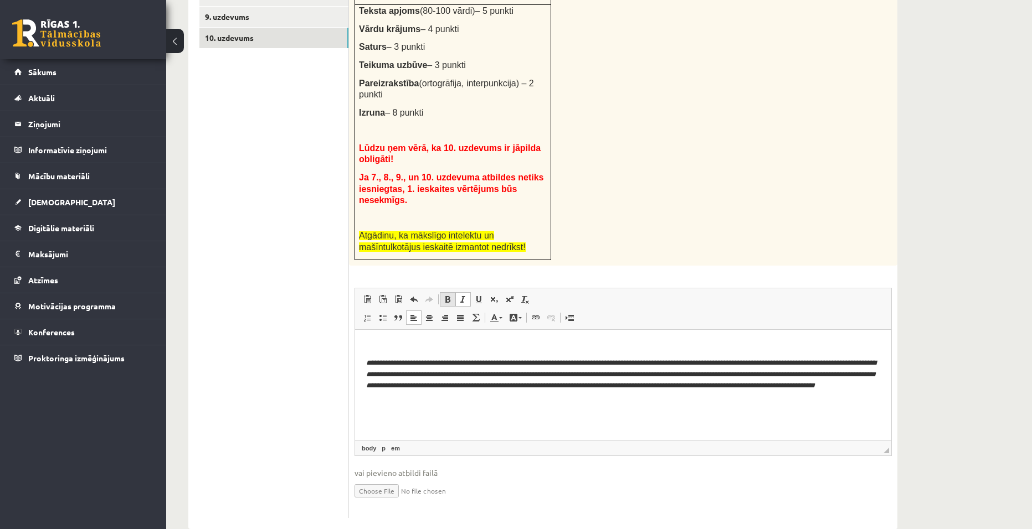
click at [450, 295] on span at bounding box center [447, 299] width 9 height 9
click at [533, 403] on p "Editor, wiswyg-editor-user-answer-47025072297860" at bounding box center [623, 405] width 514 height 12
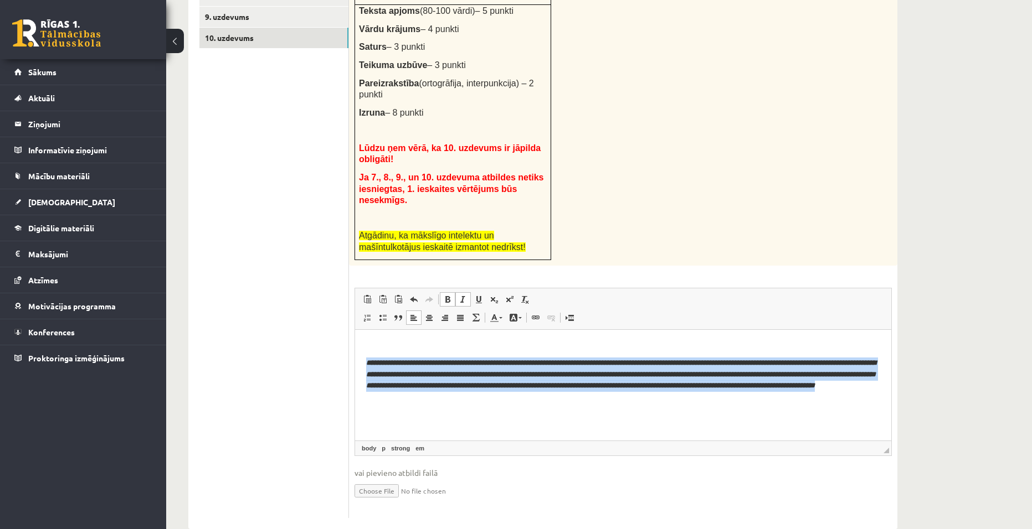
drag, startPoint x: 364, startPoint y: 350, endPoint x: 759, endPoint y: 399, distance: 397.8
click at [759, 399] on html "**********" at bounding box center [623, 383] width 536 height 113
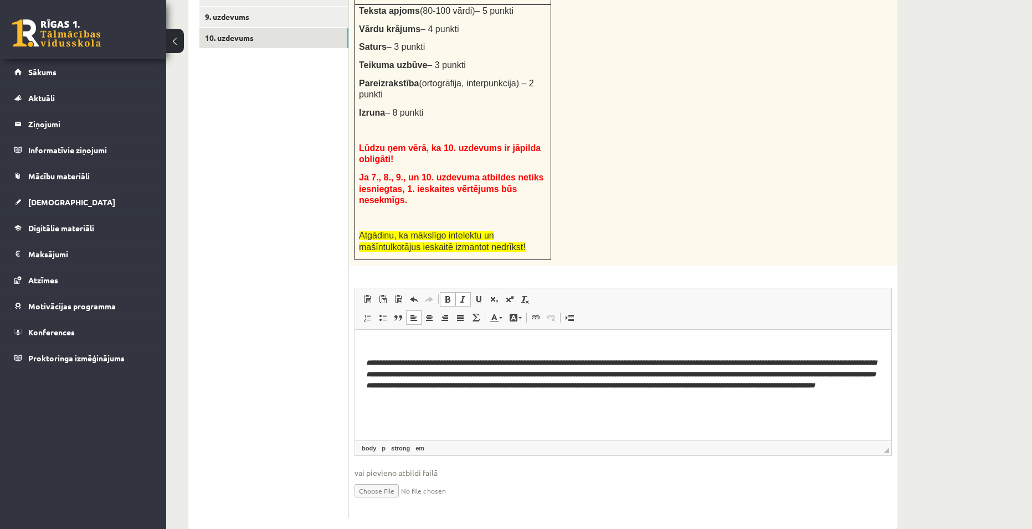
click at [642, 389] on p "**********" at bounding box center [623, 374] width 514 height 34
click at [624, 362] on em "**********" at bounding box center [620, 374] width 509 height 30
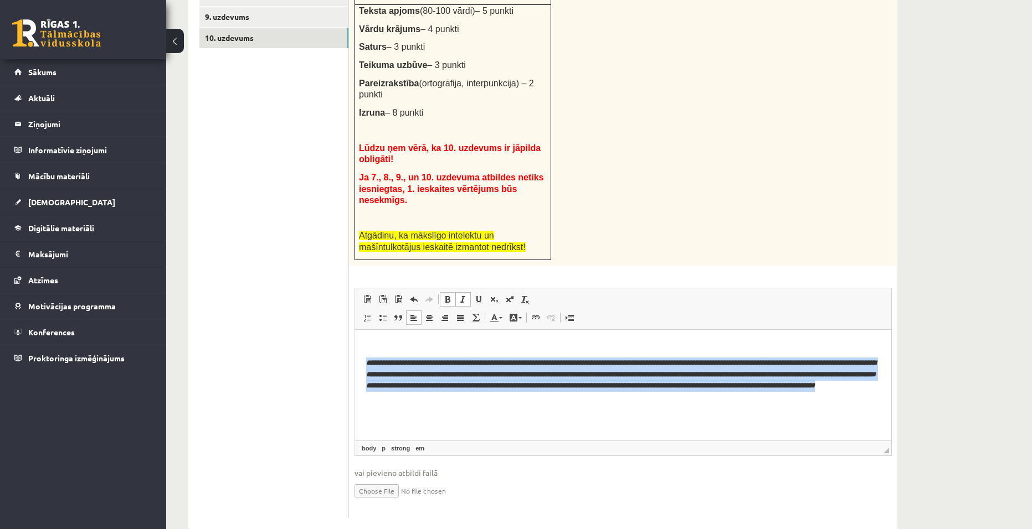
drag, startPoint x: 368, startPoint y: 348, endPoint x: 792, endPoint y: 386, distance: 426.4
click at [792, 386] on p "**********" at bounding box center [623, 374] width 514 height 34
drag, startPoint x: 488, startPoint y: 378, endPoint x: 491, endPoint y: 384, distance: 6.5
click at [489, 378] on p "**********" at bounding box center [623, 374] width 514 height 34
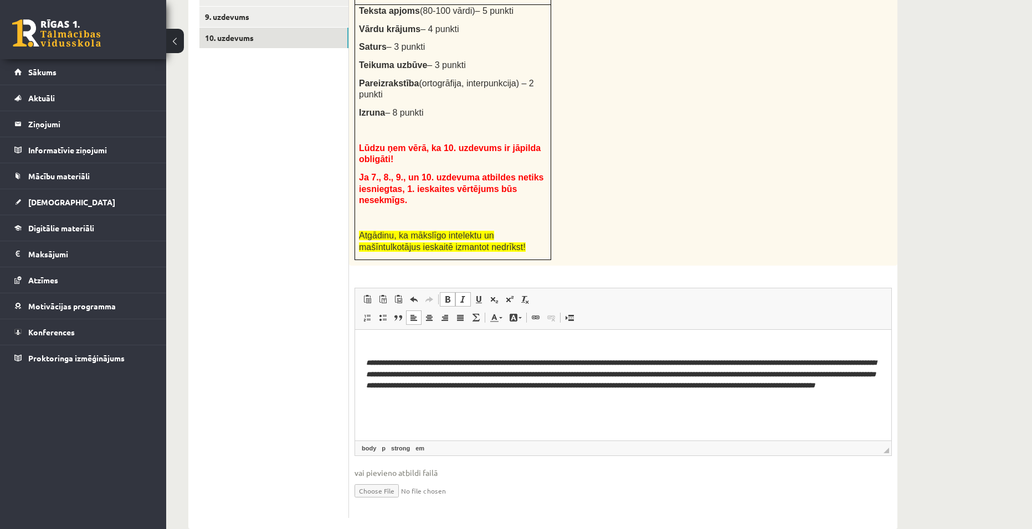
click at [488, 419] on p "Editor, wiswyg-editor-user-answer-47025072297860" at bounding box center [619, 423] width 506 height 12
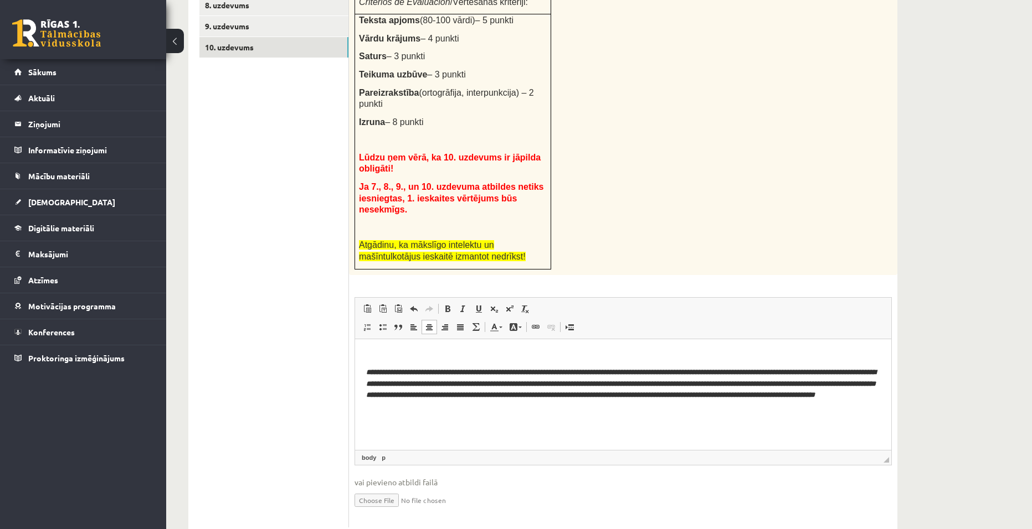
scroll to position [512, 0]
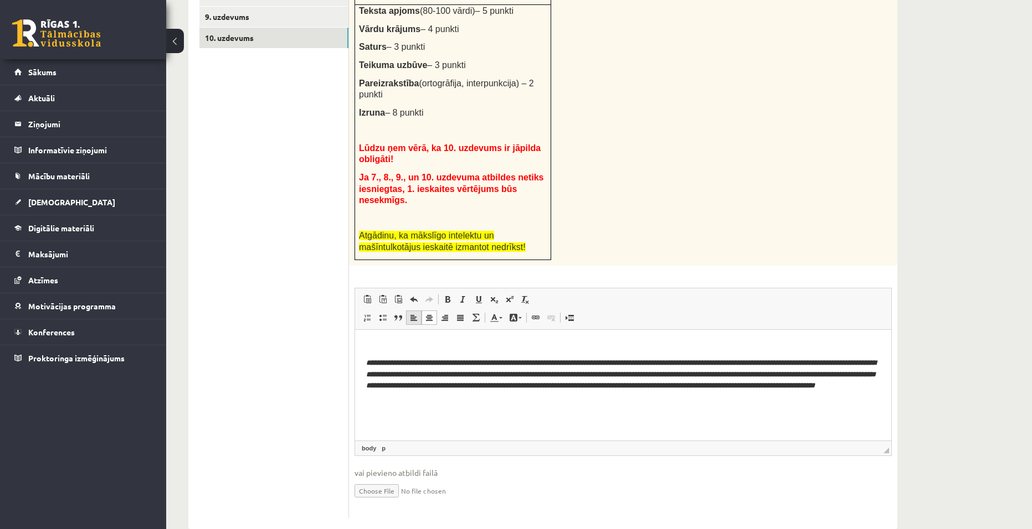
click at [415, 313] on span at bounding box center [413, 317] width 9 height 9
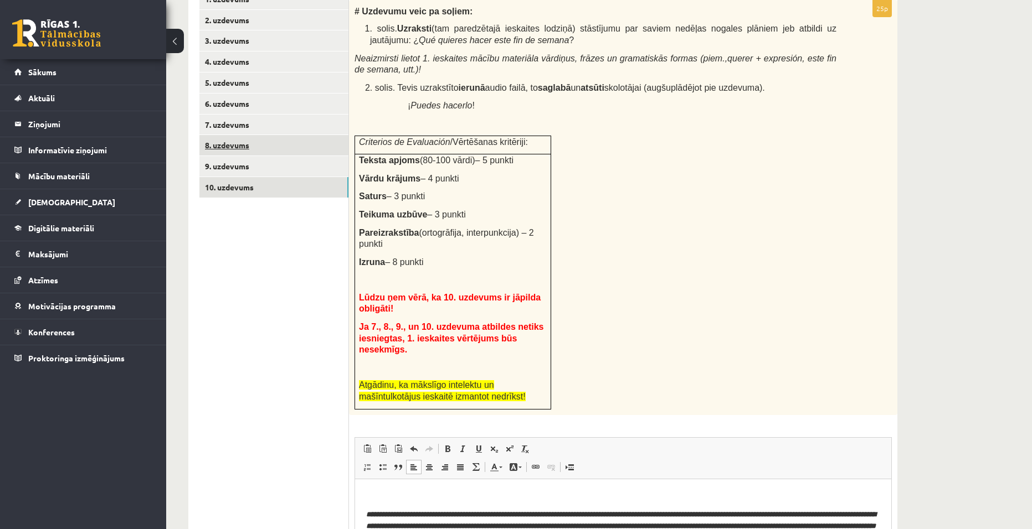
scroll to position [180, 0]
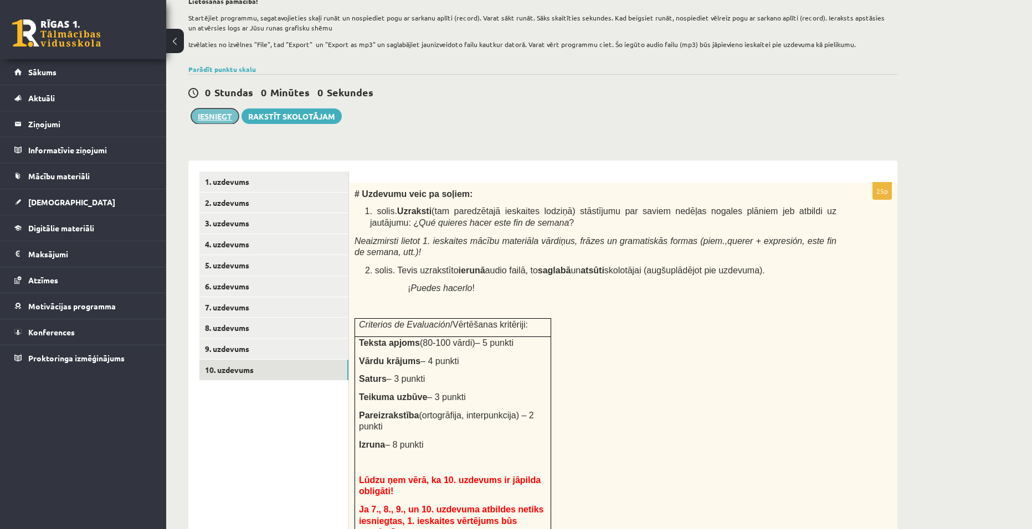
click at [220, 118] on button "Iesniegt" at bounding box center [215, 117] width 48 height 16
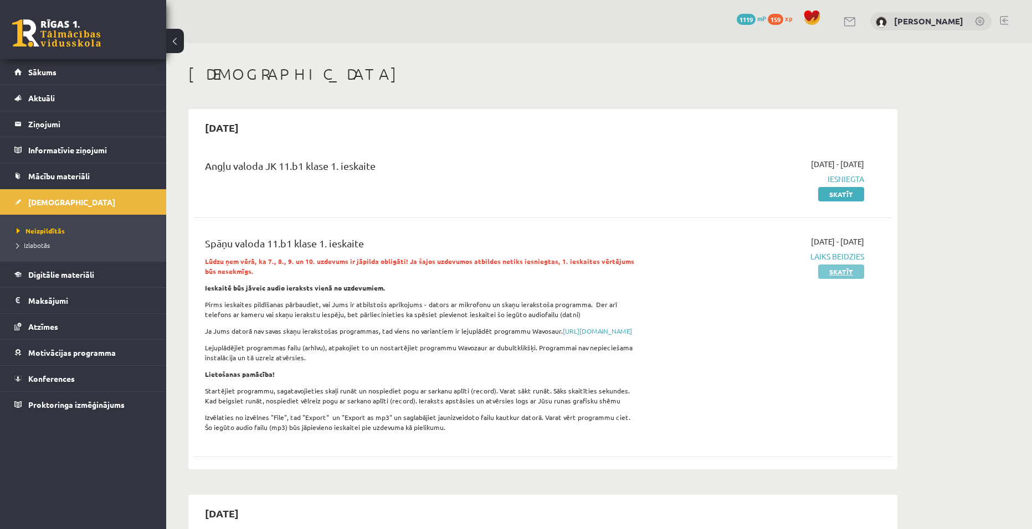
click at [843, 272] on link "Skatīt" at bounding box center [841, 272] width 46 height 14
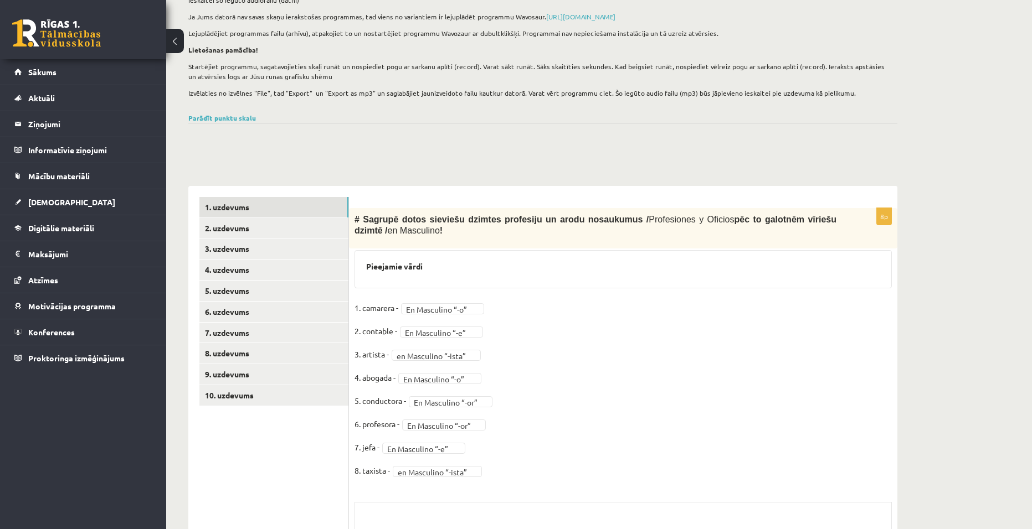
scroll to position [254, 0]
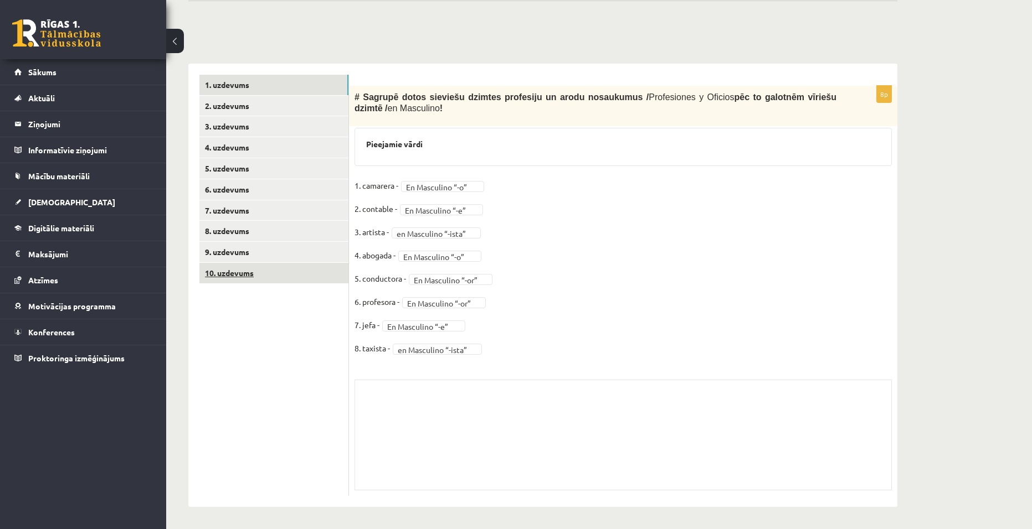
click at [251, 266] on link "10. uzdevums" at bounding box center [273, 273] width 149 height 20
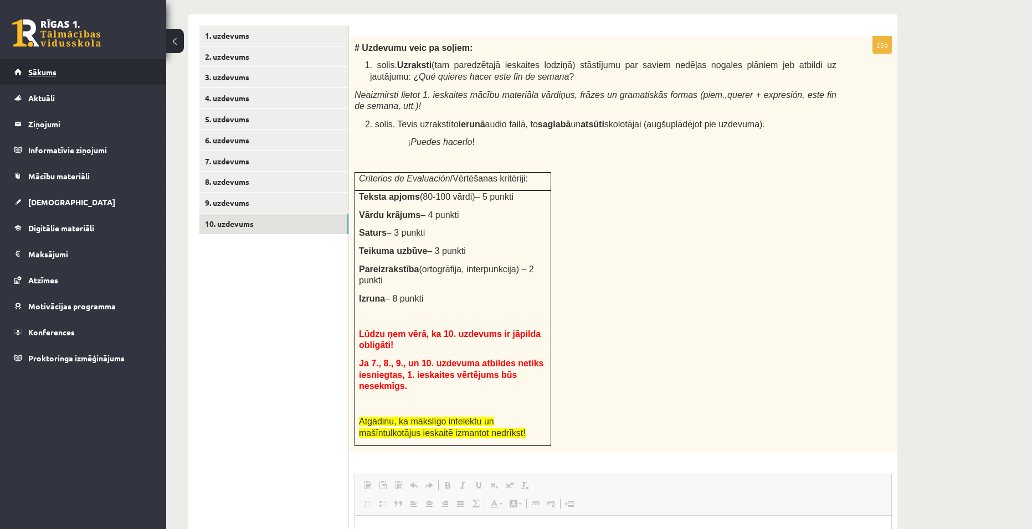
scroll to position [283, 0]
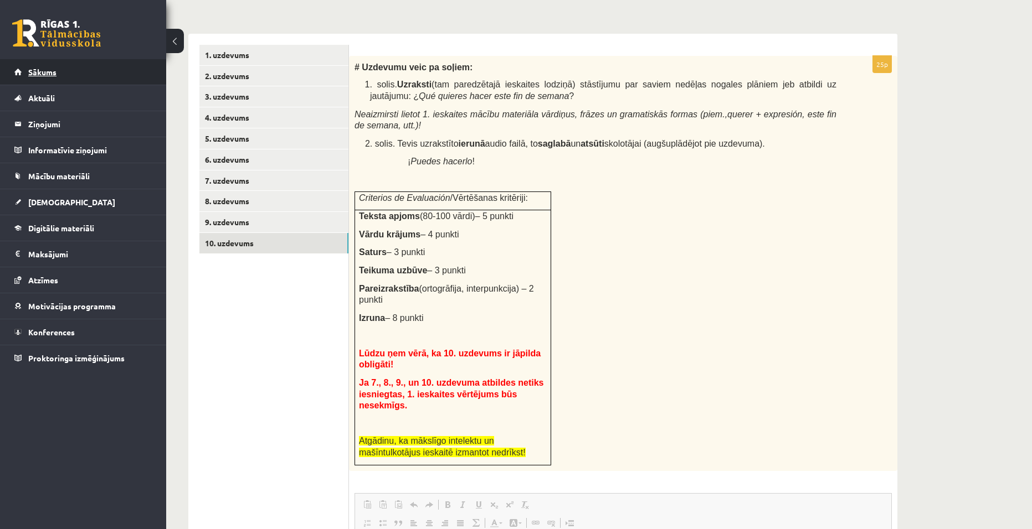
click at [67, 79] on link "Sākums" at bounding box center [83, 71] width 138 height 25
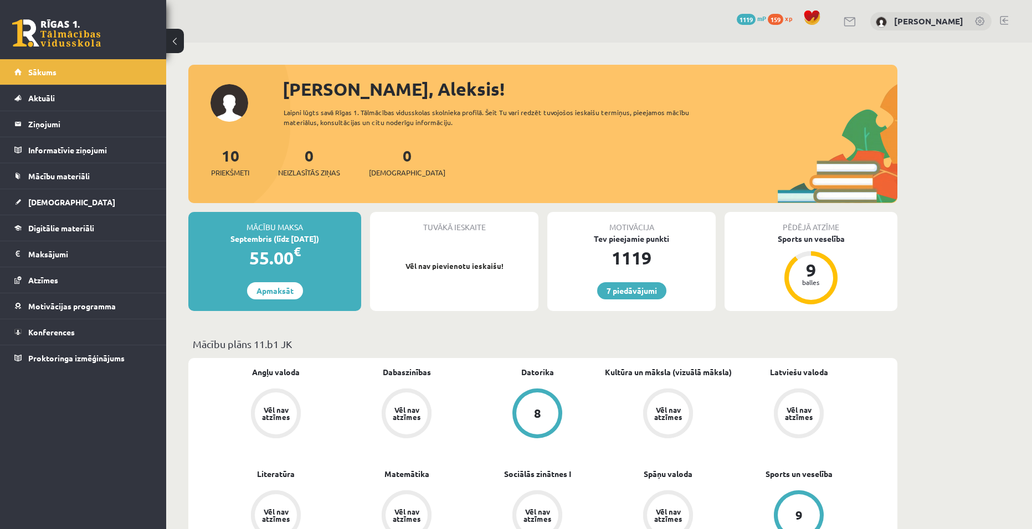
click at [1003, 14] on div "7 Dāvanas 1119 mP 159 xp [PERSON_NAME]" at bounding box center [598, 21] width 865 height 43
click at [1007, 20] on link at bounding box center [1003, 20] width 8 height 9
